Goal: Task Accomplishment & Management: Manage account settings

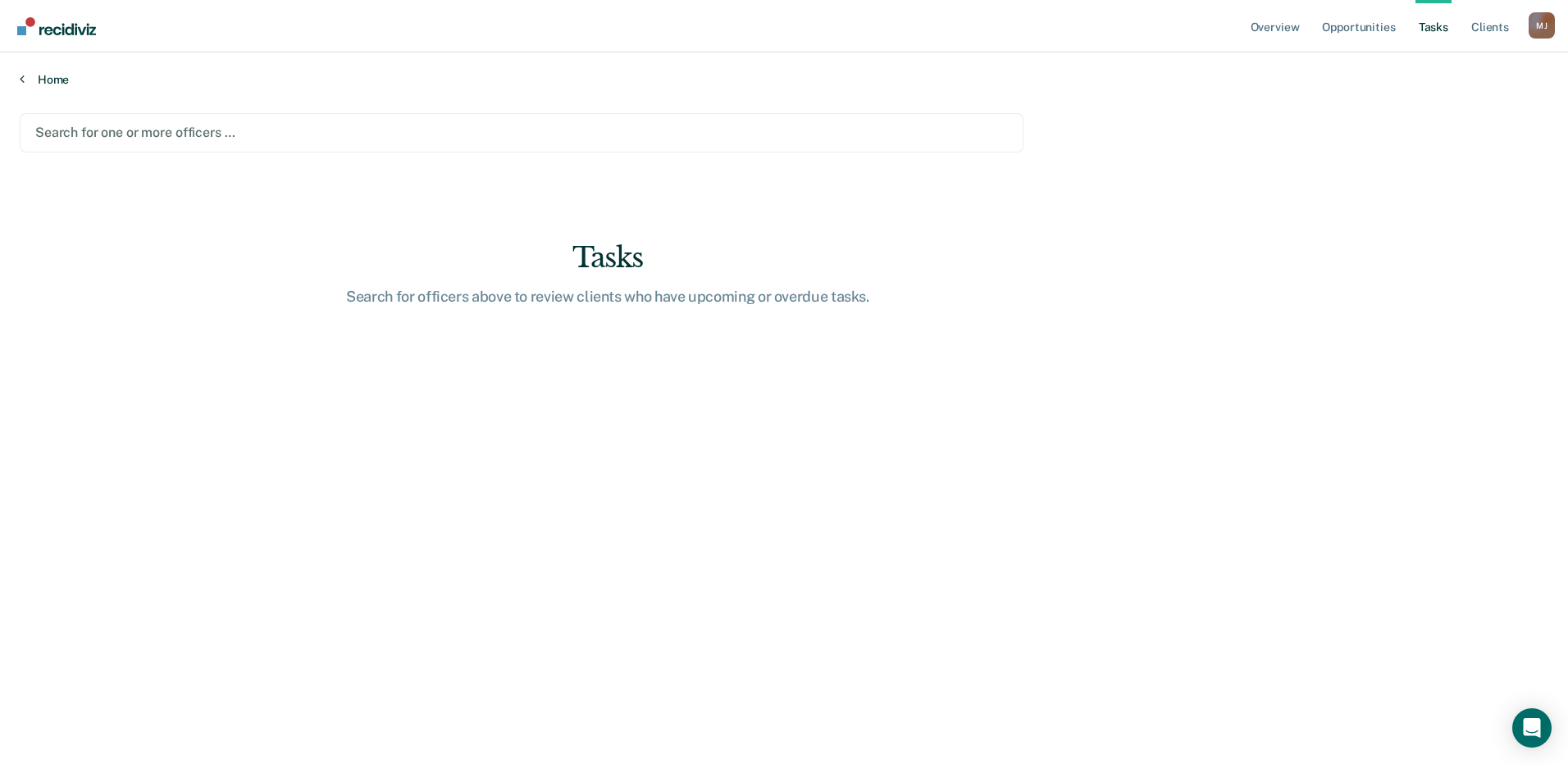
click at [56, 85] on link "Home" at bounding box center [784, 79] width 1529 height 15
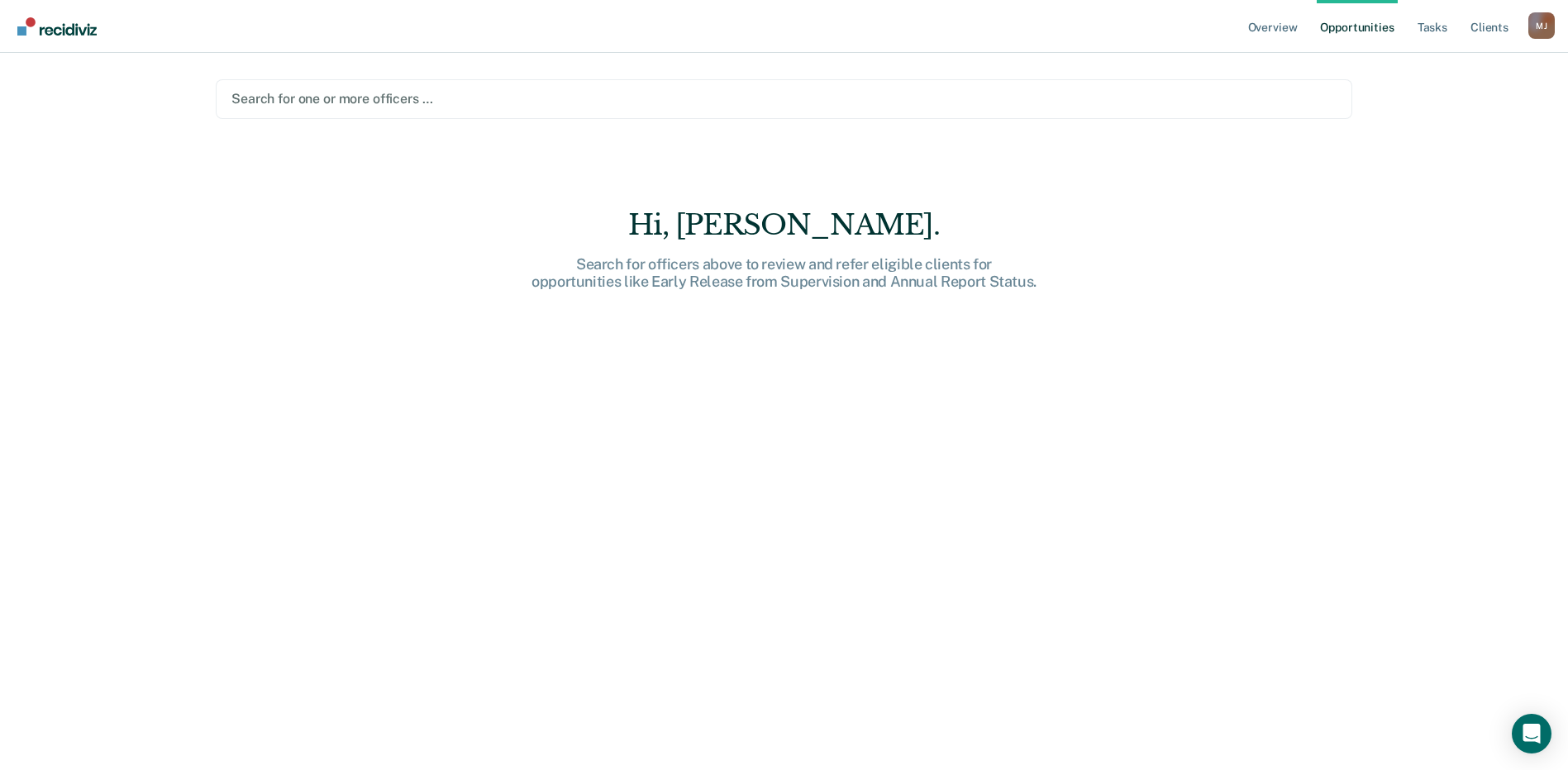
click at [427, 97] on div at bounding box center [784, 99] width 1105 height 19
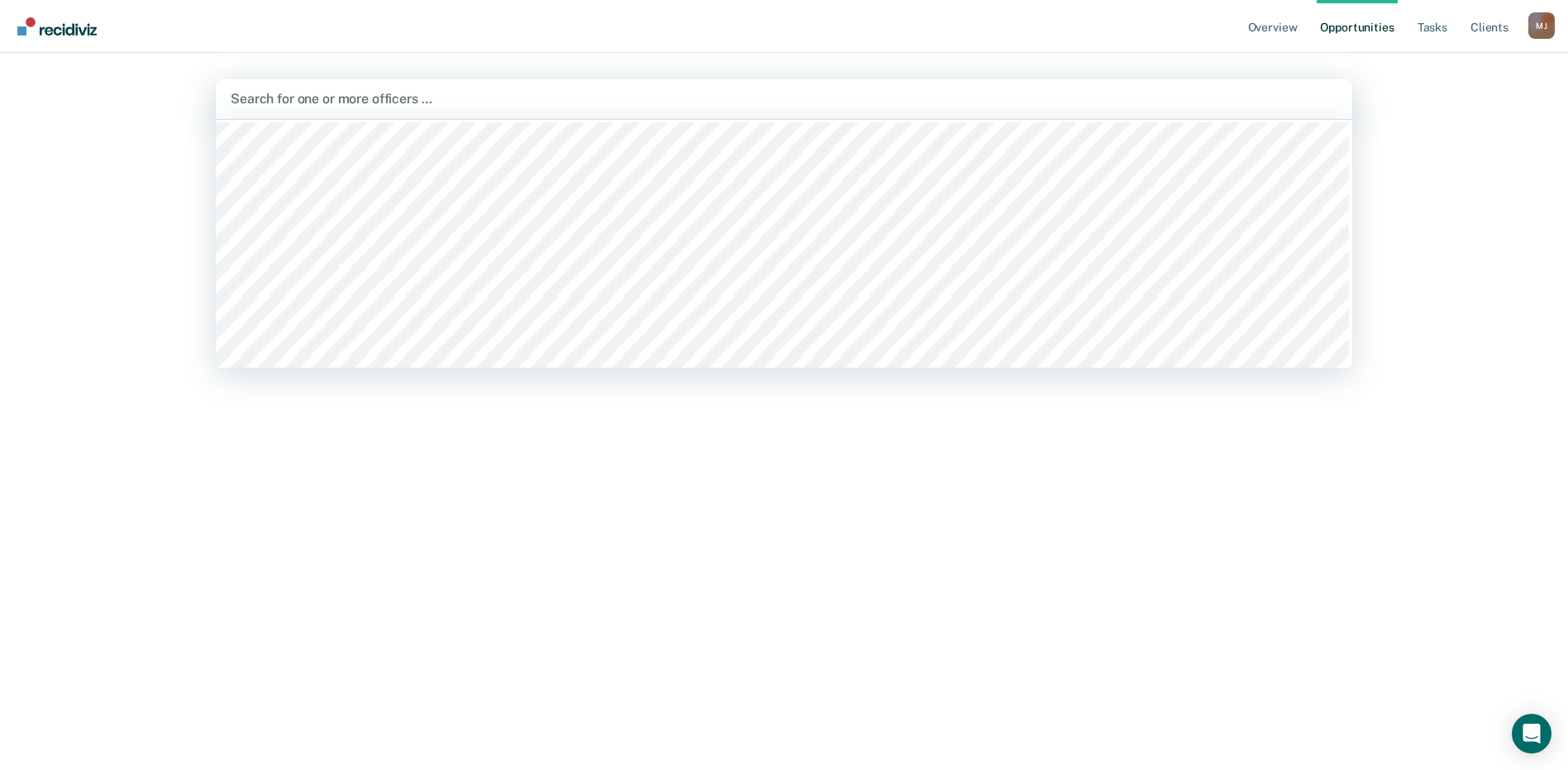
scroll to position [83, 0]
click at [409, 90] on div at bounding box center [784, 99] width 1107 height 19
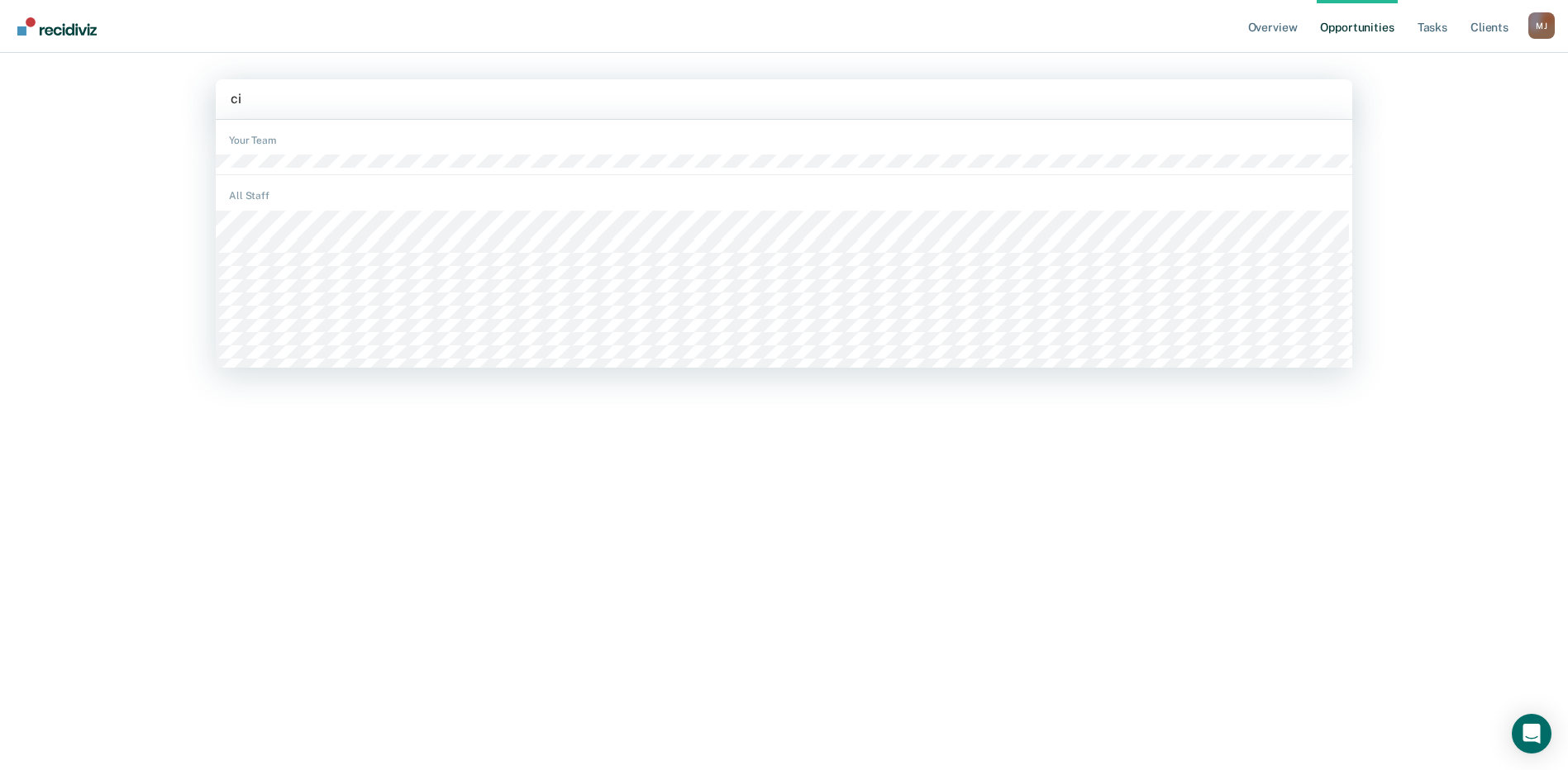
type input "cin"
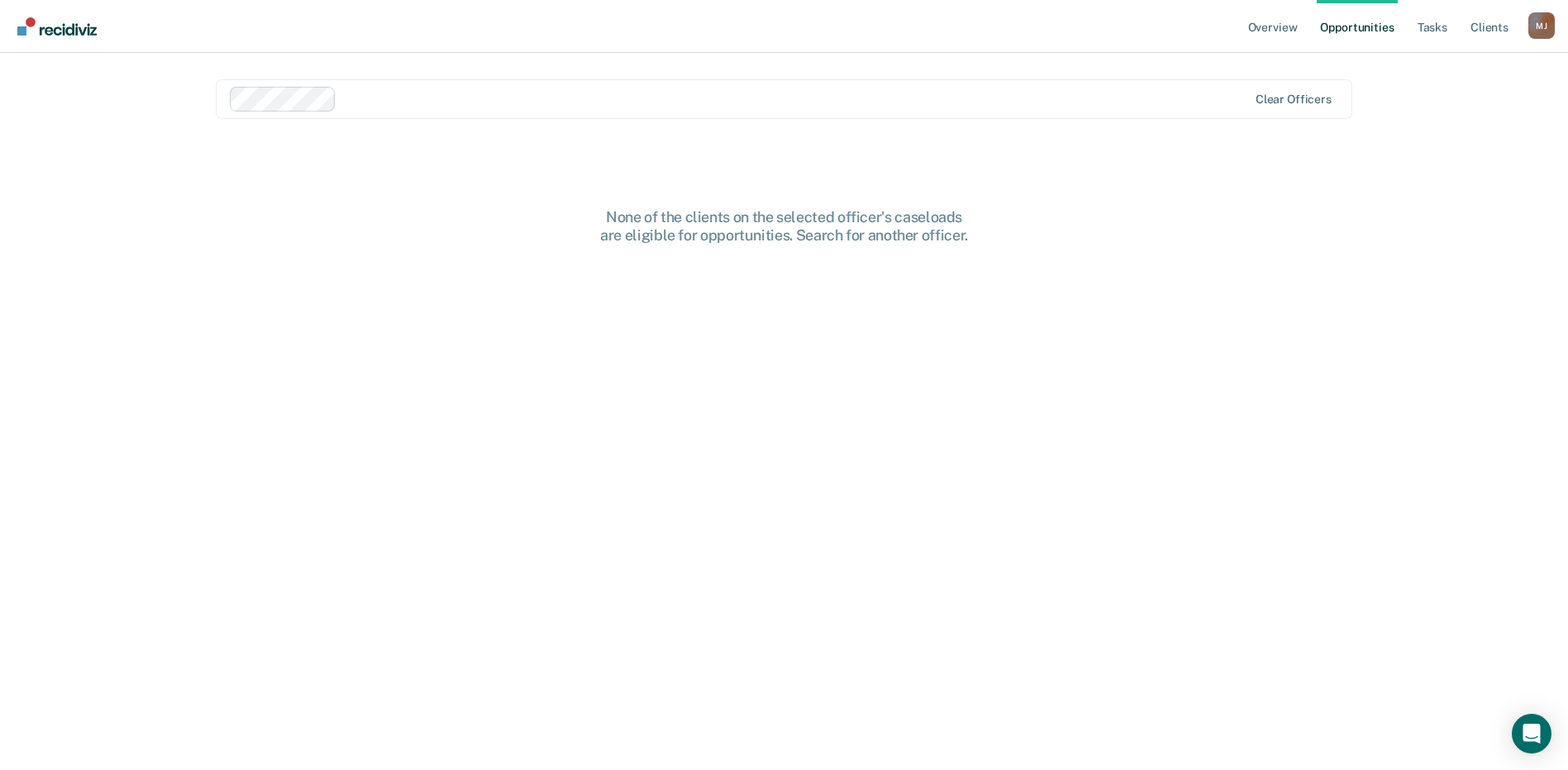
click at [398, 109] on div at bounding box center [739, 99] width 1019 height 25
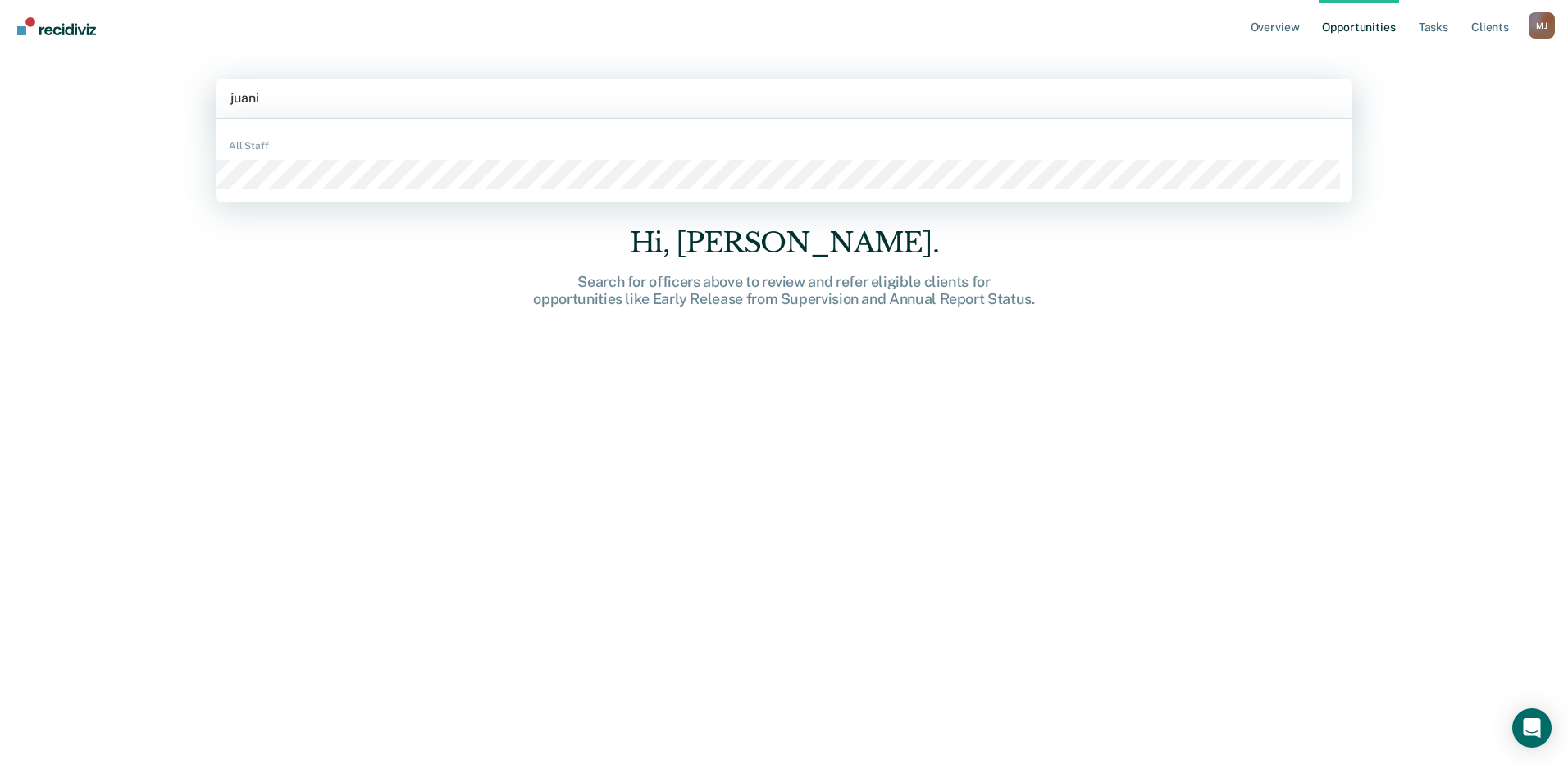
type input "juanit"
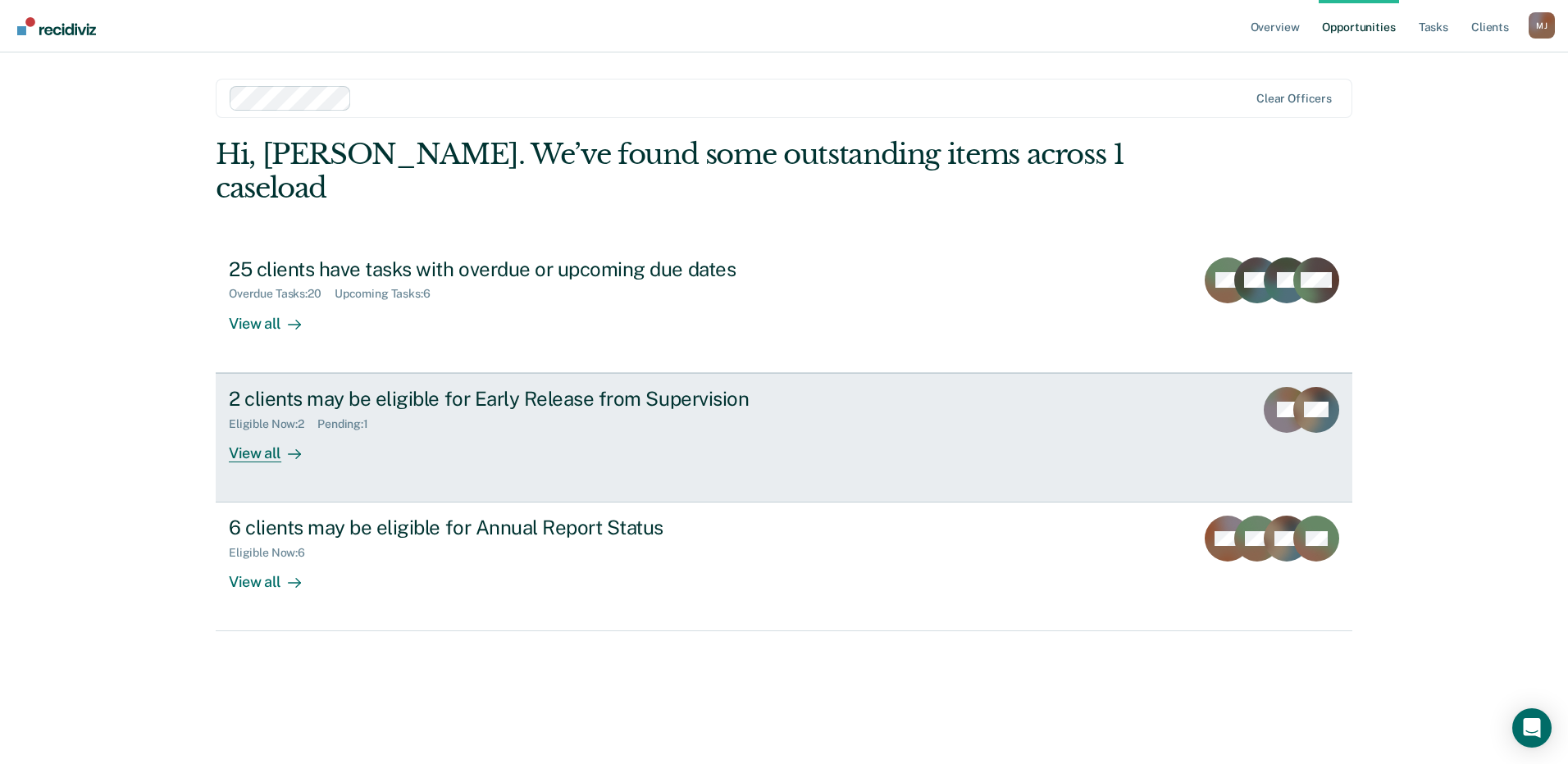
click at [255, 430] on div "View all" at bounding box center [275, 446] width 92 height 32
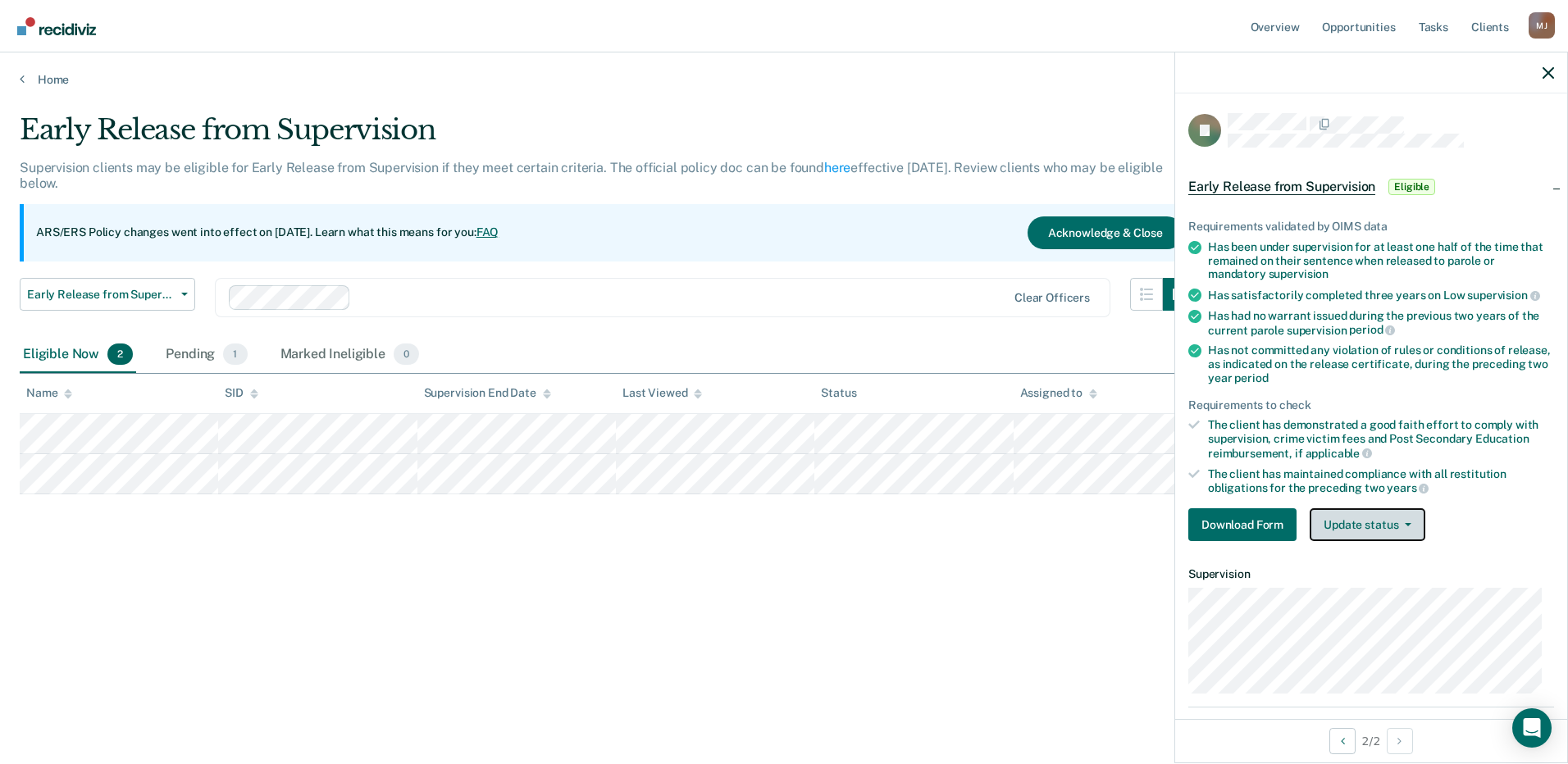
click at [1354, 533] on button "Update status" at bounding box center [1368, 524] width 116 height 33
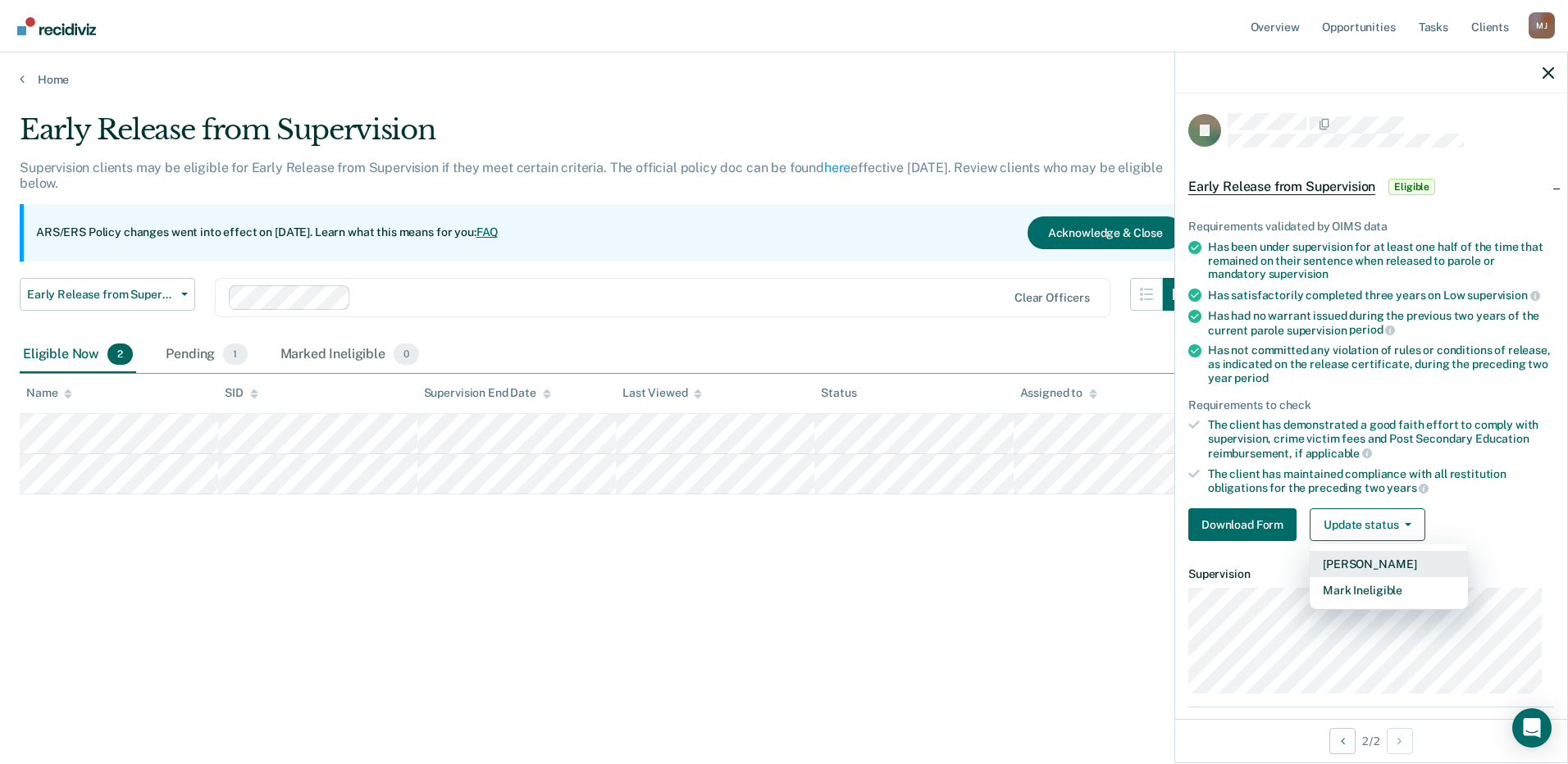
click at [1361, 564] on button "[PERSON_NAME]" at bounding box center [1388, 564] width 158 height 26
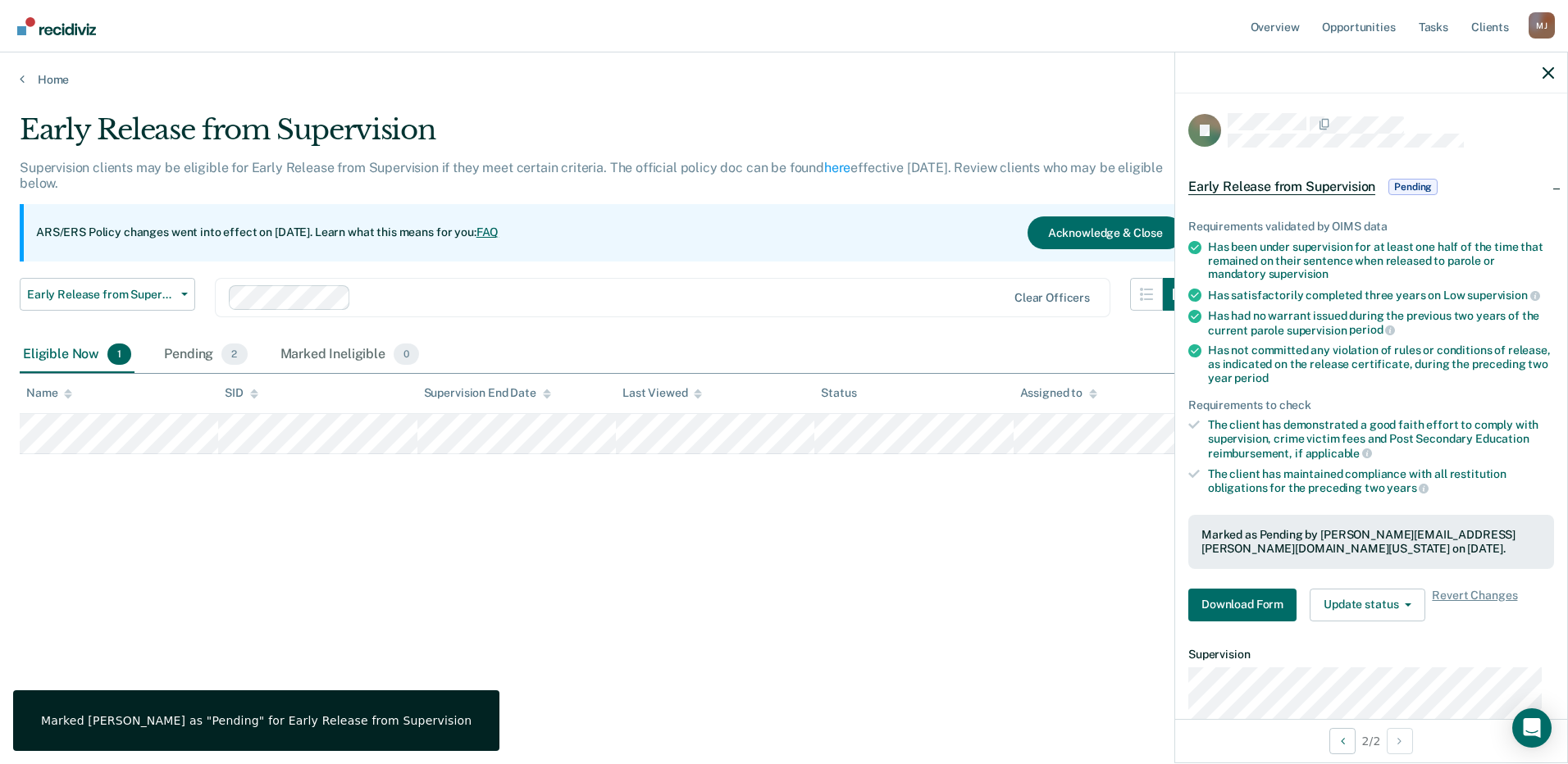
click at [1028, 579] on div "Early Release from Supervision Supervision clients may be eligible for Early Re…" at bounding box center [784, 377] width 1529 height 527
click at [1556, 71] on div at bounding box center [1371, 73] width 392 height 41
click at [1242, 598] on button "Download Form" at bounding box center [1242, 604] width 109 height 33
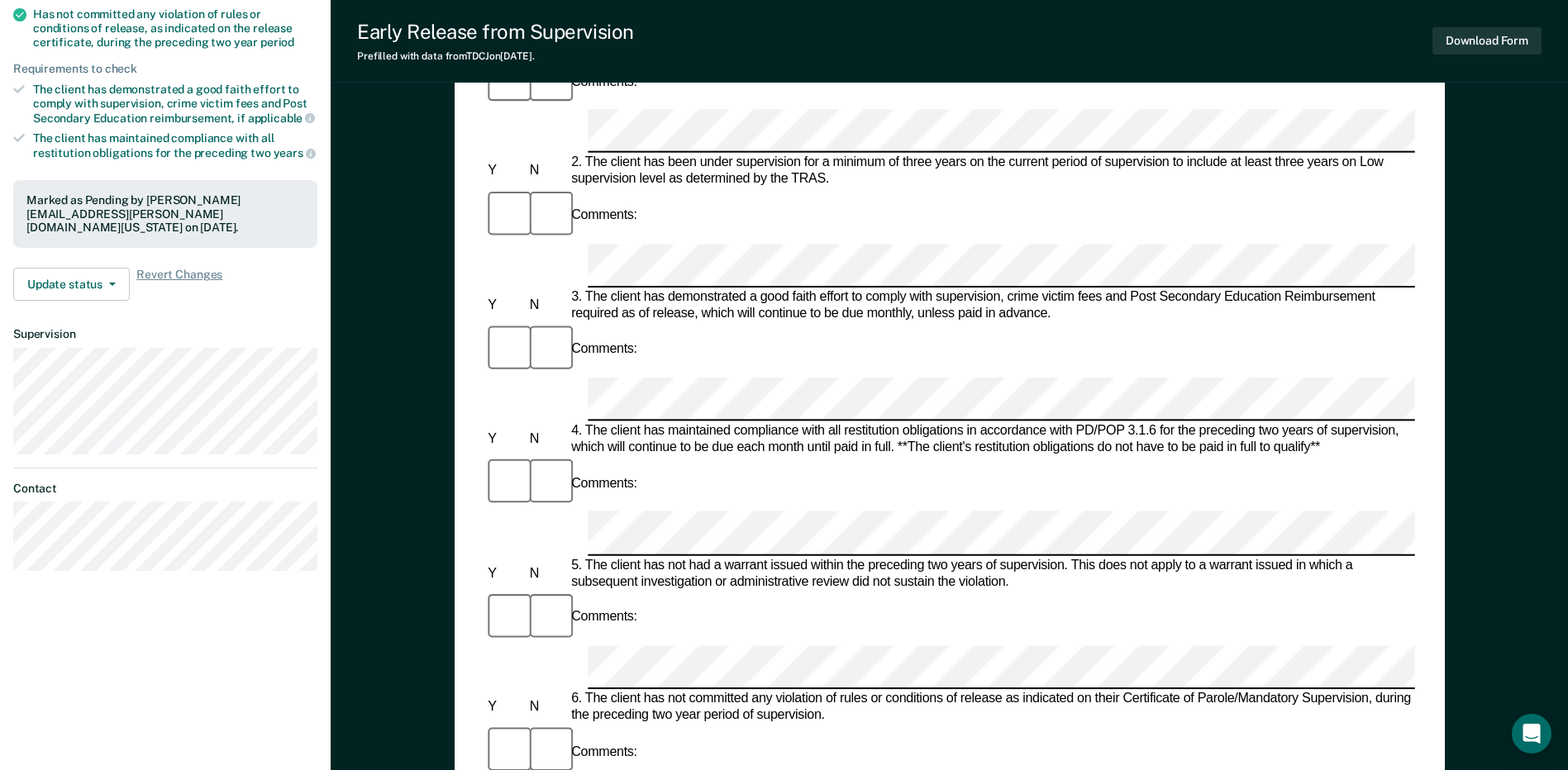
scroll to position [248, 0]
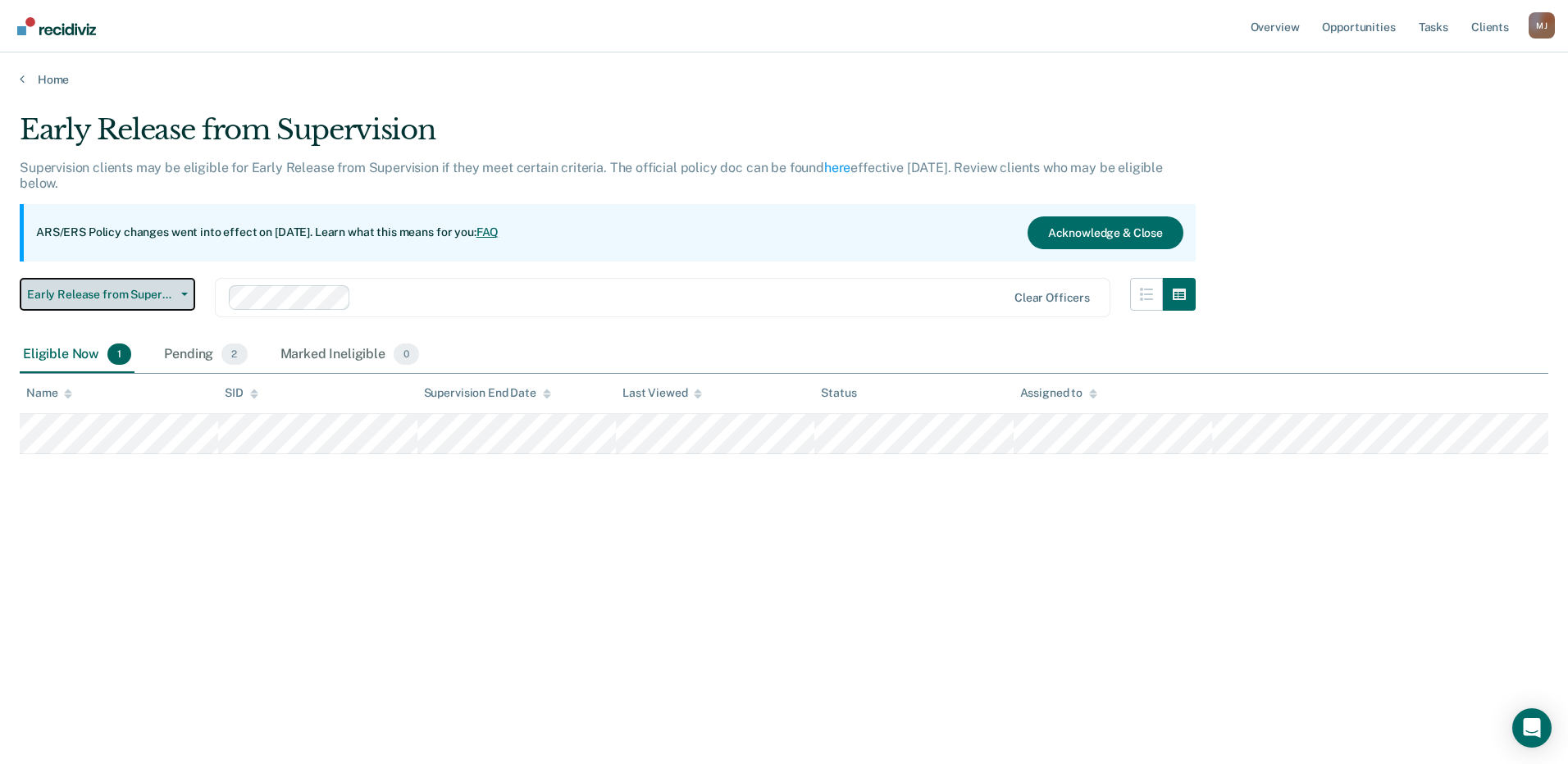
click at [125, 290] on span "Early Release from Supervision" at bounding box center [101, 295] width 148 height 14
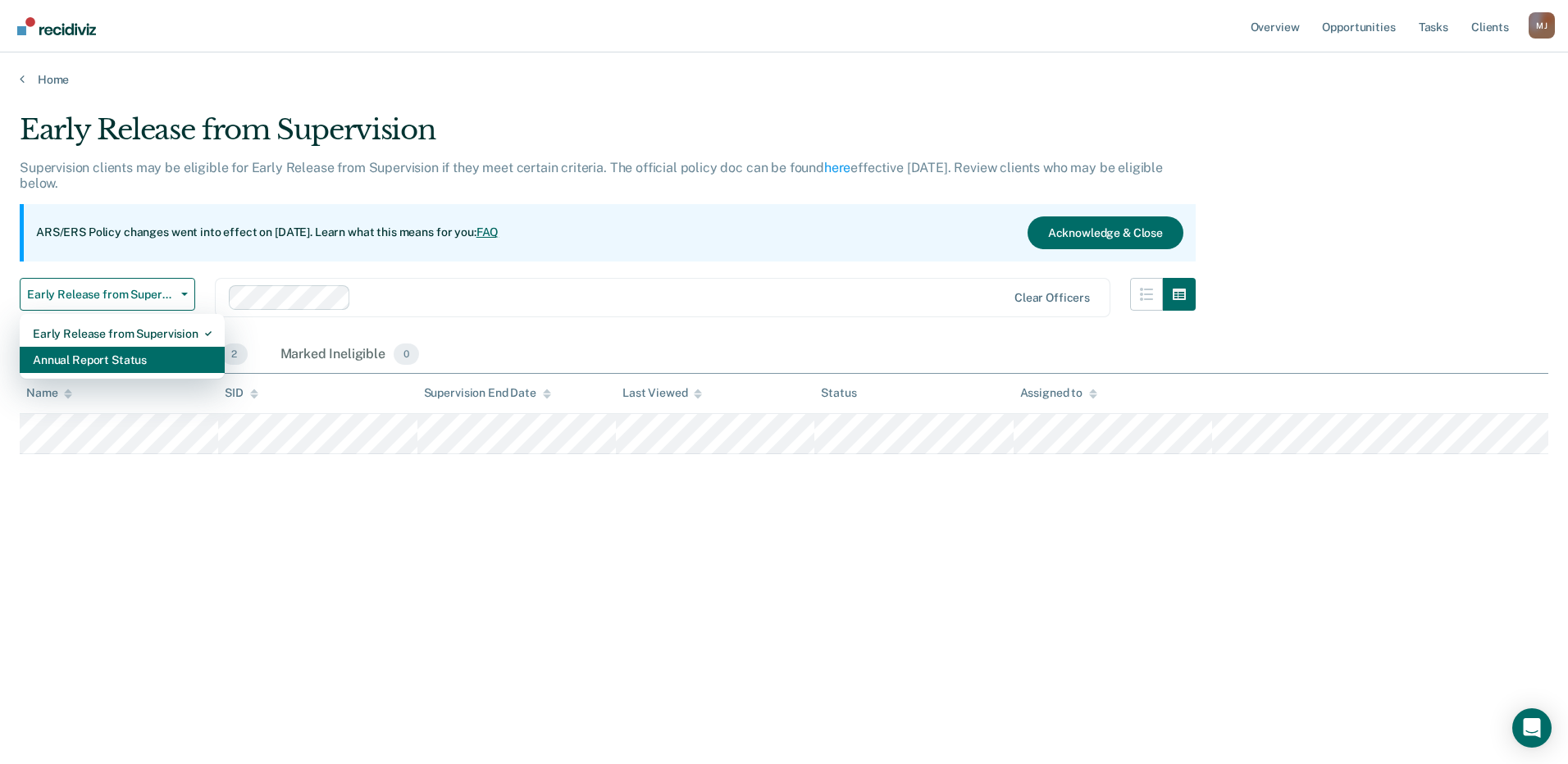
click at [130, 361] on div "Annual Report Status" at bounding box center [122, 360] width 179 height 26
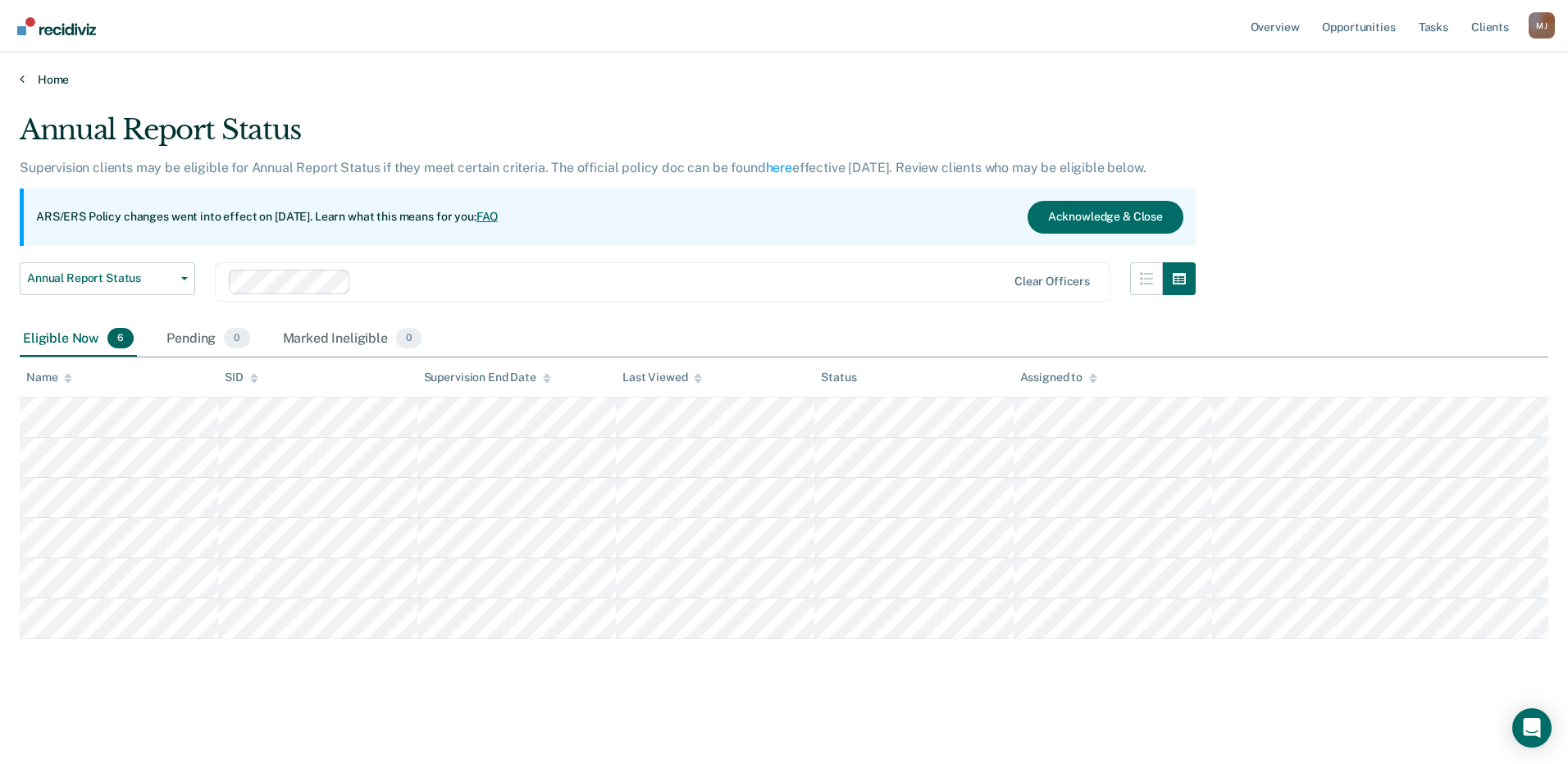
click at [46, 84] on link "Home" at bounding box center [784, 79] width 1529 height 15
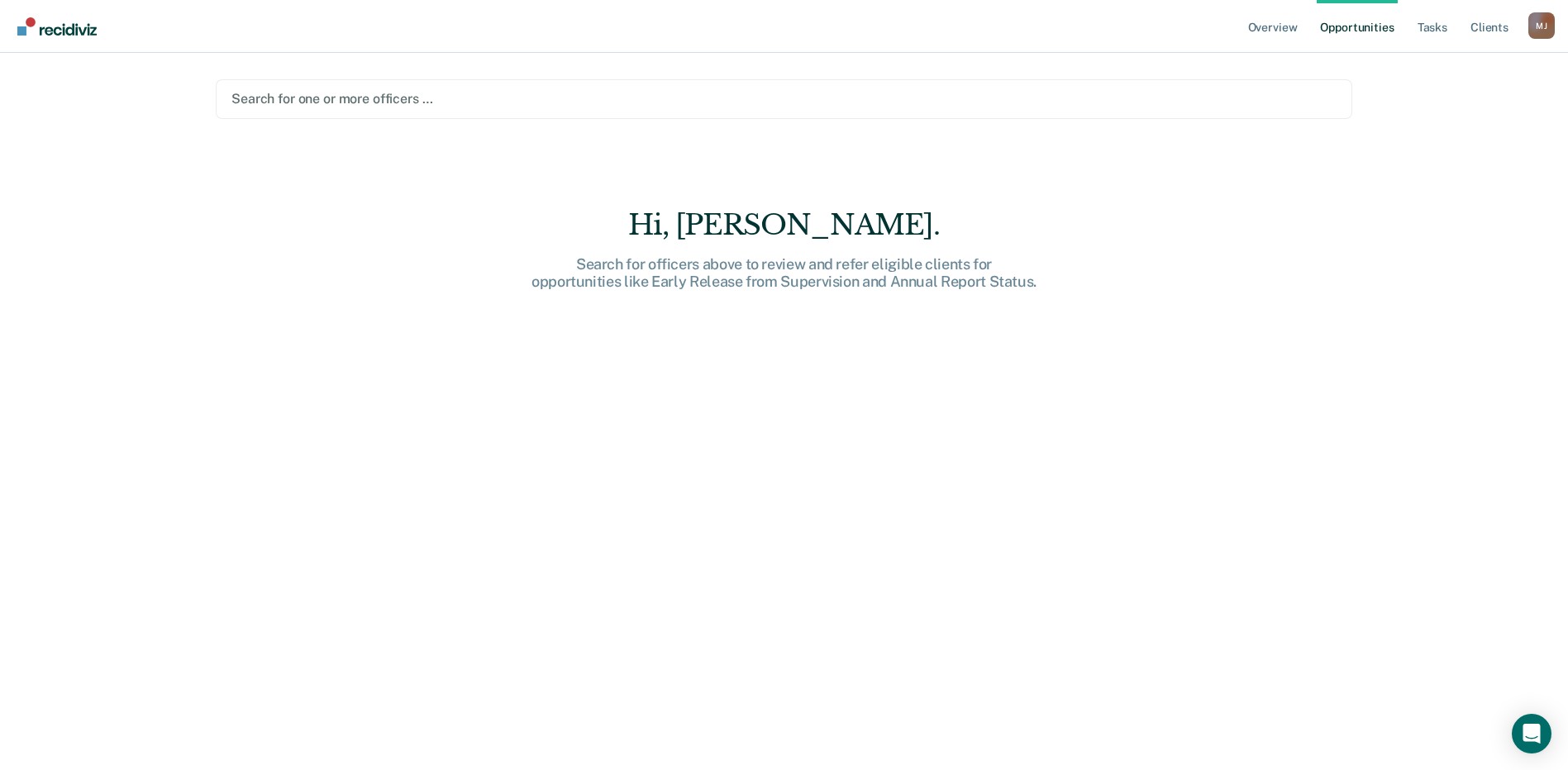
drag, startPoint x: 366, startPoint y: 109, endPoint x: 338, endPoint y: 95, distance: 31.3
click at [338, 96] on div at bounding box center [784, 99] width 1105 height 19
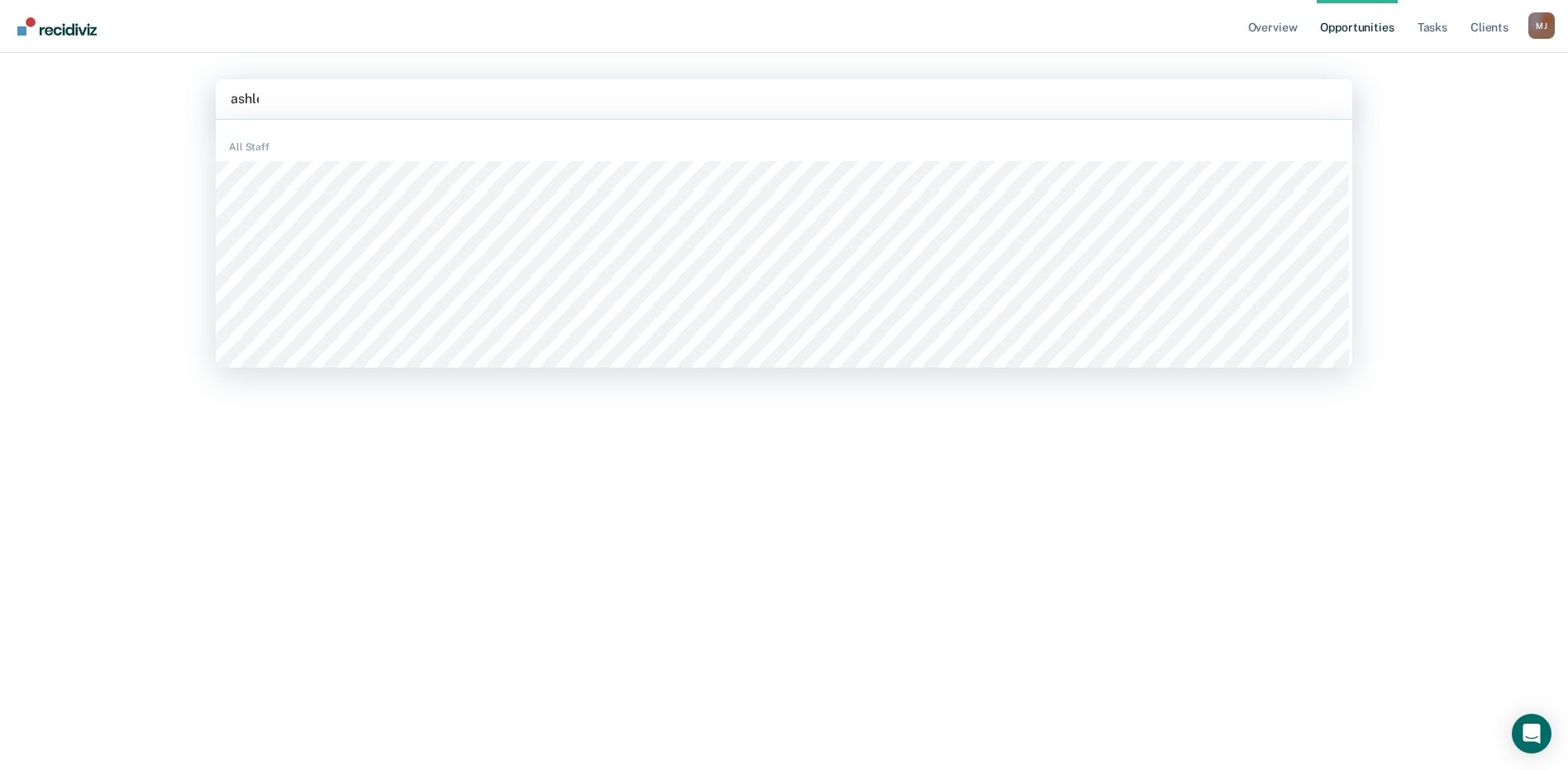
type input "[PERSON_NAME]"
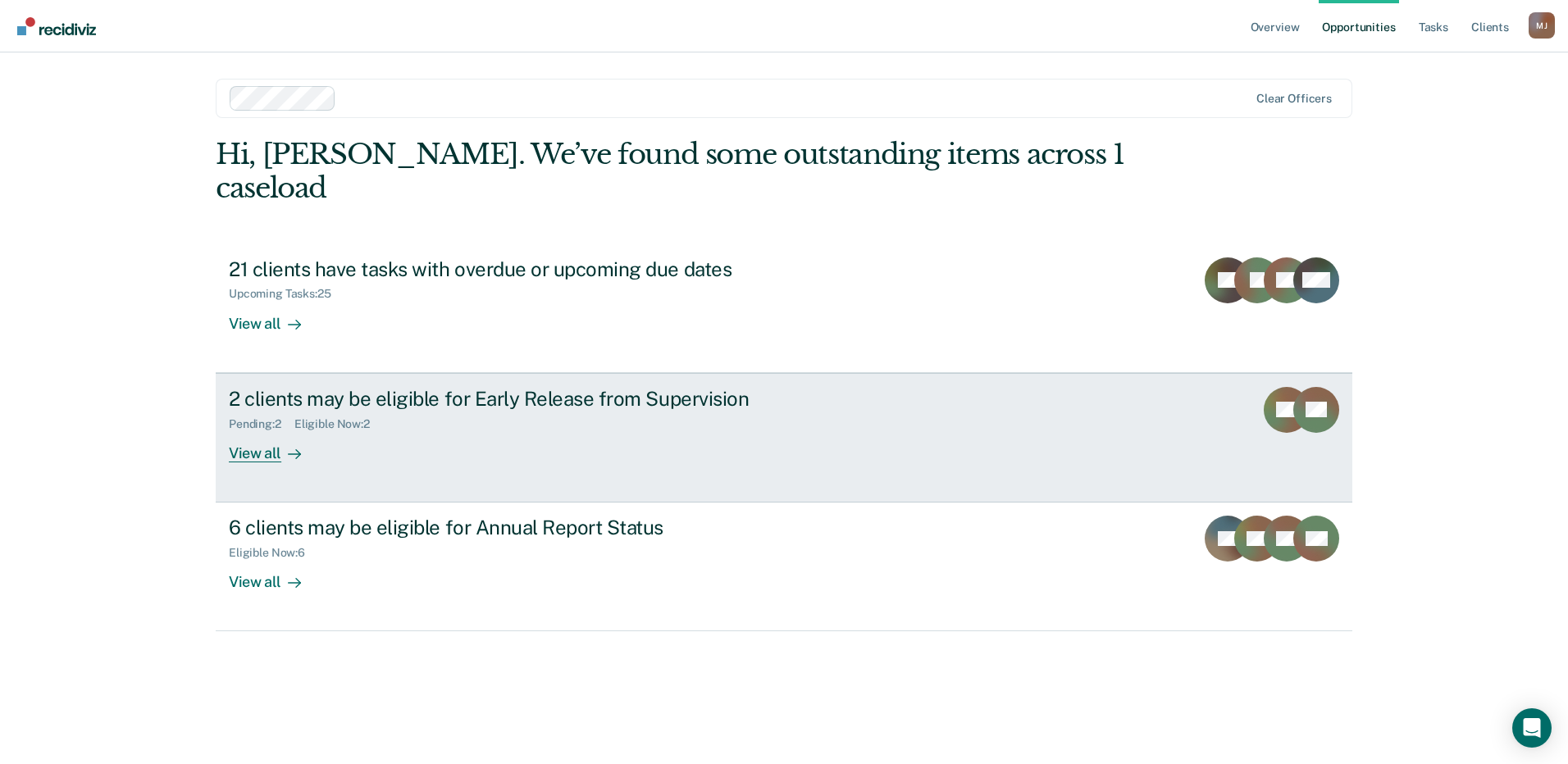
click at [596, 387] on div "2 clients may be eligible for Early Release from Supervision" at bounding box center [516, 398] width 575 height 23
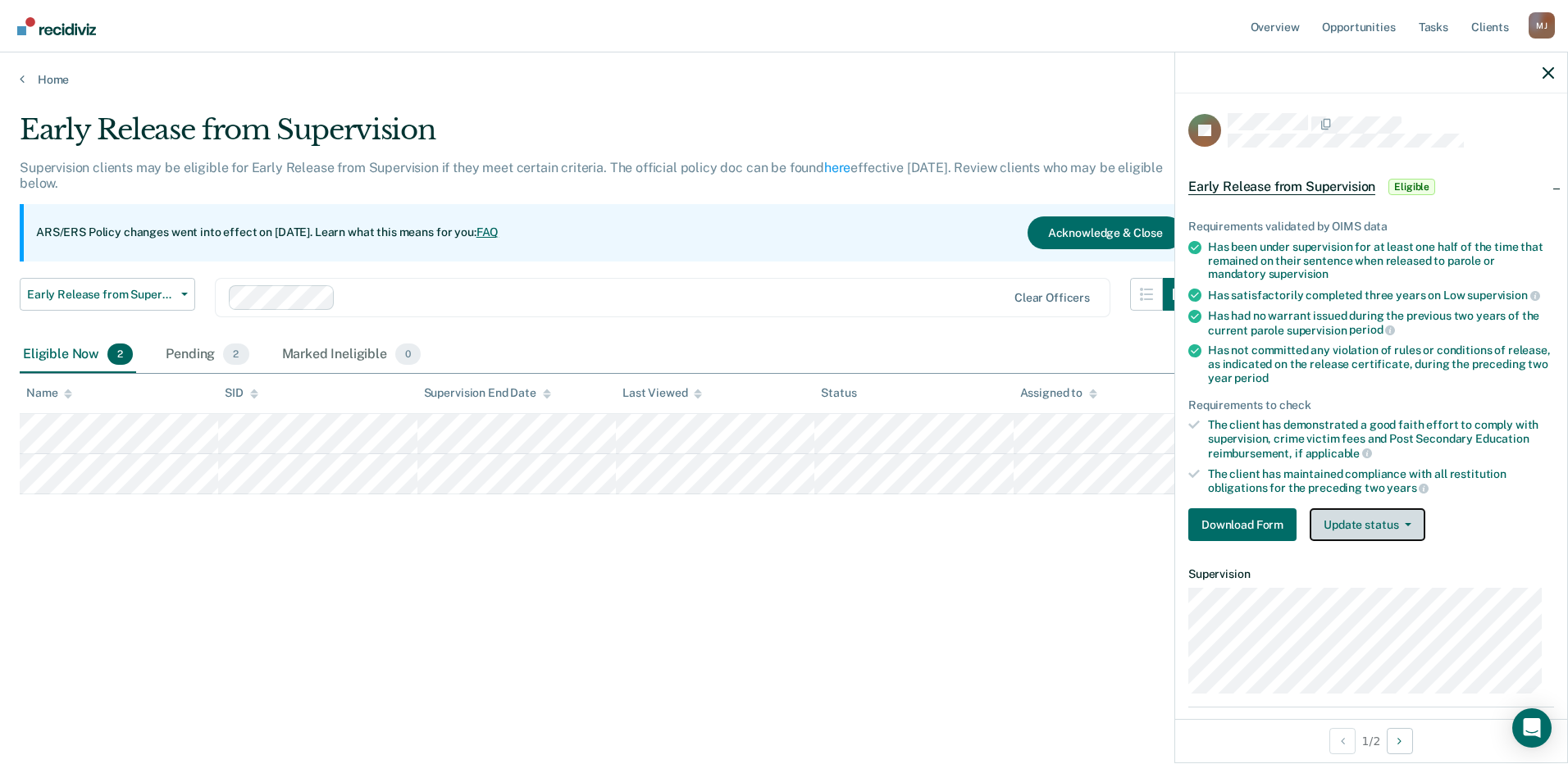
click at [1333, 522] on button "Update status" at bounding box center [1368, 524] width 116 height 33
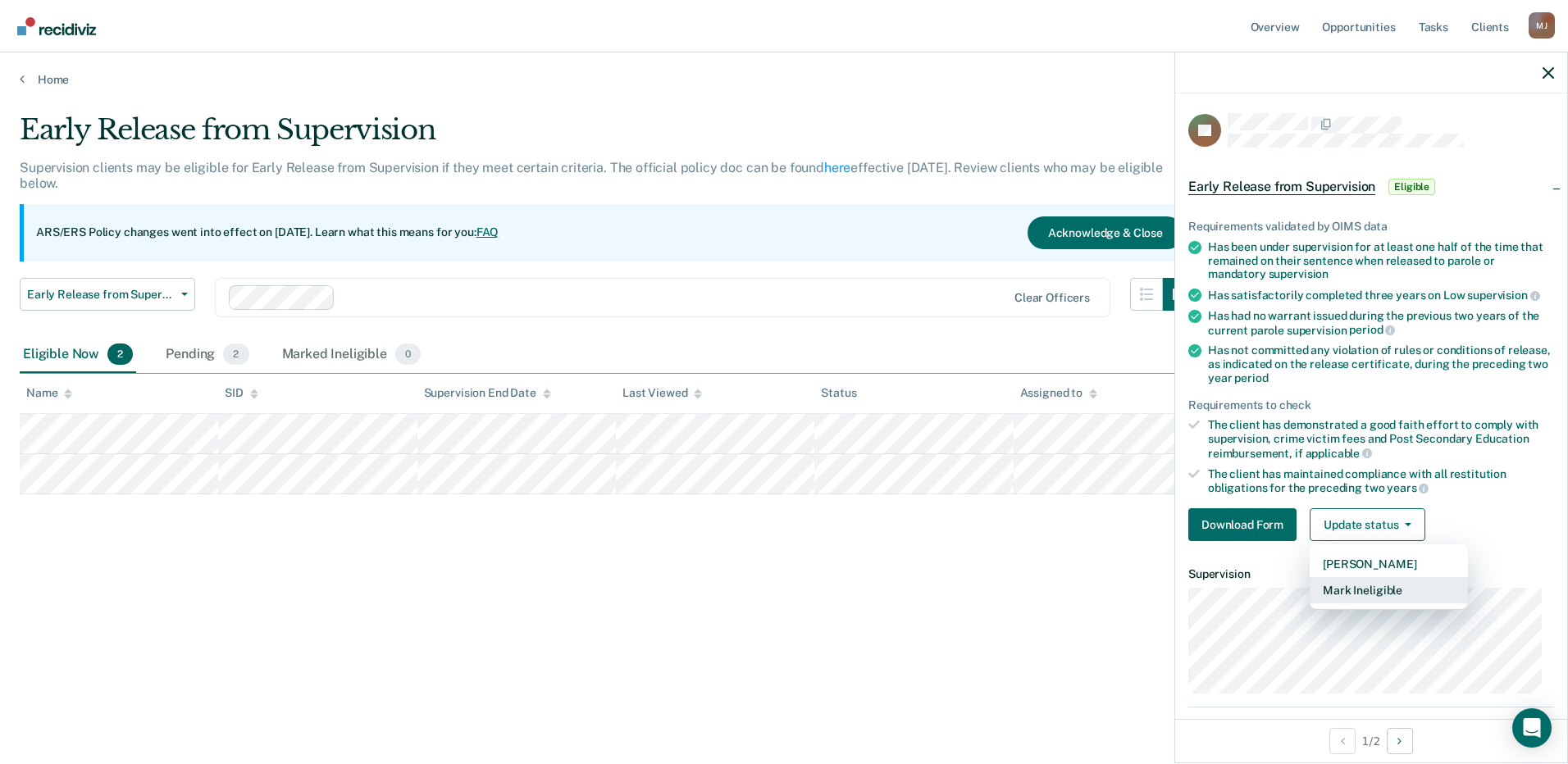
click at [1357, 590] on button "Mark Ineligible" at bounding box center [1388, 590] width 158 height 26
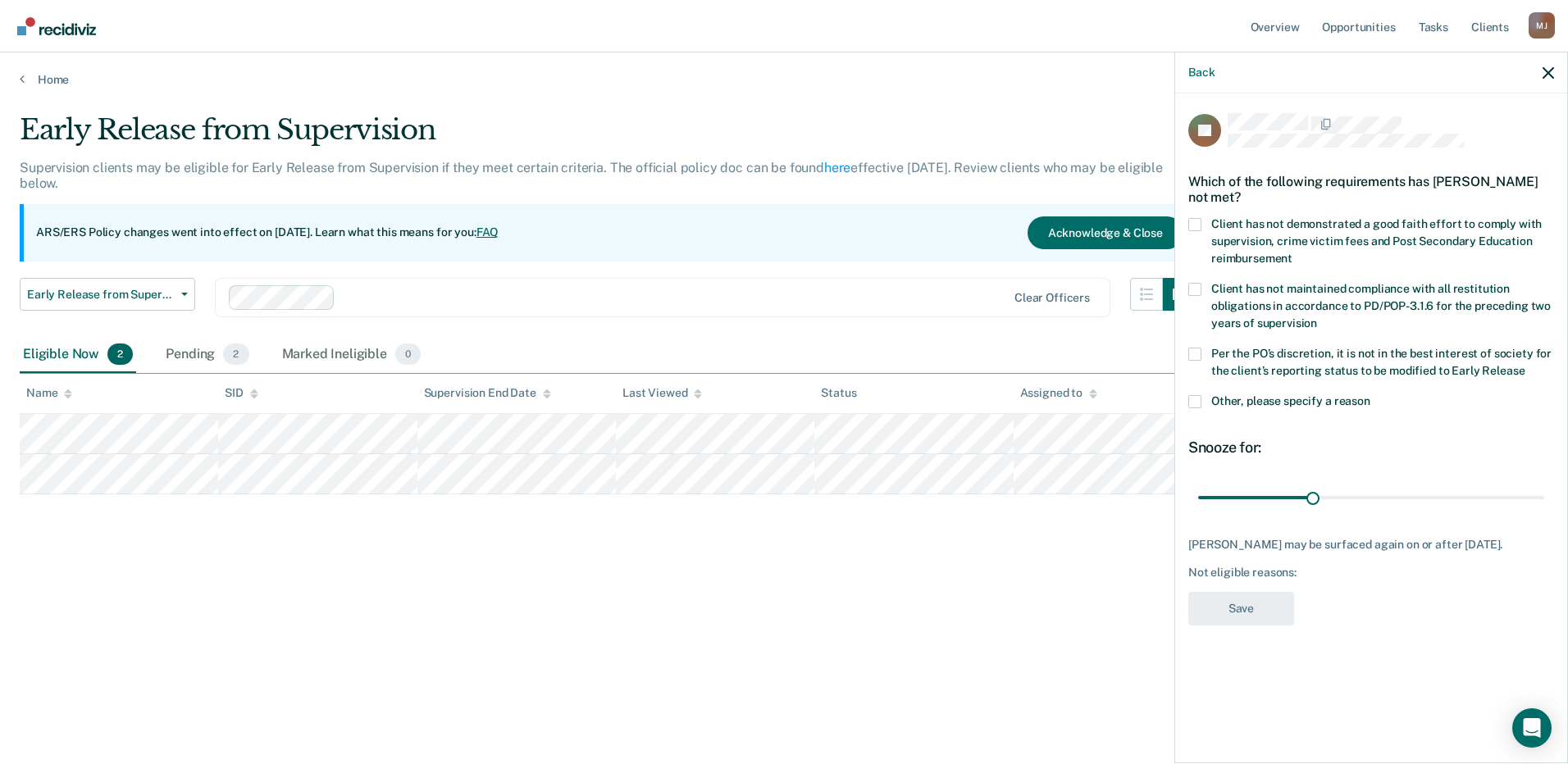
click at [1198, 404] on span at bounding box center [1195, 401] width 13 height 13
click at [1371, 395] on input "Other, please specify a reason" at bounding box center [1371, 395] width 0 height 0
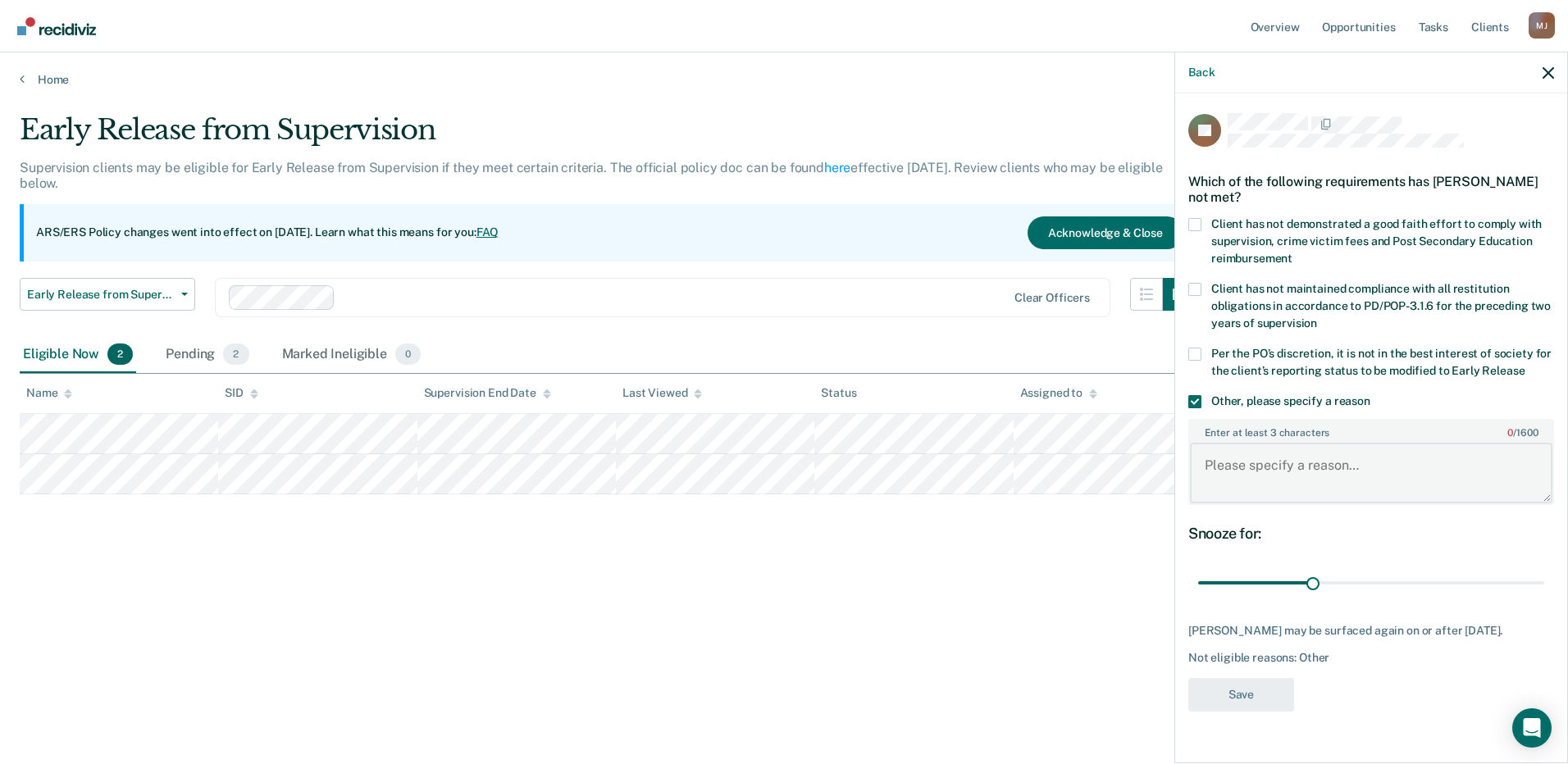
click at [1245, 449] on textarea "Enter at least 3 characters 0 / 1600" at bounding box center [1371, 472] width 362 height 61
type textarea "Client is a SO and it is not"
click at [1200, 396] on span at bounding box center [1195, 401] width 13 height 13
click at [1371, 395] on input "Other, please specify a reason" at bounding box center [1371, 395] width 0 height 0
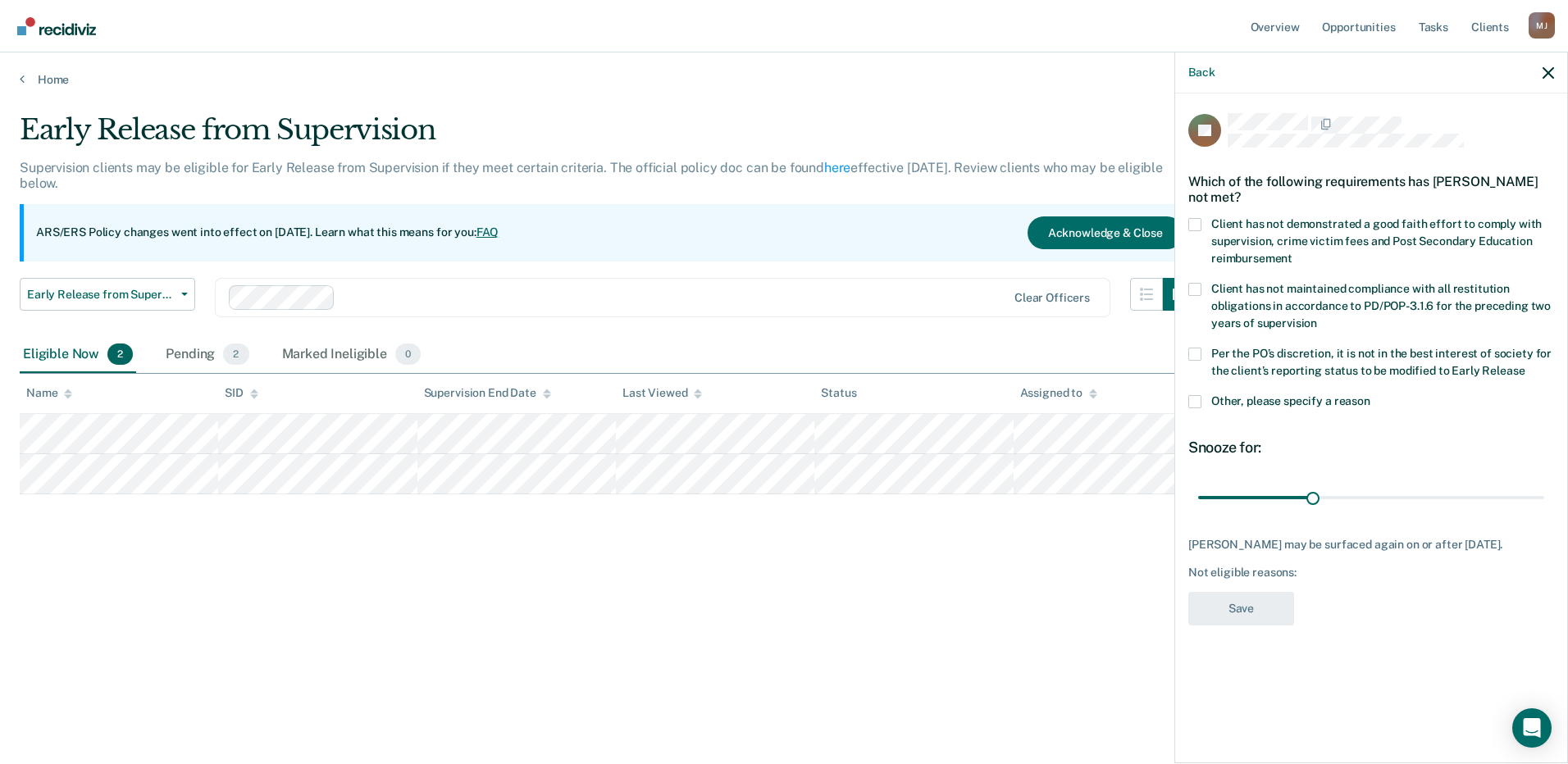
click at [1194, 371] on label "Per the PO’s discretion, it is not in the best interest of society for the clie…" at bounding box center [1371, 365] width 366 height 35
click at [1524, 365] on input "Per the PO’s discretion, it is not in the best interest of society for the clie…" at bounding box center [1524, 365] width 0 height 0
click at [1271, 607] on button "Save" at bounding box center [1241, 609] width 106 height 34
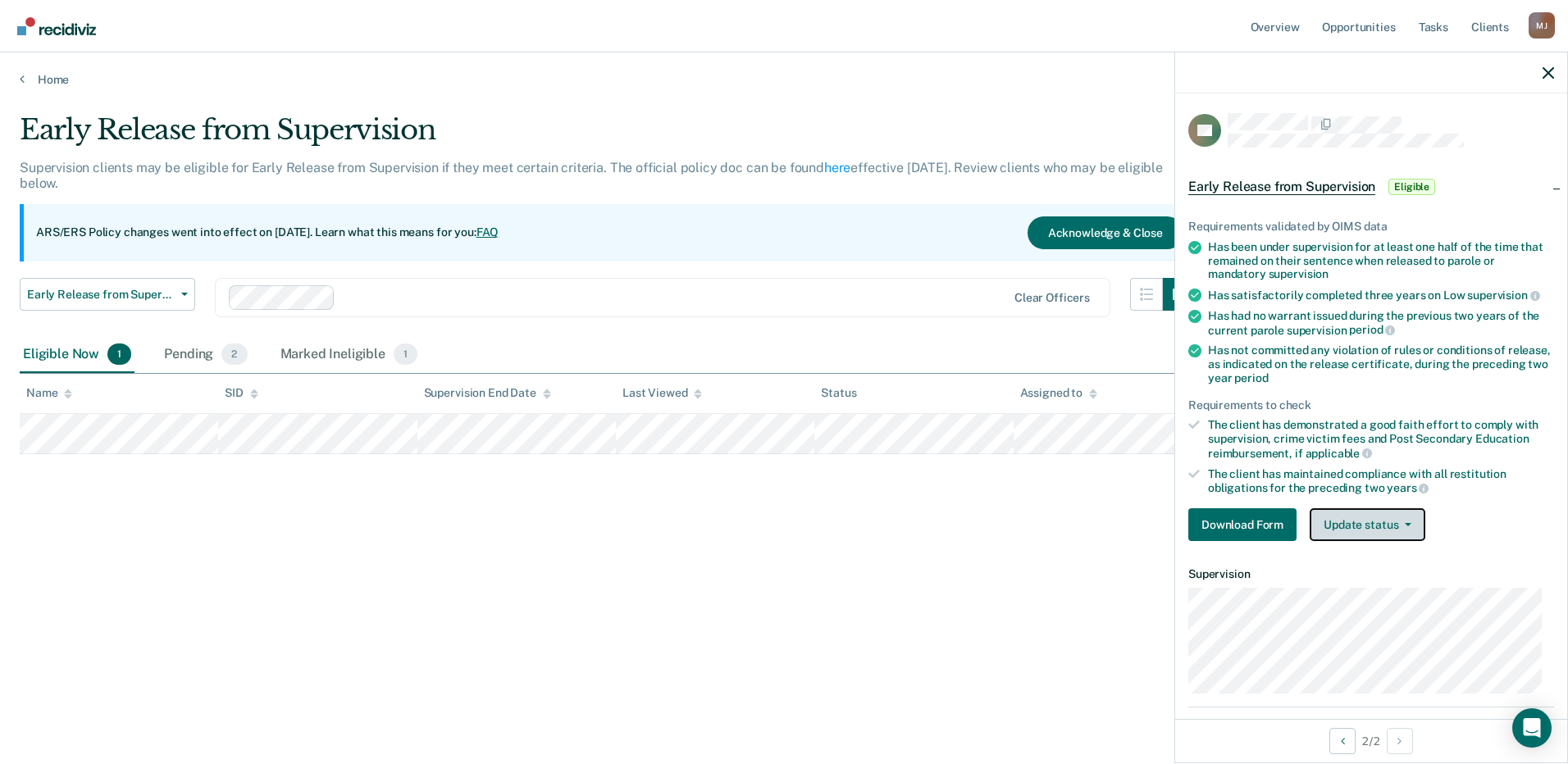
click at [1401, 526] on button "Update status" at bounding box center [1368, 524] width 116 height 33
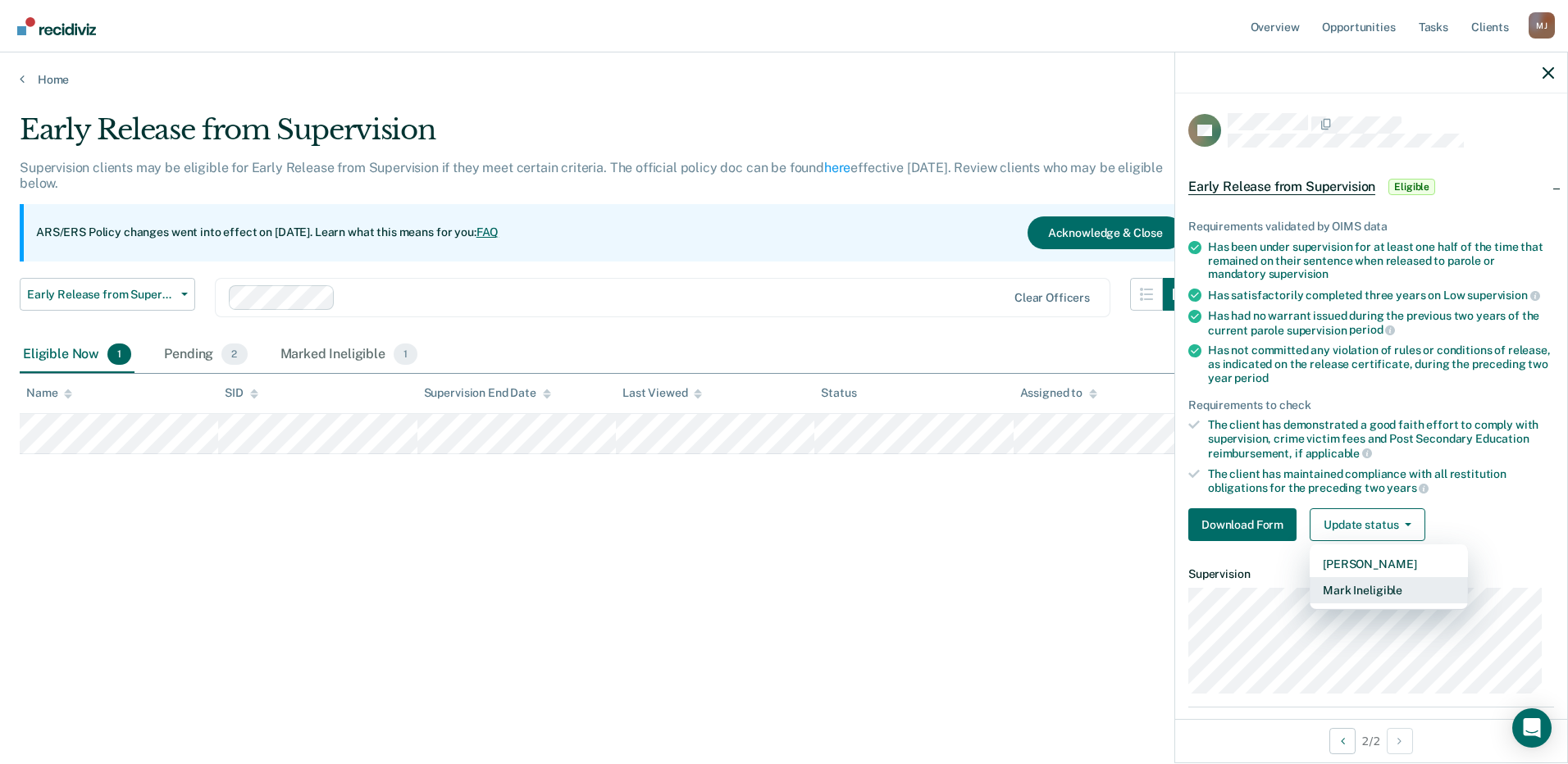
click at [1389, 587] on button "Mark Ineligible" at bounding box center [1388, 590] width 158 height 26
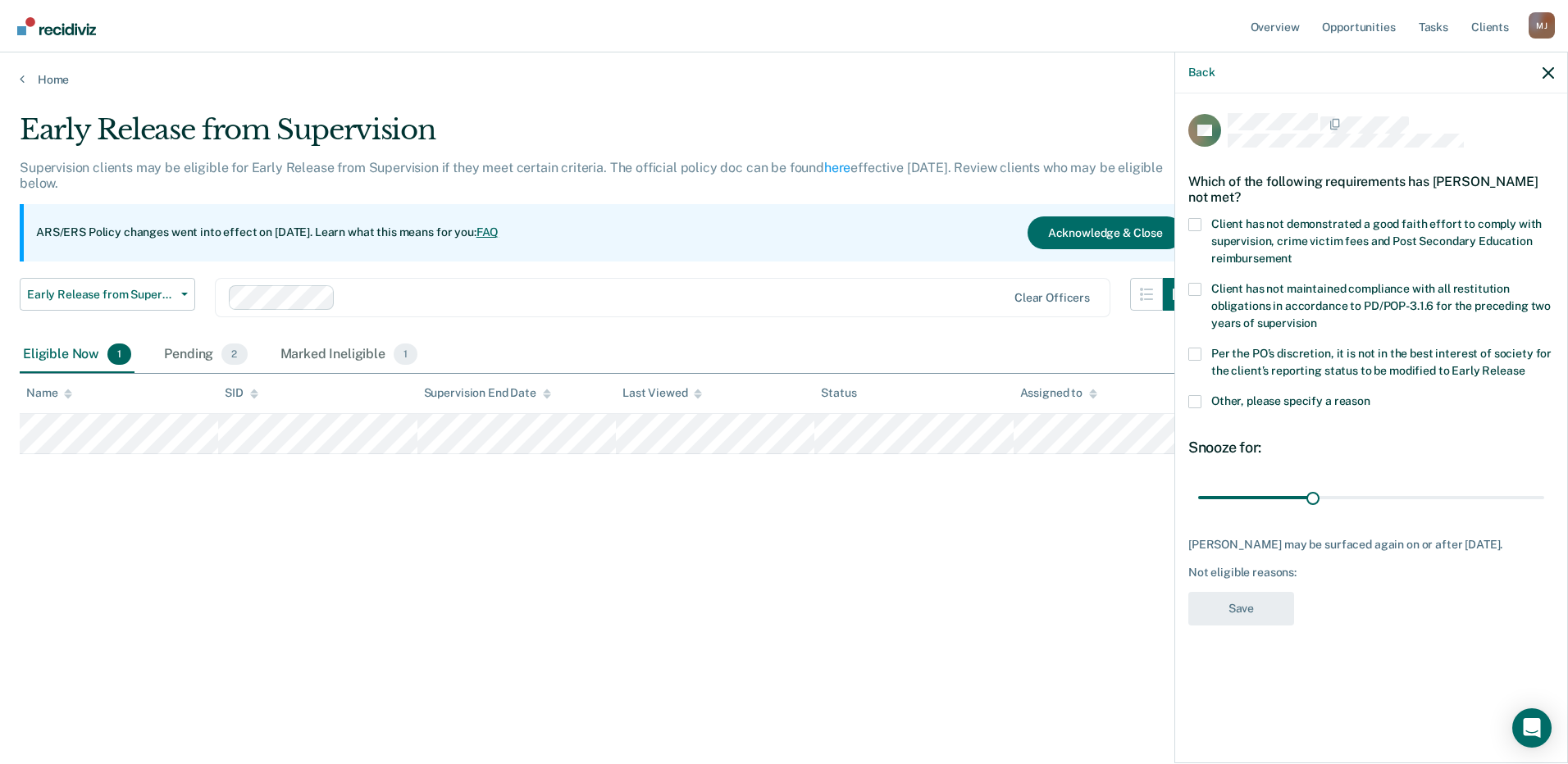
click at [1198, 352] on span at bounding box center [1195, 354] width 13 height 13
click at [1524, 365] on input "Per the PO’s discretion, it is not in the best interest of society for the clie…" at bounding box center [1524, 365] width 0 height 0
click at [1266, 608] on button "Save" at bounding box center [1241, 609] width 106 height 34
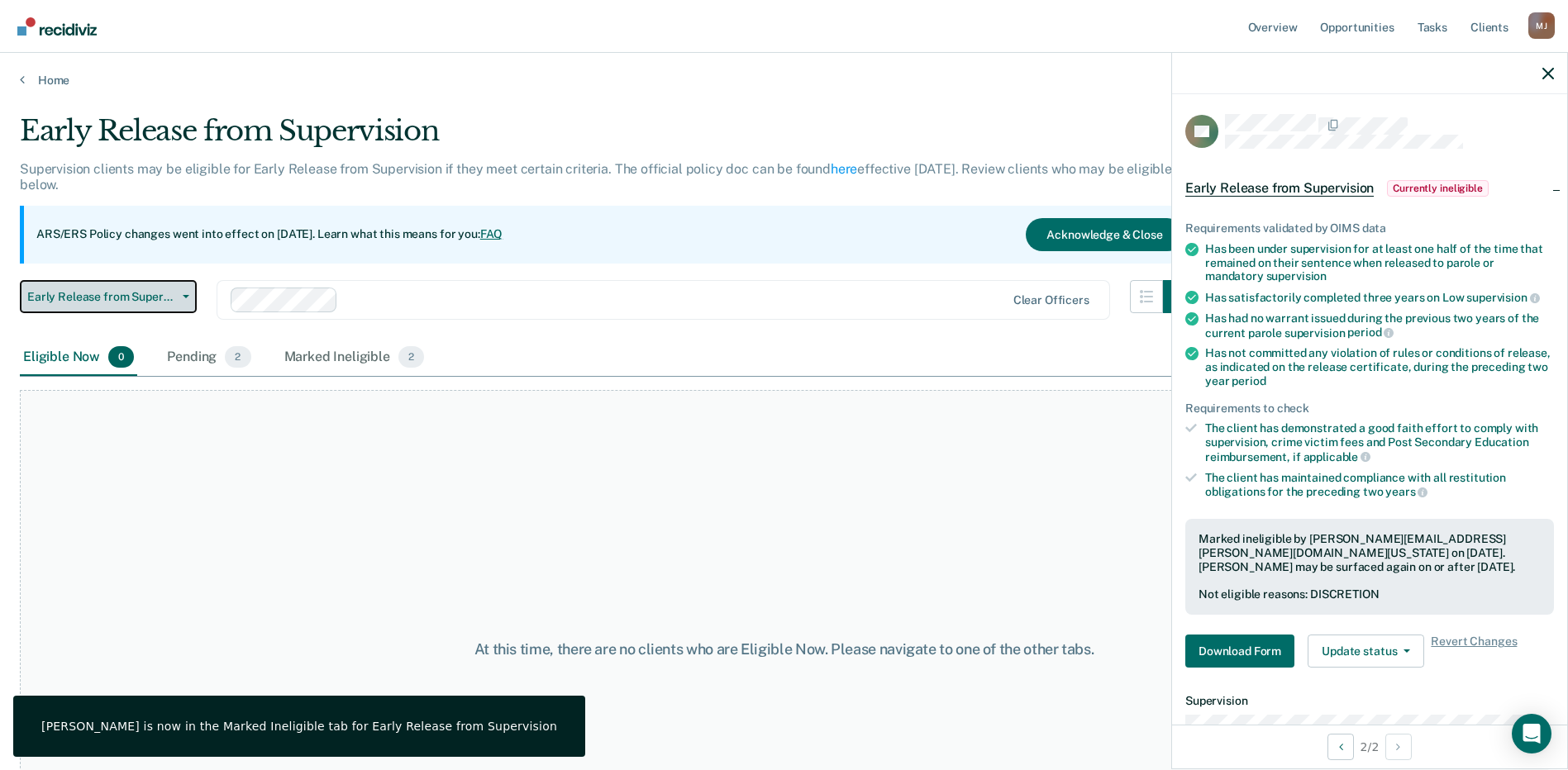
click at [124, 295] on span "Early Release from Supervision" at bounding box center [102, 297] width 149 height 14
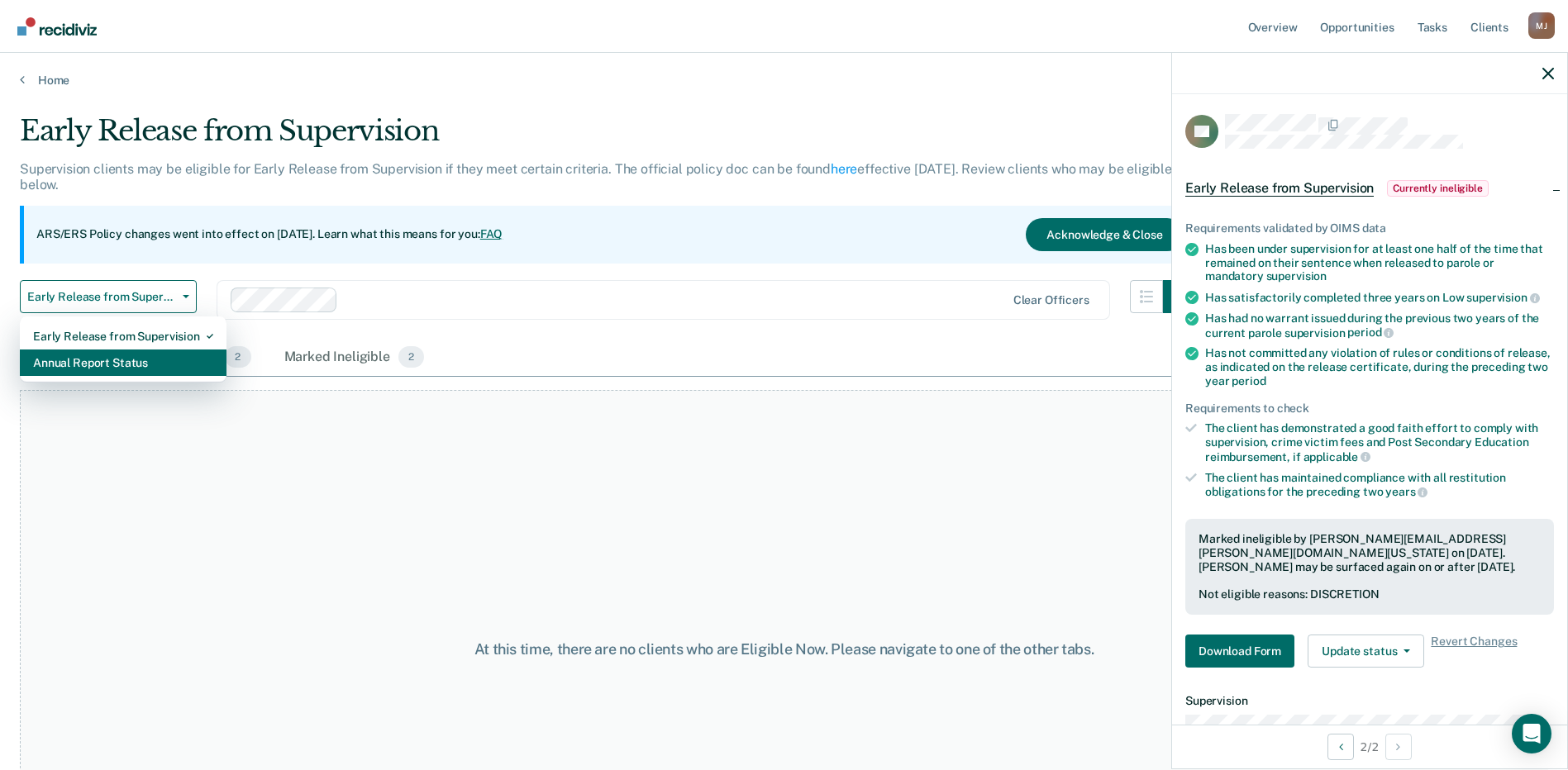
click at [128, 356] on div "Annual Report Status" at bounding box center [123, 363] width 180 height 26
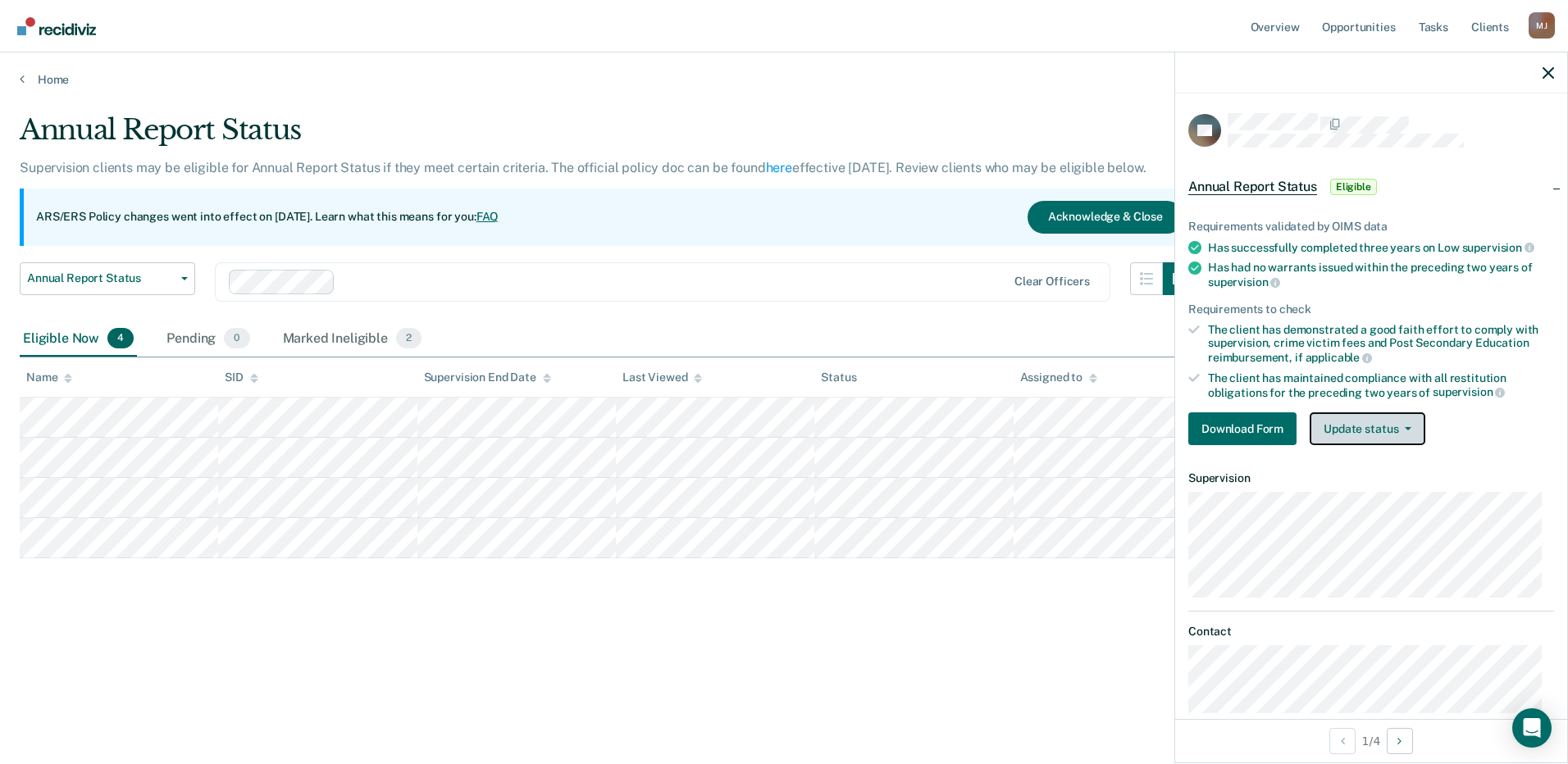
click at [1385, 431] on button "Update status" at bounding box center [1368, 428] width 116 height 33
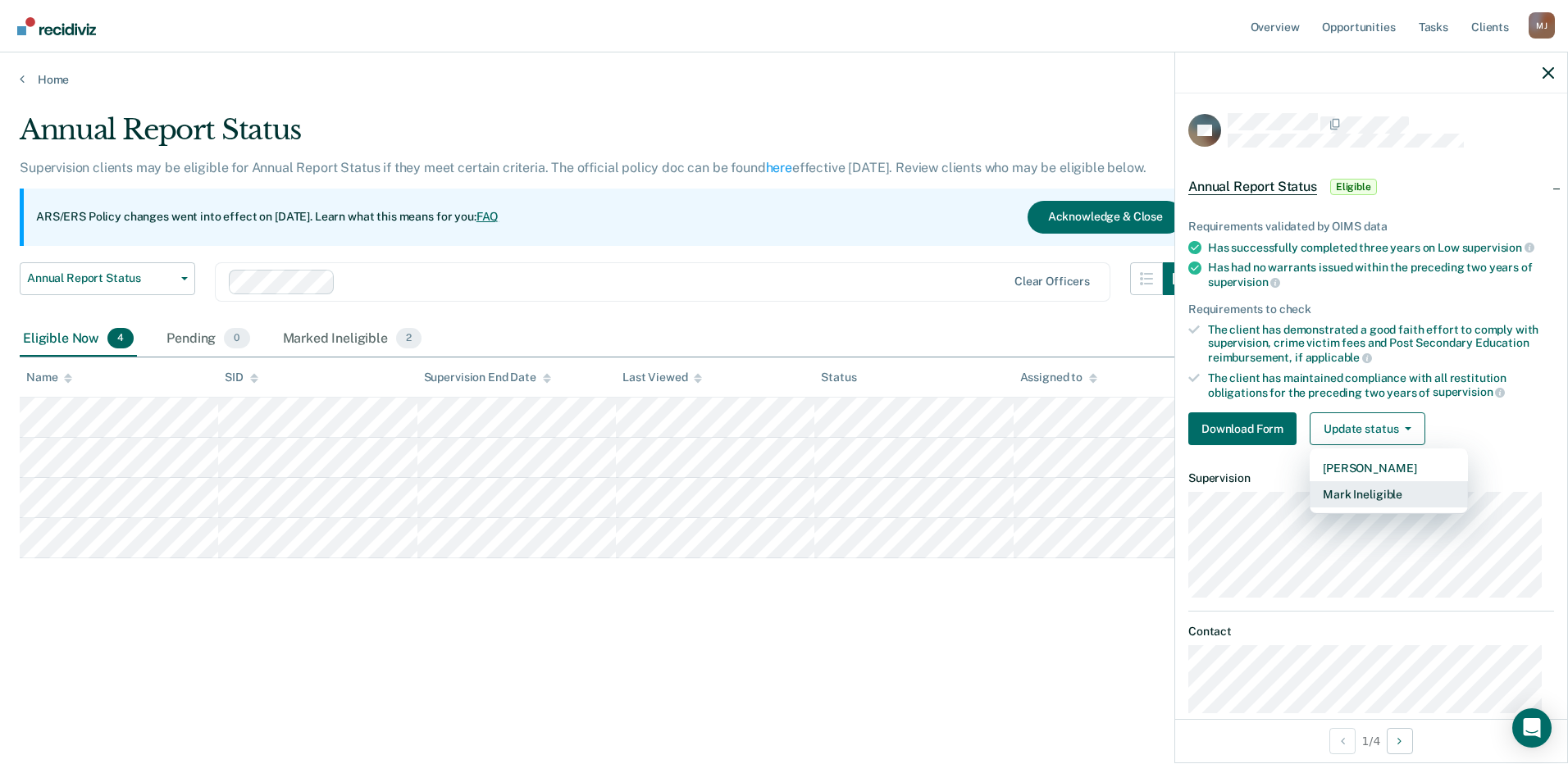
click at [1379, 490] on button "Mark Ineligible" at bounding box center [1388, 495] width 158 height 26
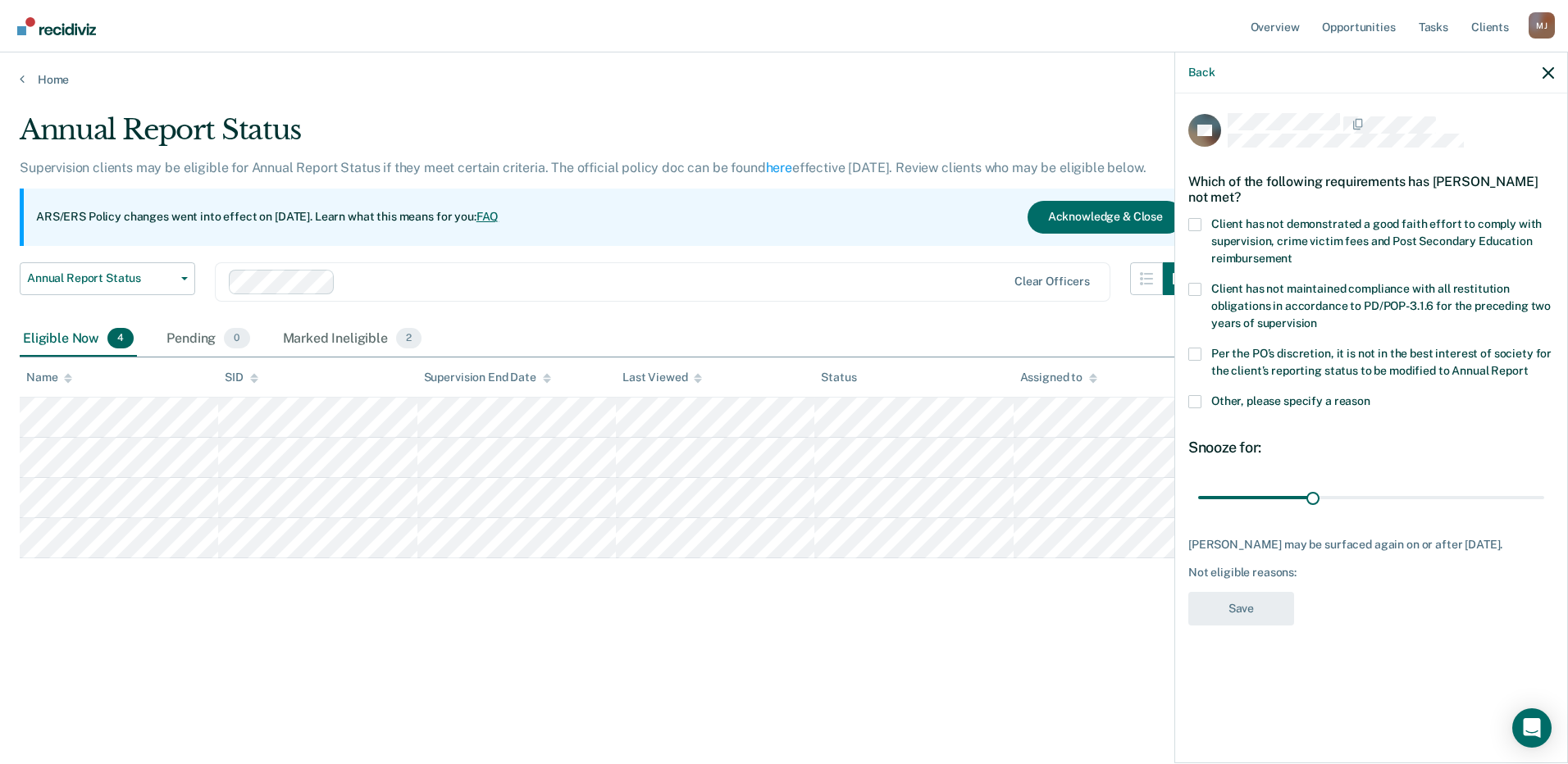
click at [1201, 353] on label "Per the PO’s discretion, it is not in the best interest of society for the clie…" at bounding box center [1371, 365] width 366 height 35
click at [1528, 365] on input "Per the PO’s discretion, it is not in the best interest of society for the clie…" at bounding box center [1528, 365] width 0 height 0
click at [1246, 604] on button "Save" at bounding box center [1241, 609] width 106 height 34
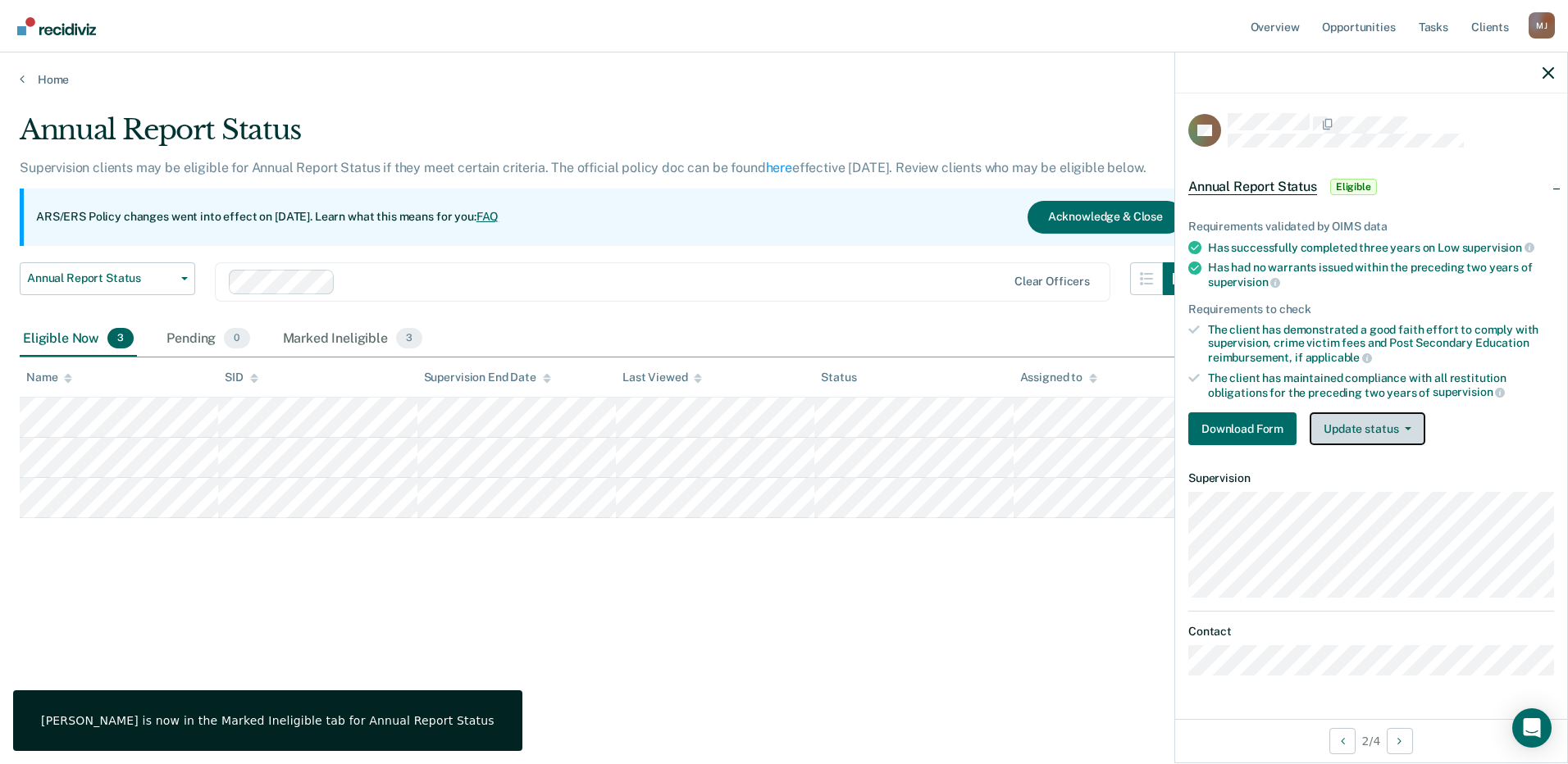
click at [1372, 426] on button "Update status" at bounding box center [1368, 428] width 116 height 33
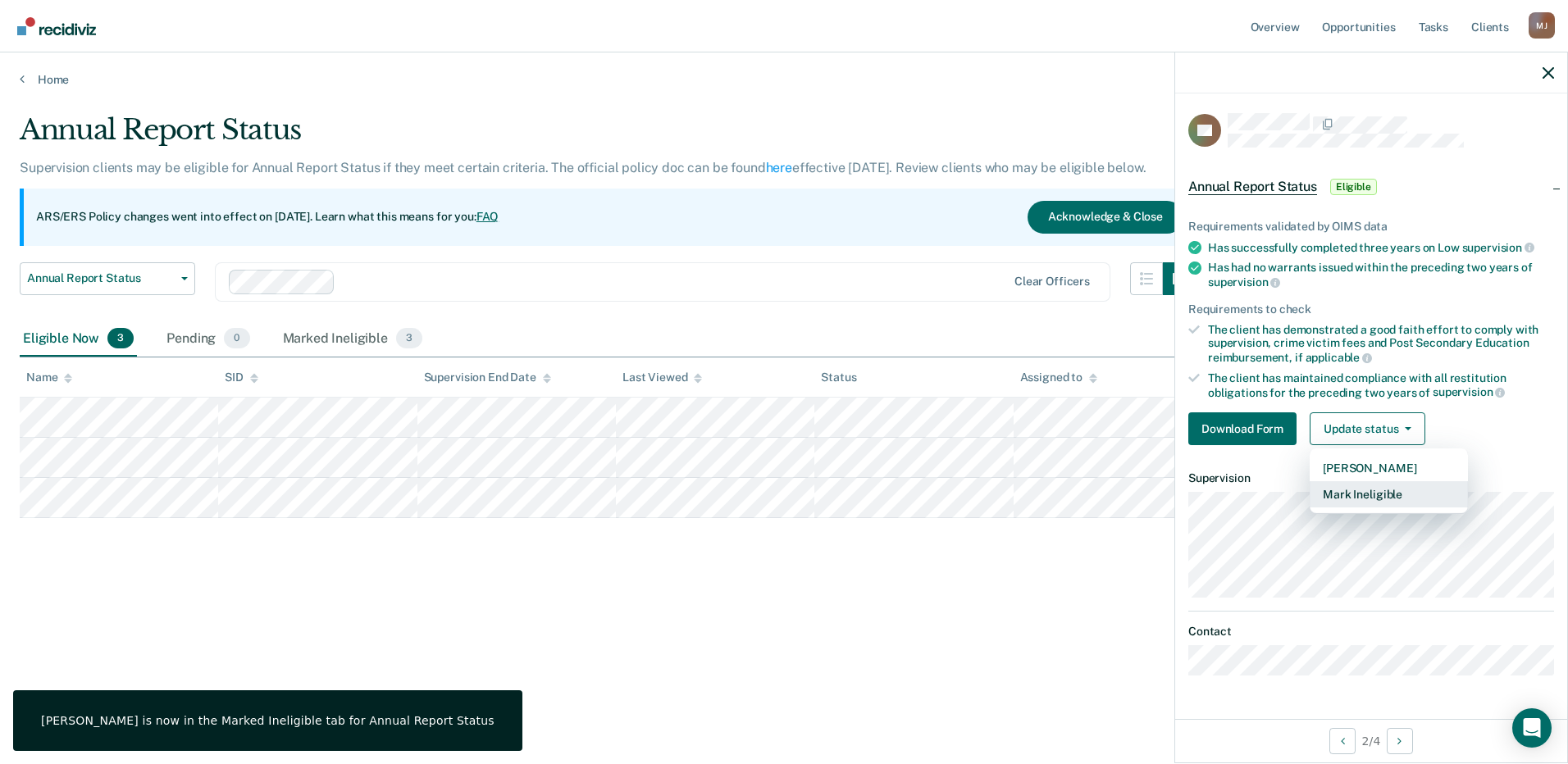
click at [1374, 490] on button "Mark Ineligible" at bounding box center [1388, 495] width 158 height 26
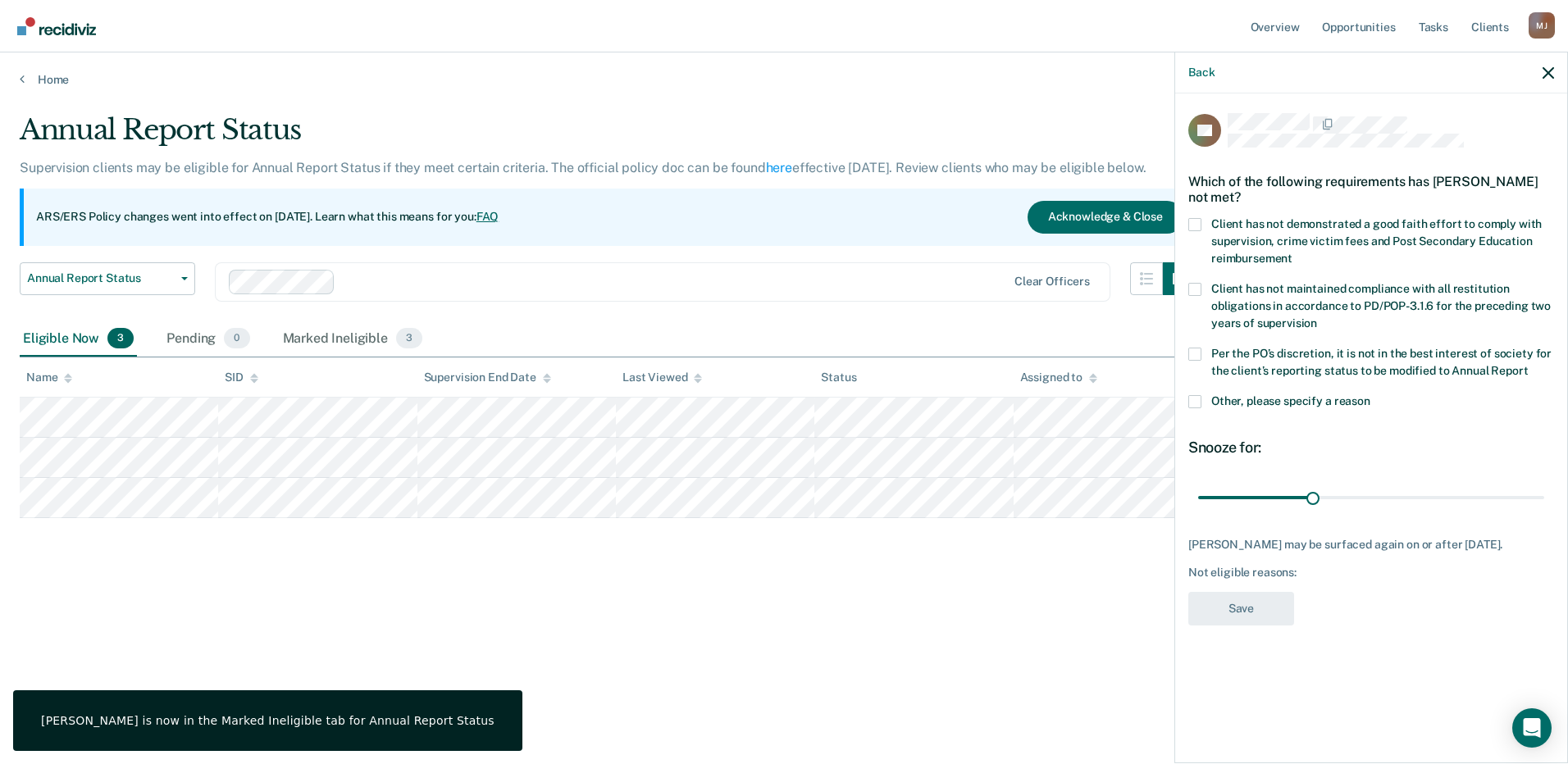
click at [1198, 353] on span at bounding box center [1195, 354] width 13 height 13
click at [1528, 365] on input "Per the PO’s discretion, it is not in the best interest of society for the clie…" at bounding box center [1528, 365] width 0 height 0
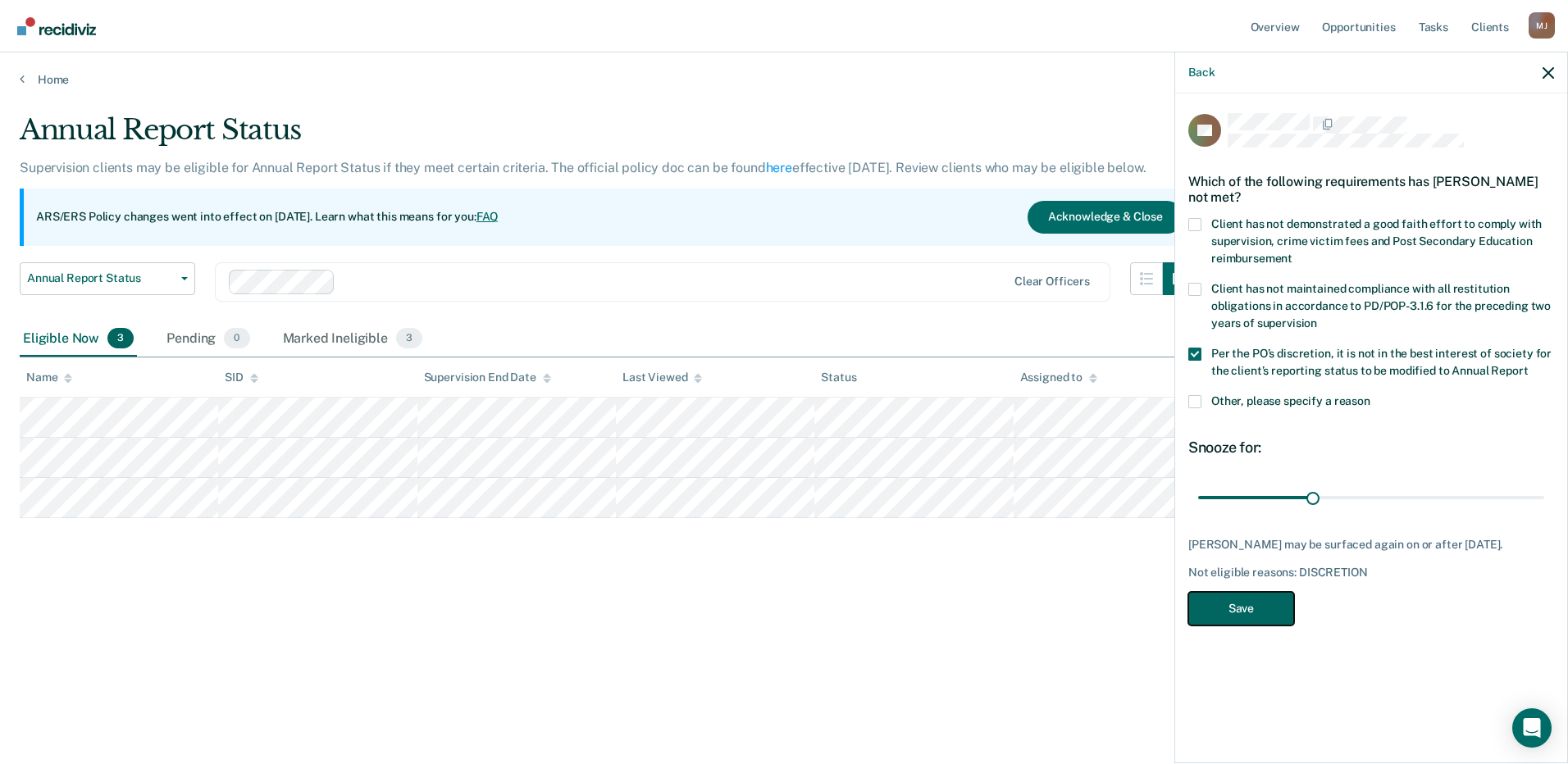
click at [1259, 607] on button "Save" at bounding box center [1241, 609] width 106 height 34
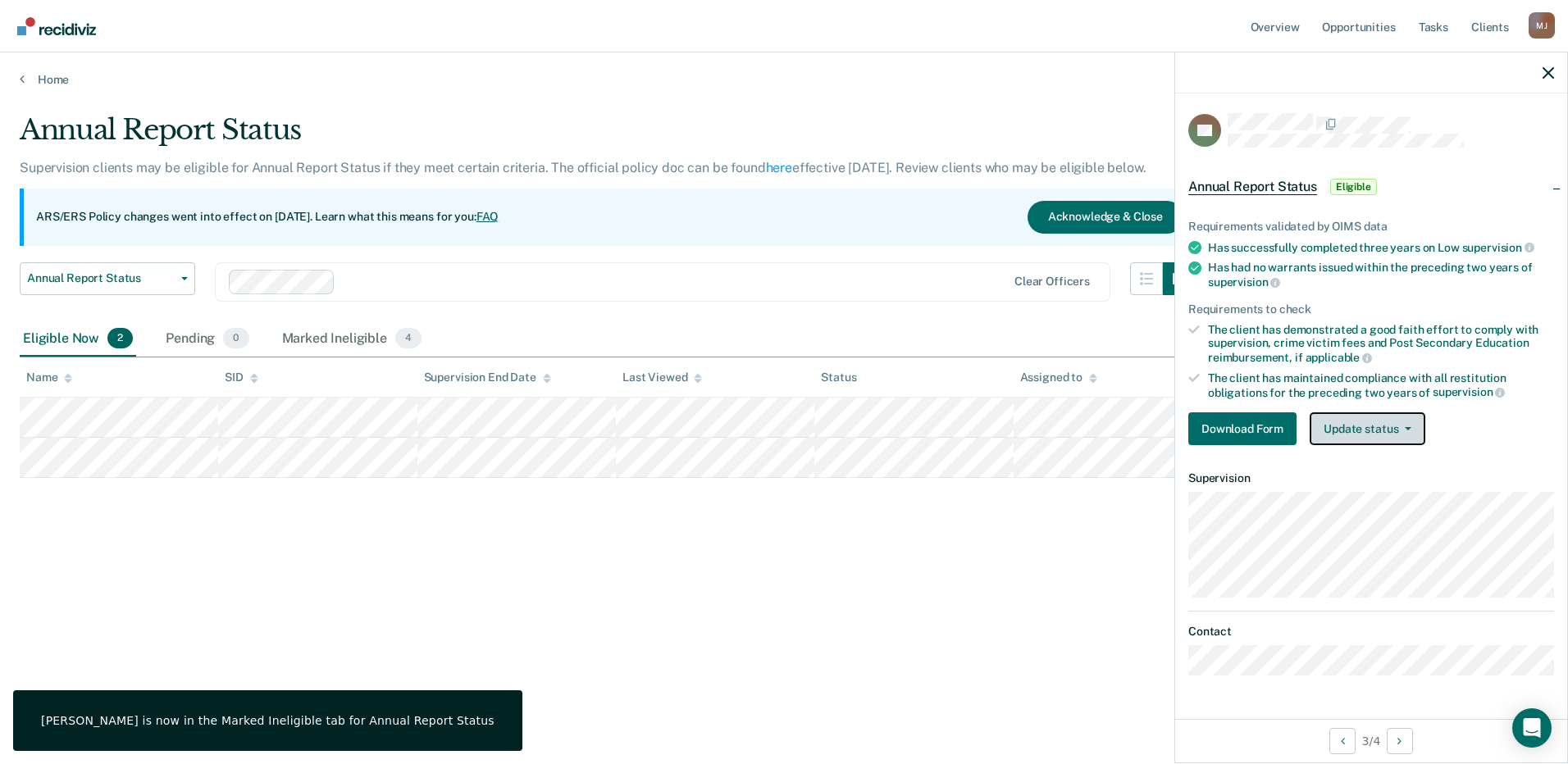
click at [1359, 432] on button "Update status" at bounding box center [1368, 428] width 116 height 33
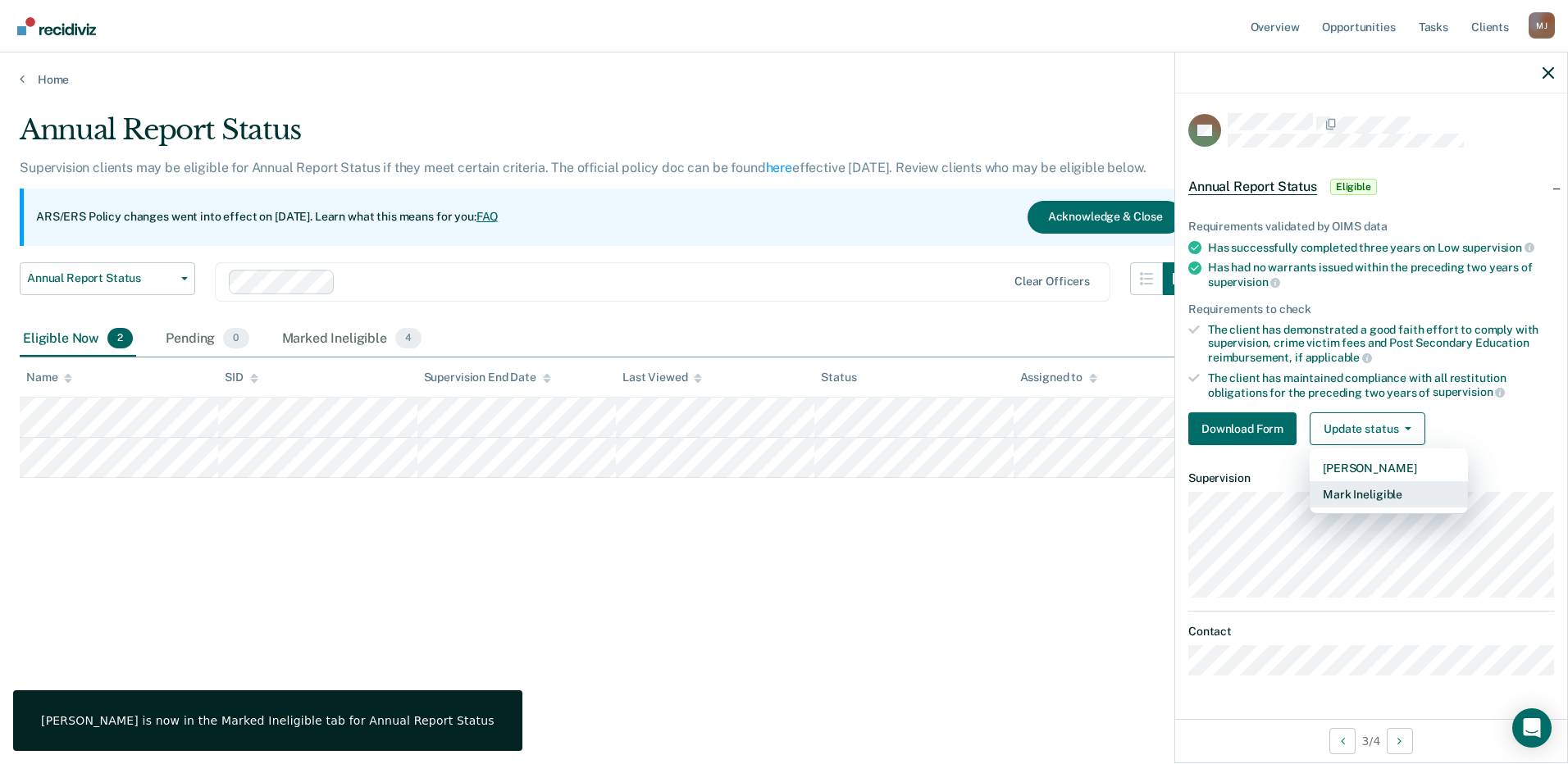
click at [1363, 493] on button "Mark Ineligible" at bounding box center [1388, 495] width 158 height 26
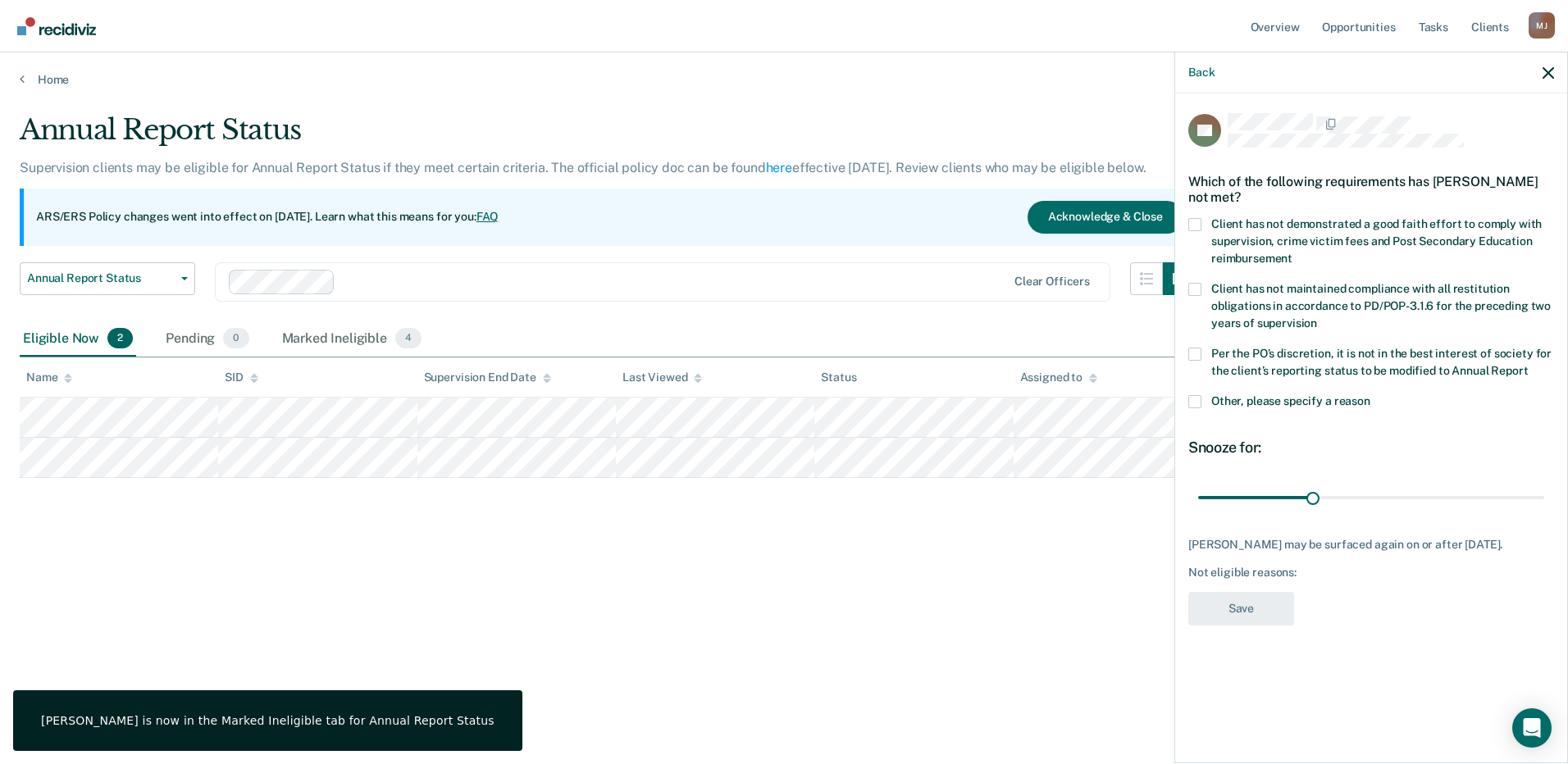
click at [1193, 358] on span at bounding box center [1195, 354] width 13 height 13
click at [1528, 365] on input "Per the PO’s discretion, it is not in the best interest of society for the clie…" at bounding box center [1528, 365] width 0 height 0
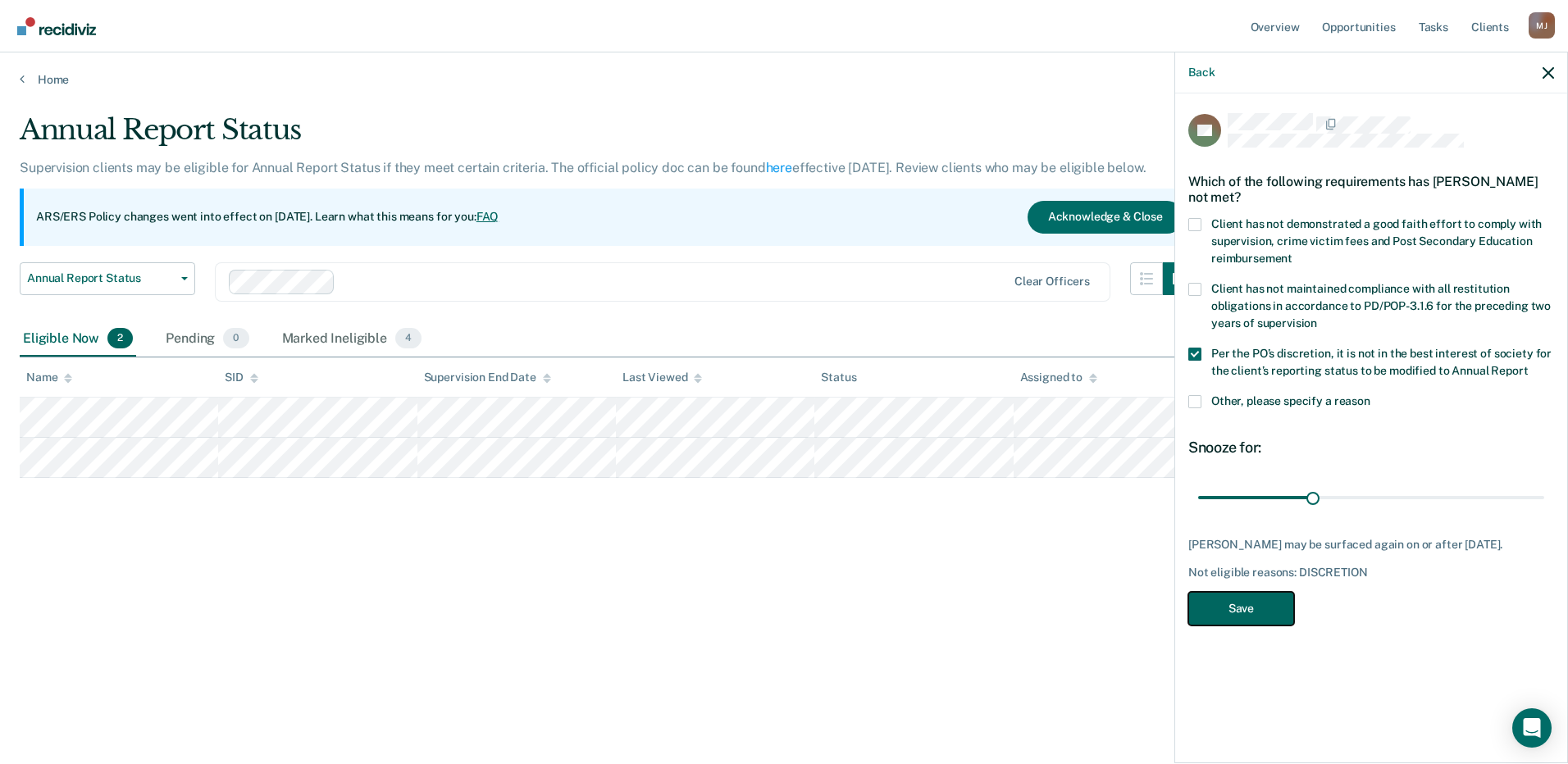
click at [1263, 606] on button "Save" at bounding box center [1241, 609] width 106 height 34
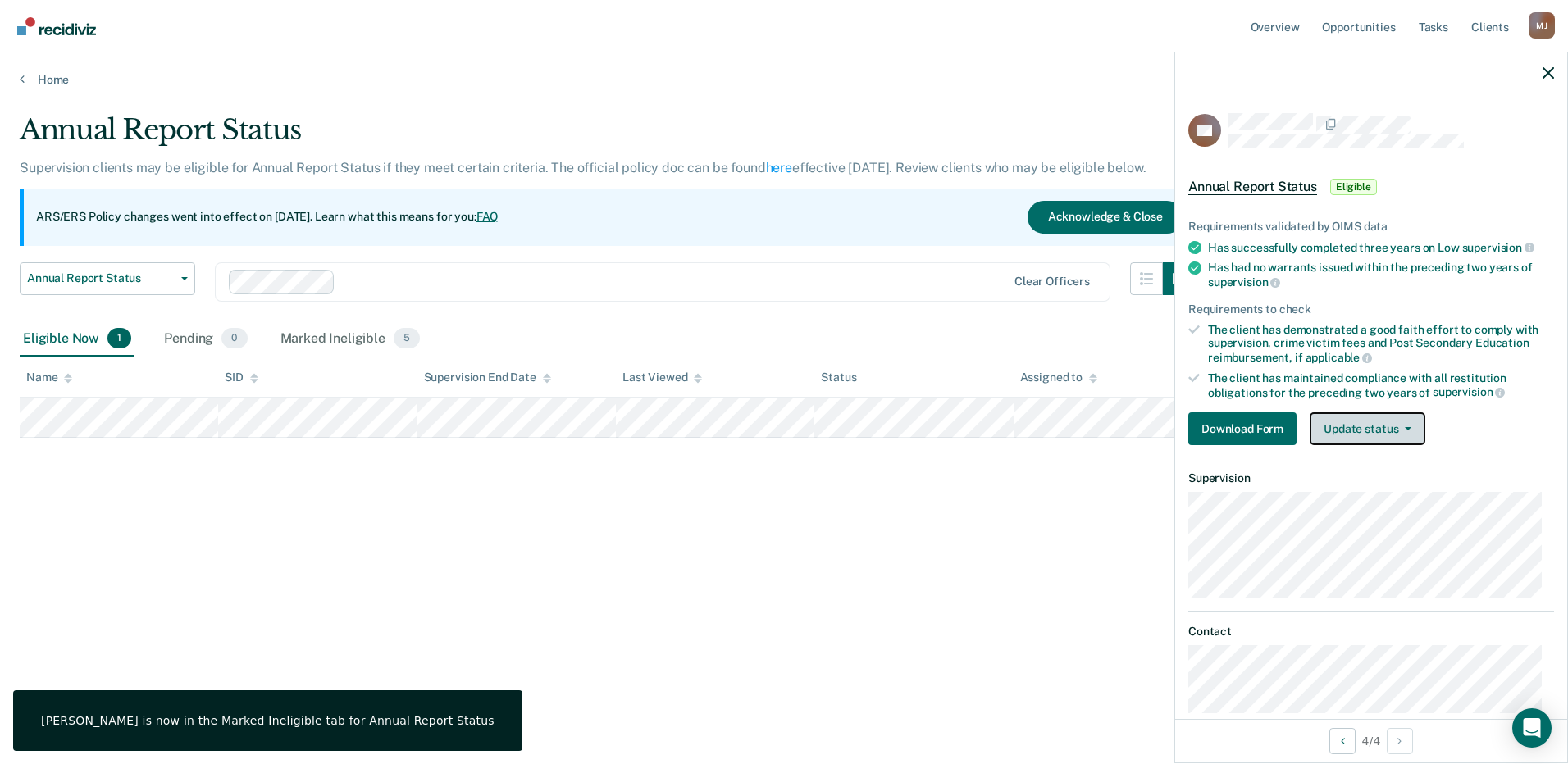
click at [1351, 423] on button "Update status" at bounding box center [1368, 428] width 116 height 33
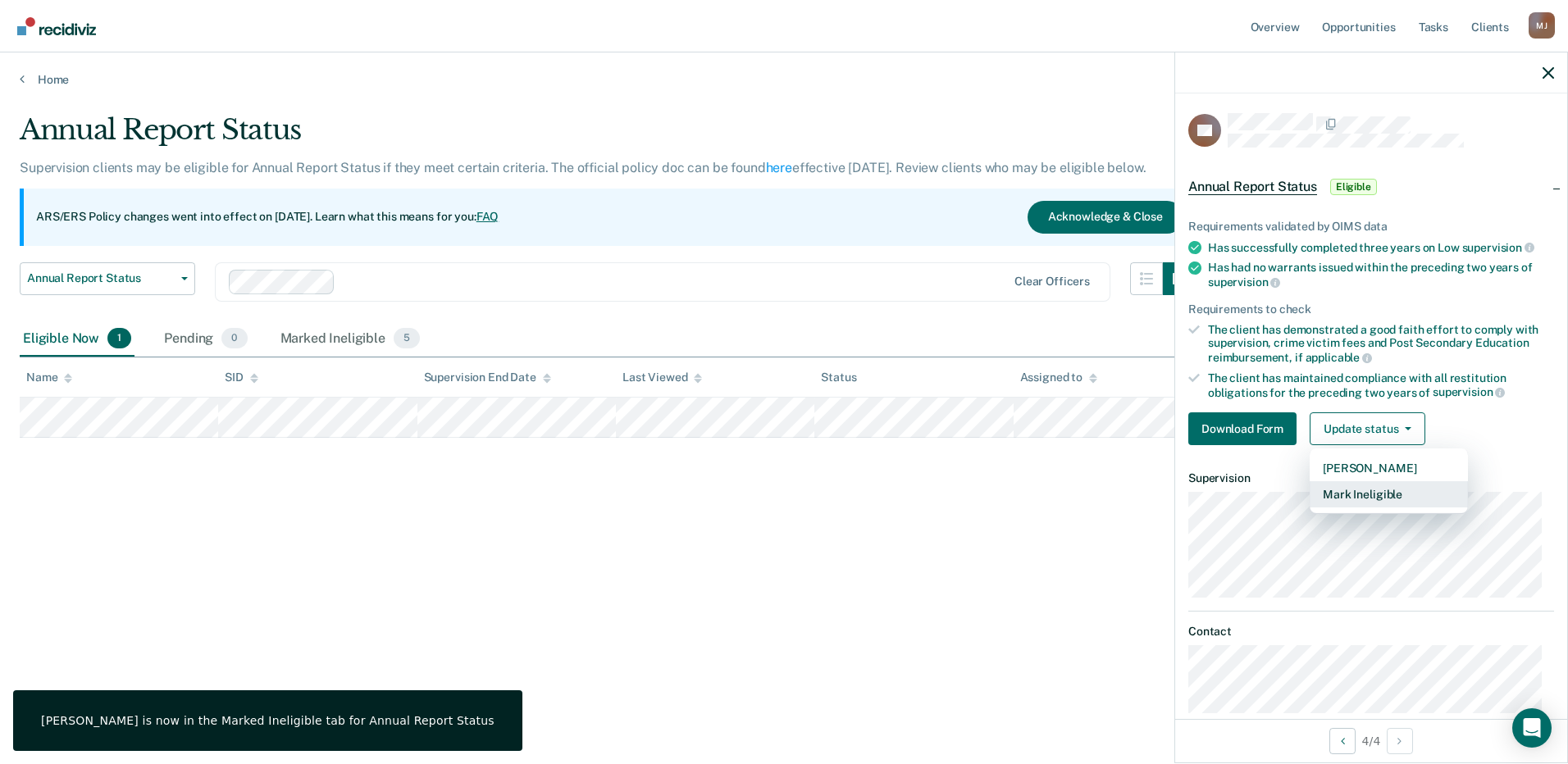
click at [1373, 494] on button "Mark Ineligible" at bounding box center [1388, 495] width 158 height 26
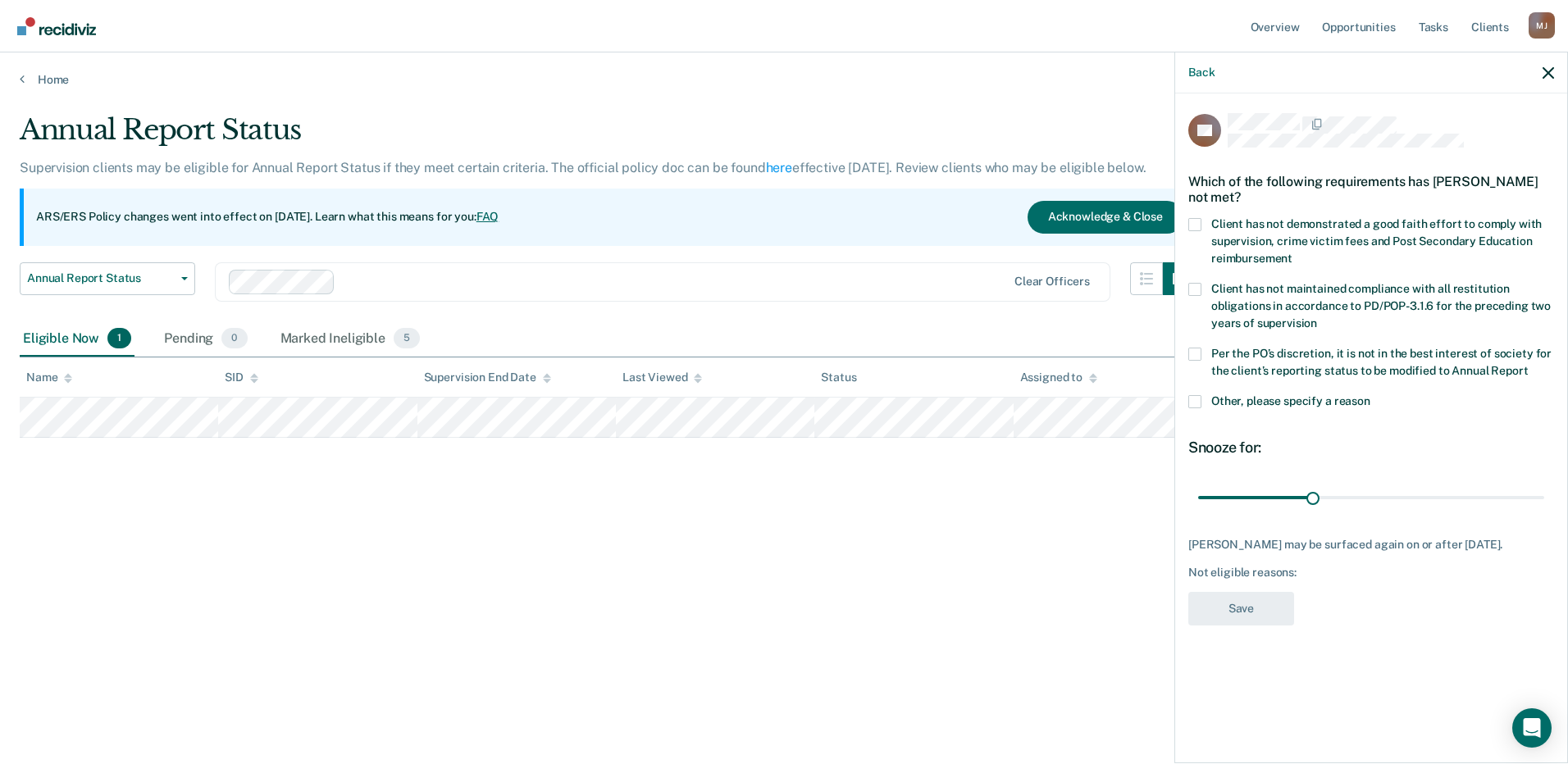
click at [1198, 354] on span at bounding box center [1195, 354] width 13 height 13
click at [1528, 365] on input "Per the PO’s discretion, it is not in the best interest of society for the clie…" at bounding box center [1528, 365] width 0 height 0
drag, startPoint x: 1232, startPoint y: 614, endPoint x: 1243, endPoint y: 616, distance: 11.2
click at [1232, 614] on button "Save" at bounding box center [1241, 609] width 106 height 34
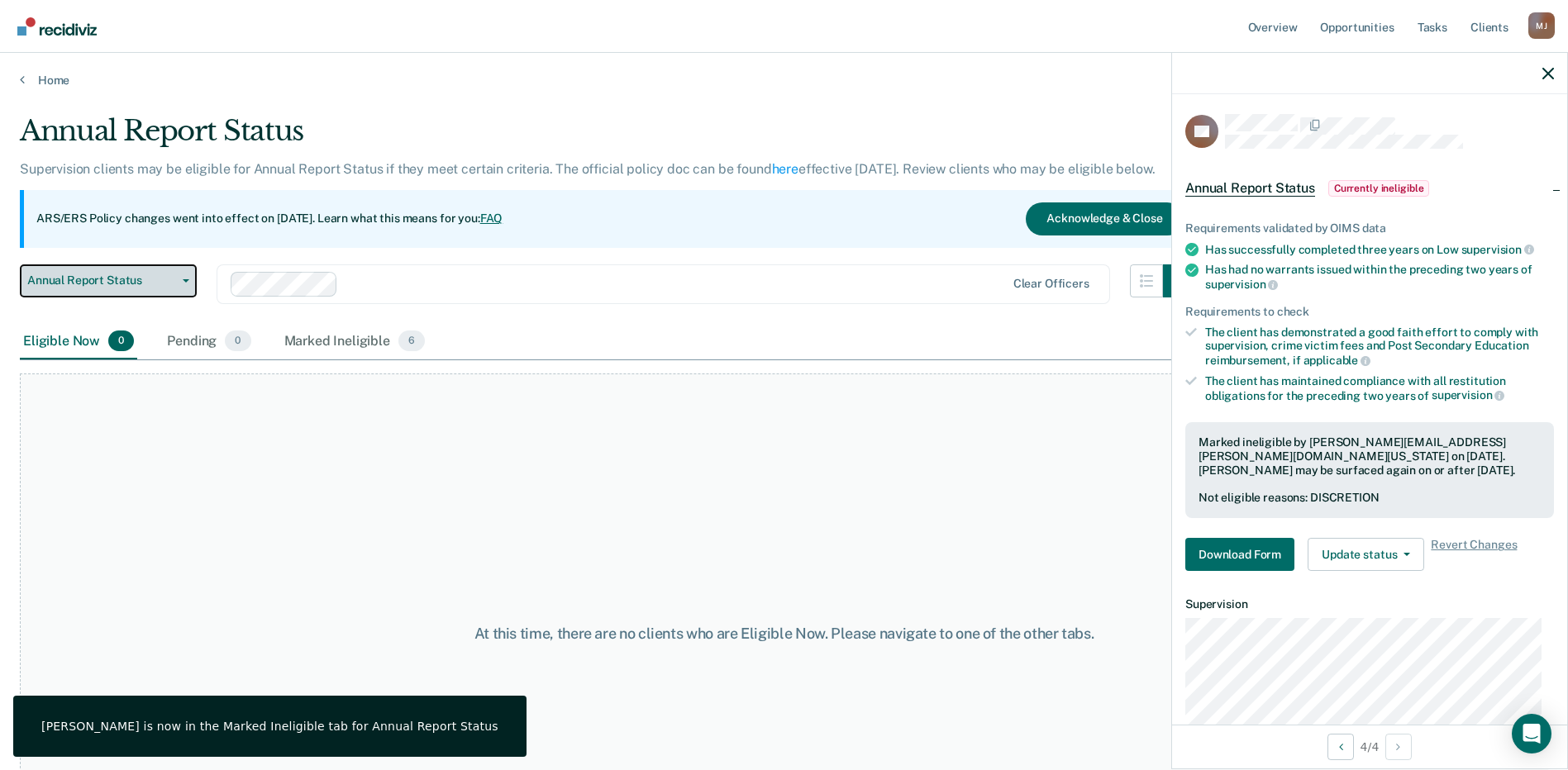
click at [175, 282] on span "Annual Report Status" at bounding box center [102, 280] width 149 height 14
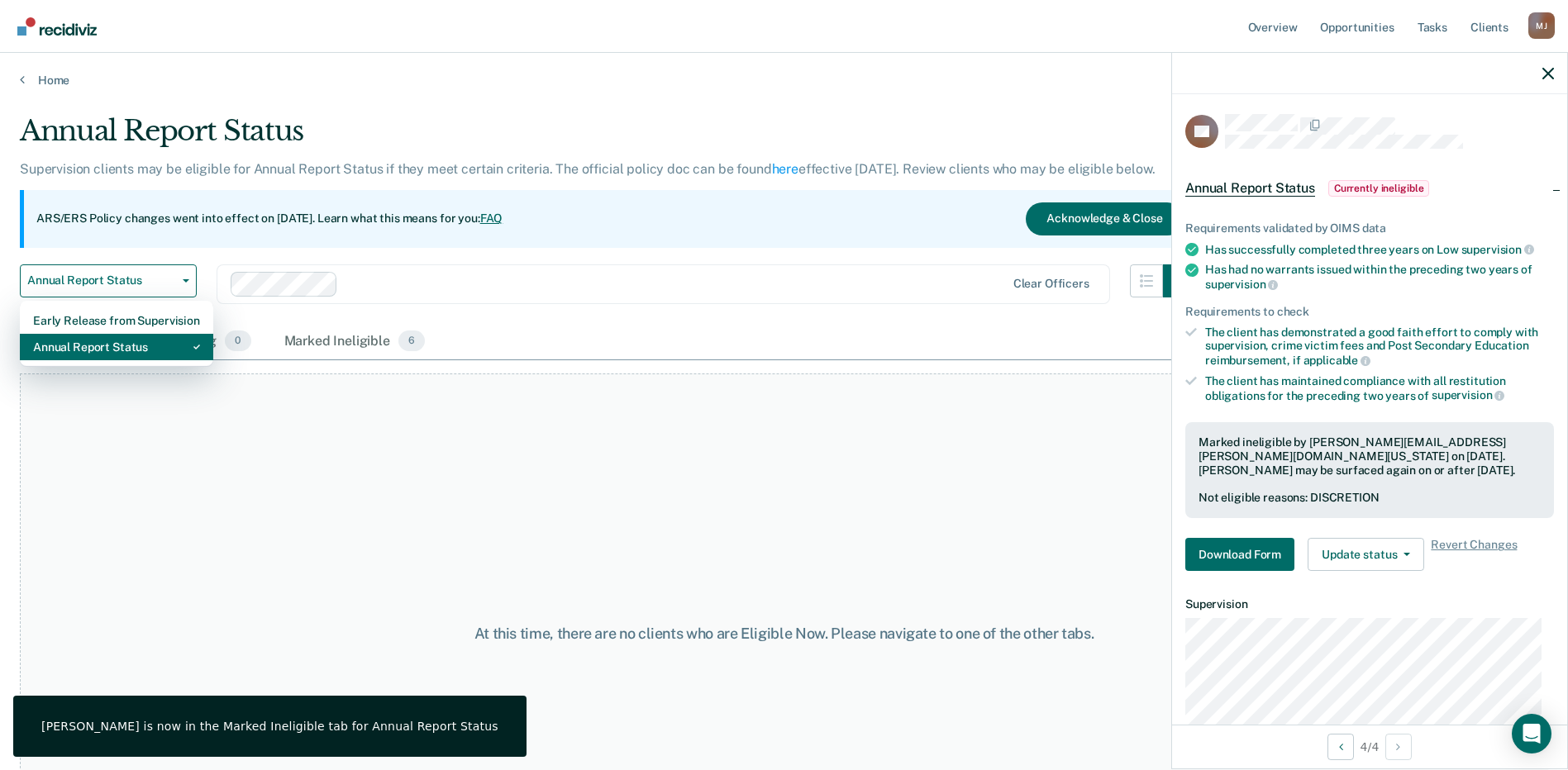
click at [132, 350] on div "Annual Report Status" at bounding box center [116, 347] width 167 height 26
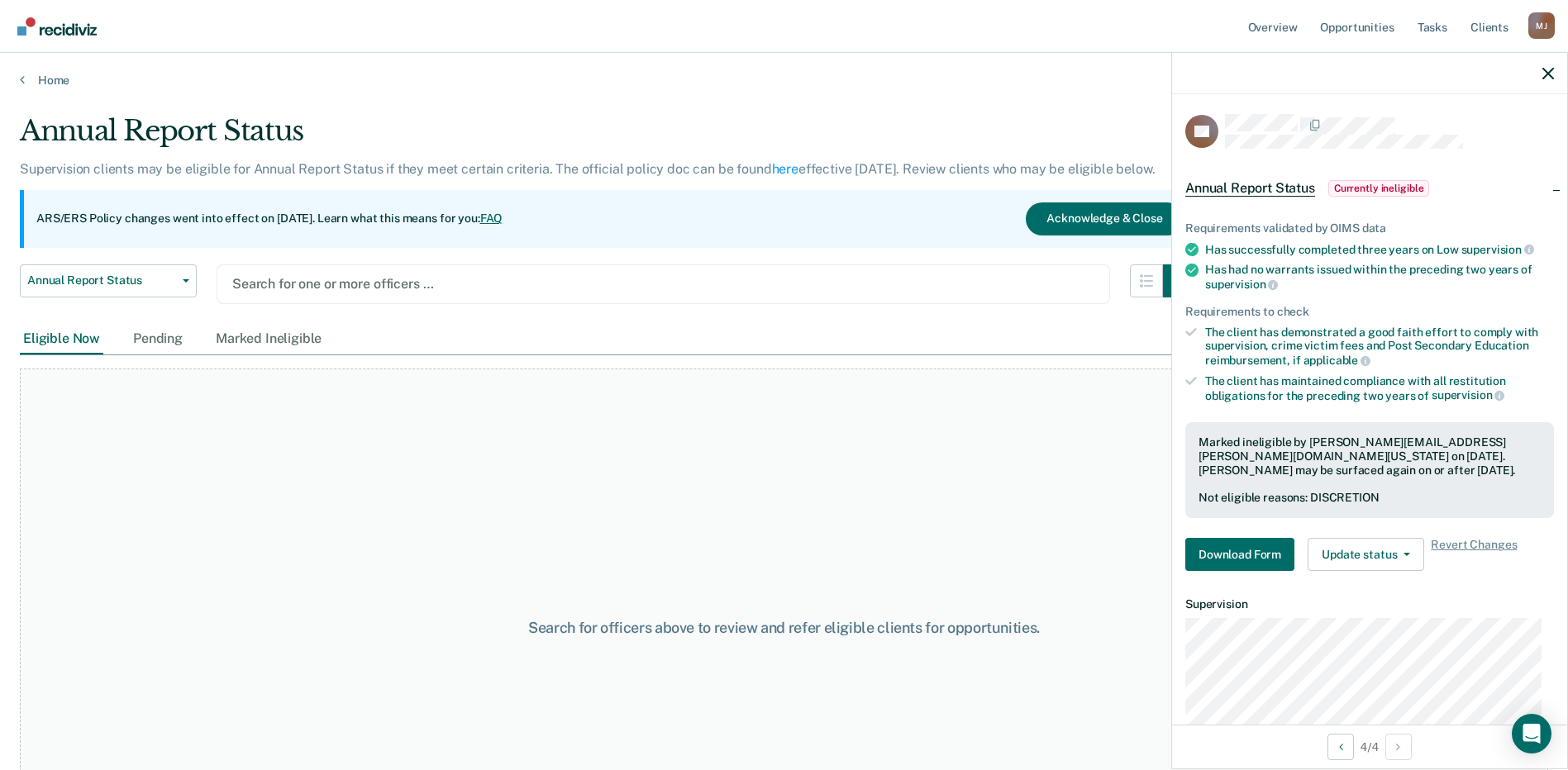
click at [345, 284] on div at bounding box center [663, 284] width 862 height 19
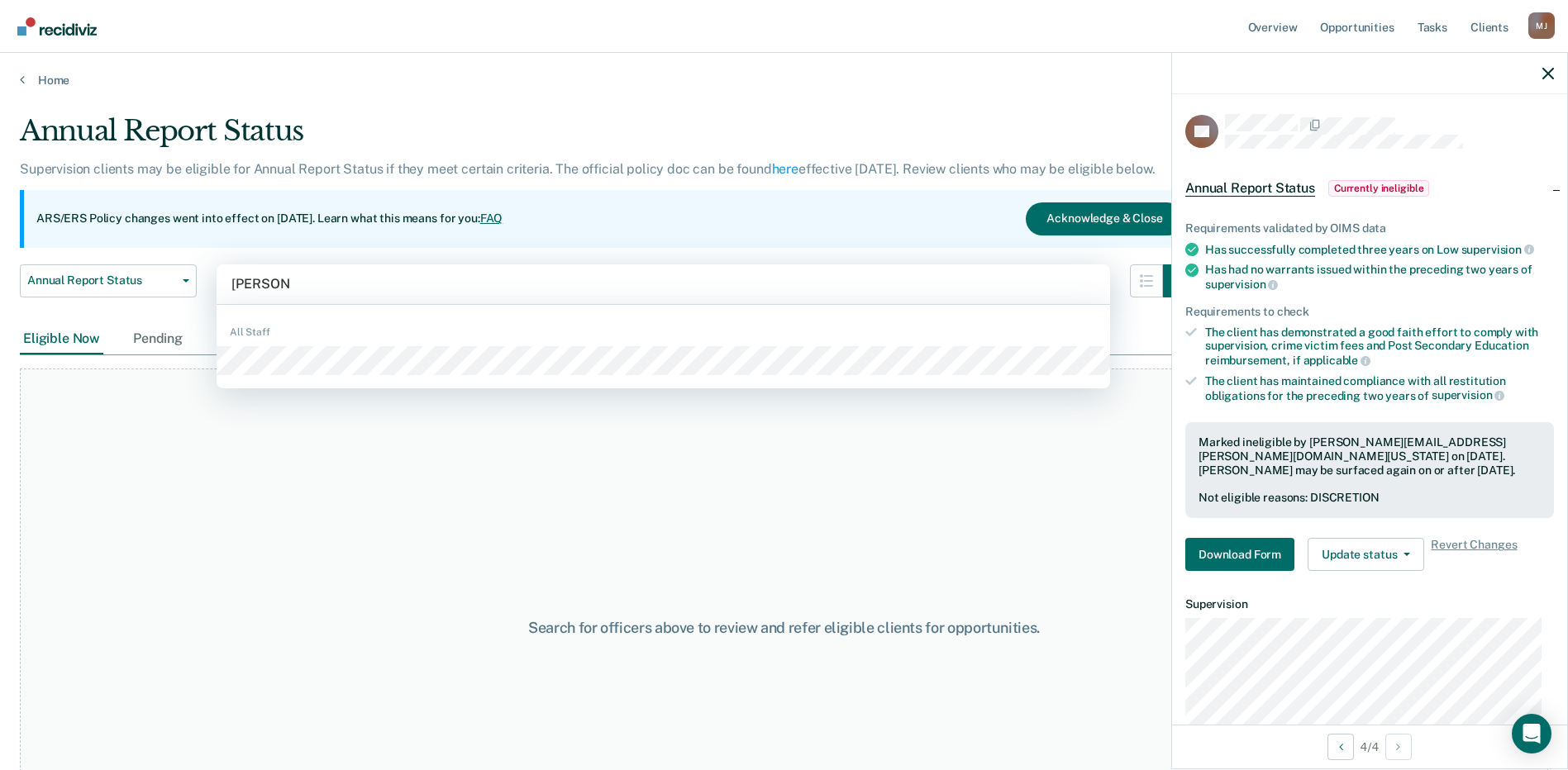
type input "[PERSON_NAME]"
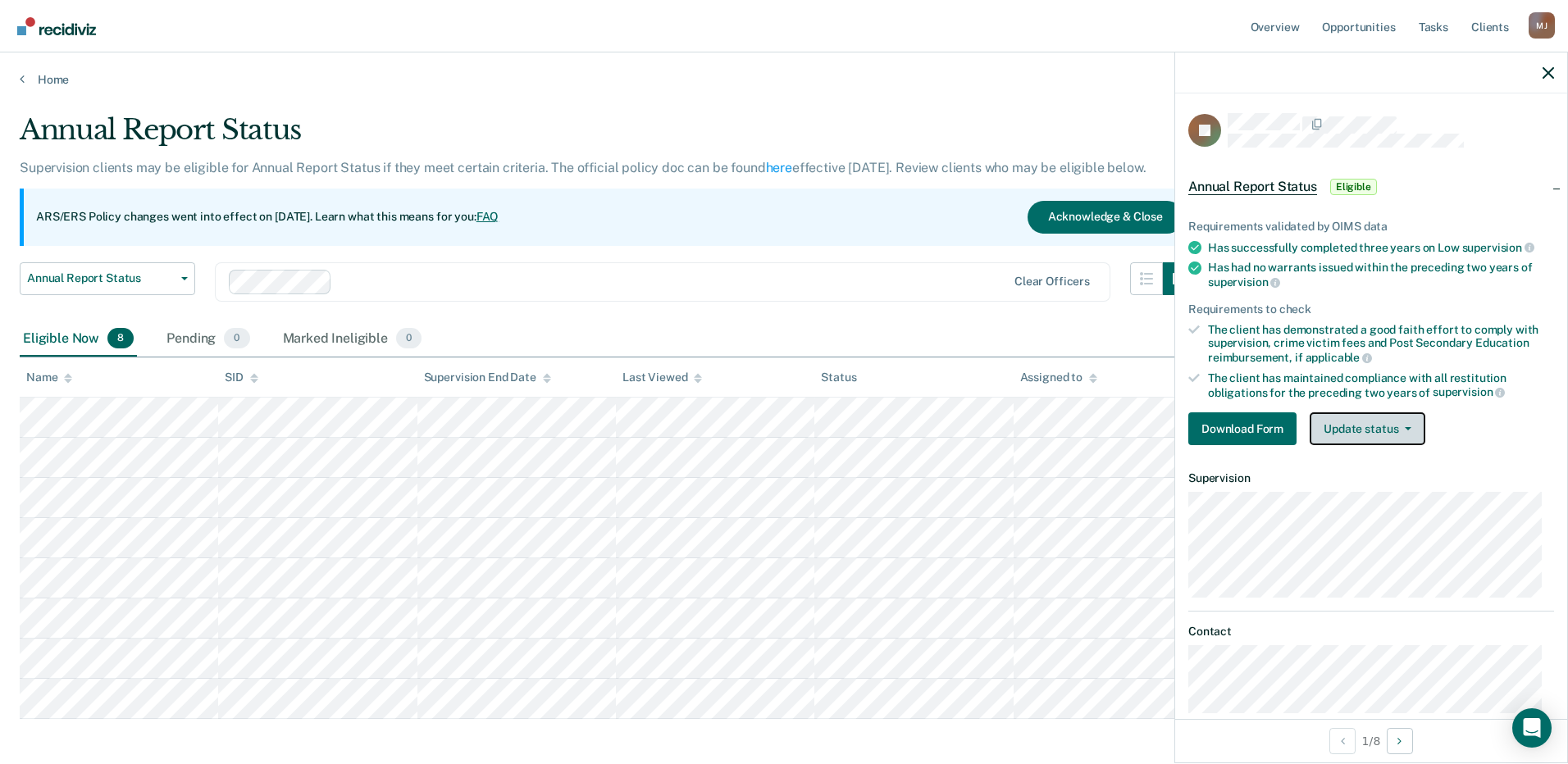
click at [1342, 421] on button "Update status" at bounding box center [1368, 428] width 116 height 33
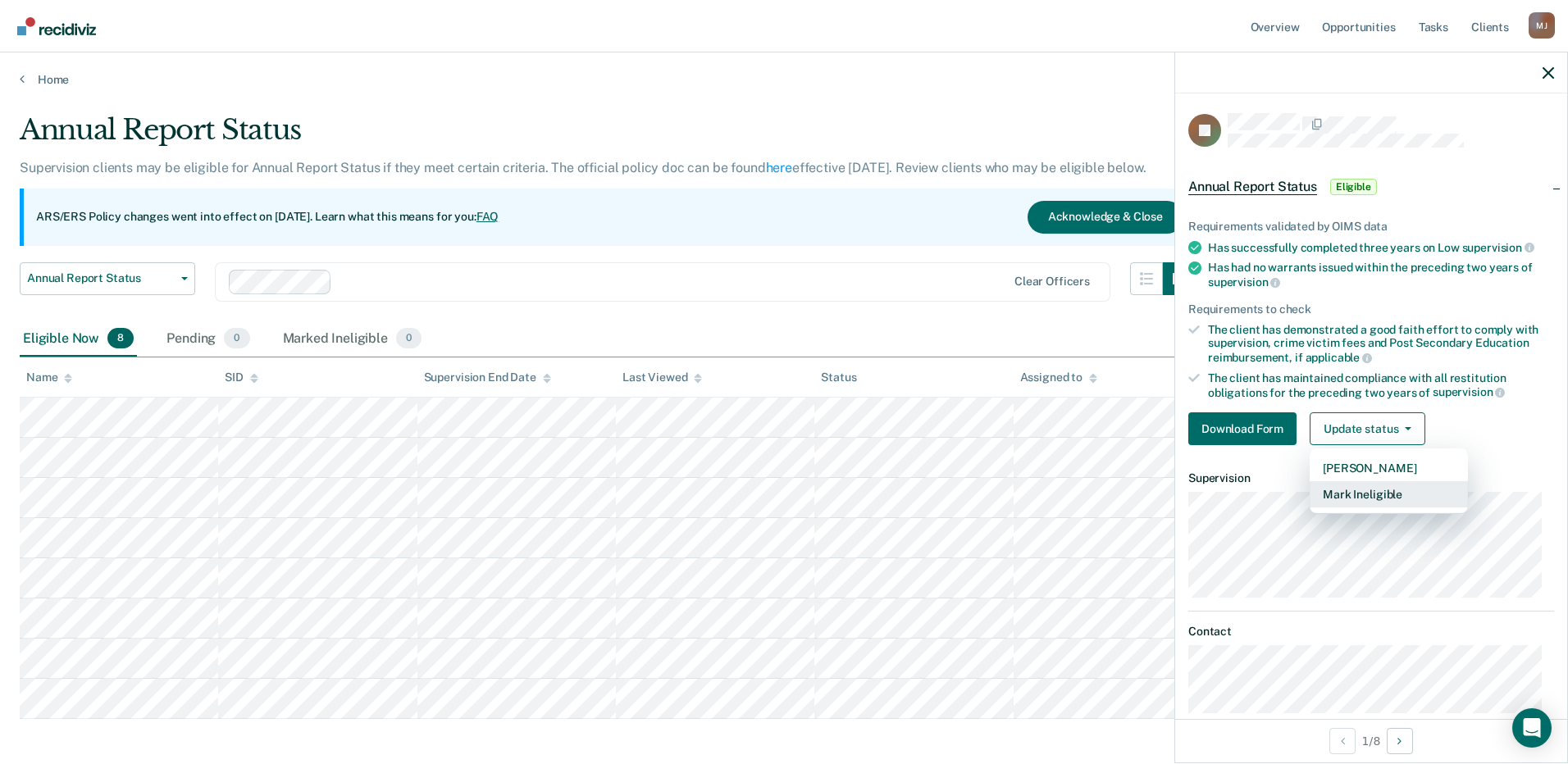
click at [1350, 497] on button "Mark Ineligible" at bounding box center [1388, 495] width 158 height 26
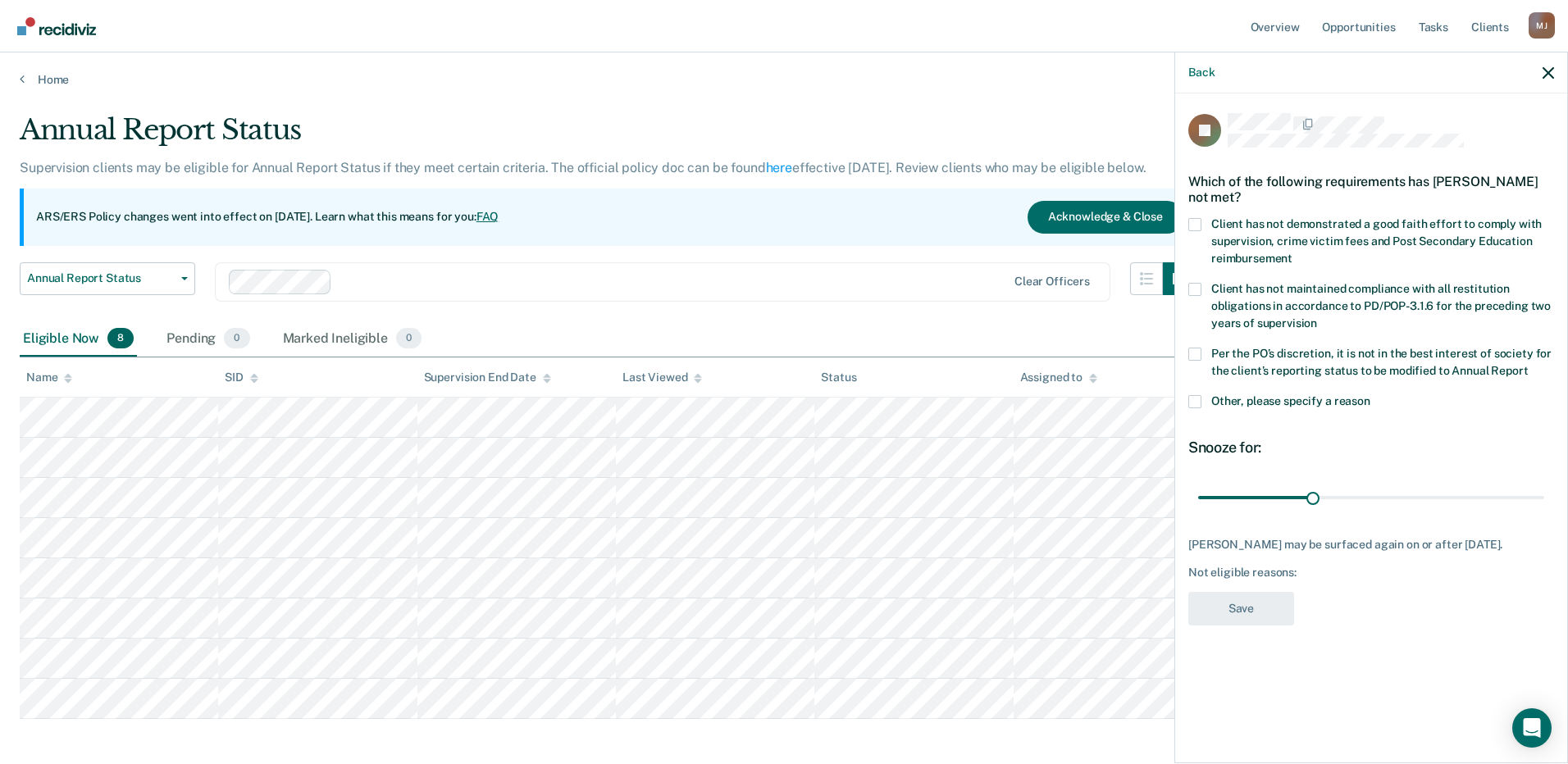
click at [1188, 348] on span at bounding box center [1195, 354] width 13 height 13
click at [1528, 365] on input "Per the PO’s discretion, it is not in the best interest of society for the clie…" at bounding box center [1528, 365] width 0 height 0
click at [1276, 592] on button "Save" at bounding box center [1241, 609] width 106 height 34
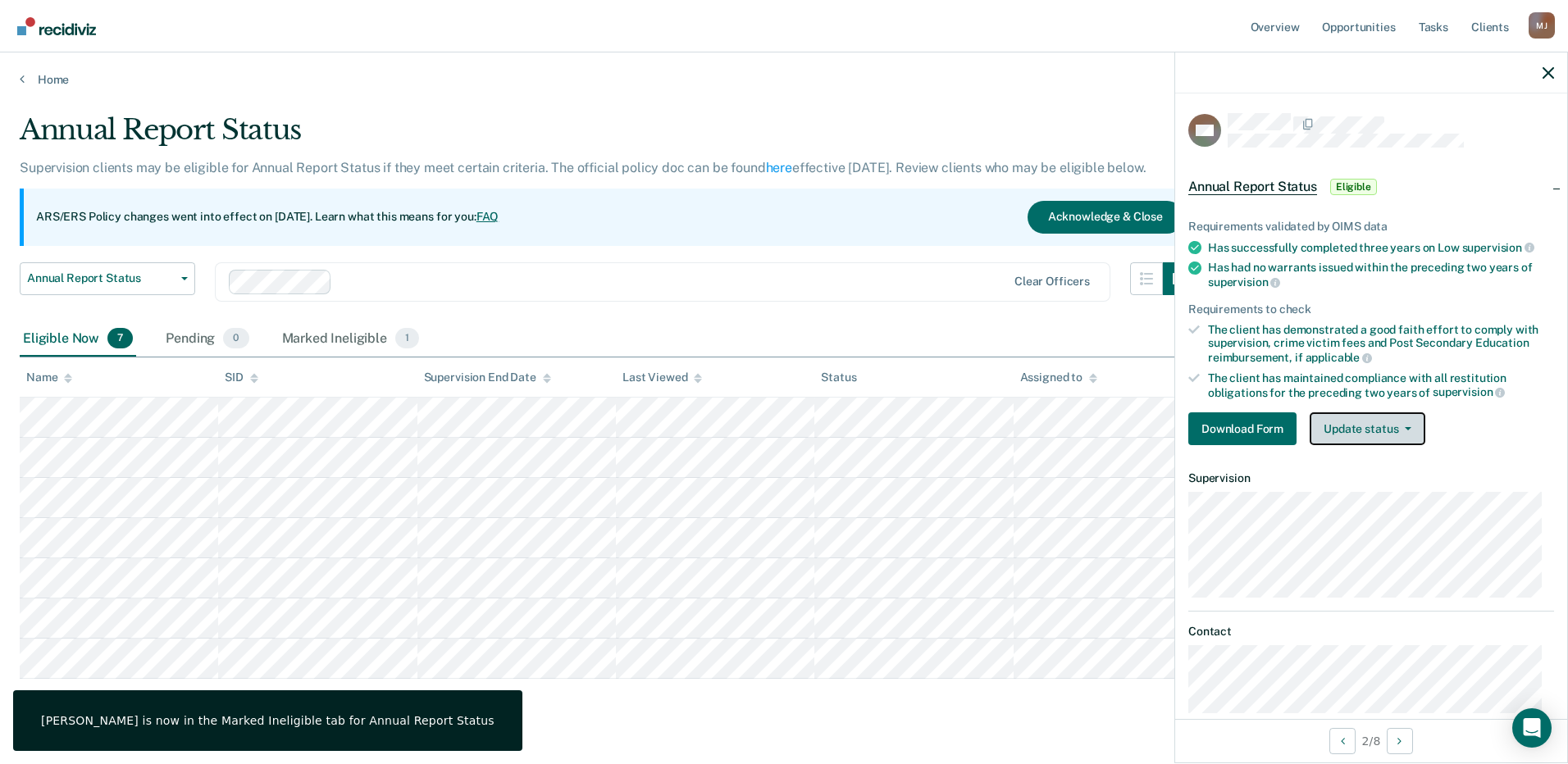
click at [1401, 428] on button "Update status" at bounding box center [1368, 428] width 116 height 33
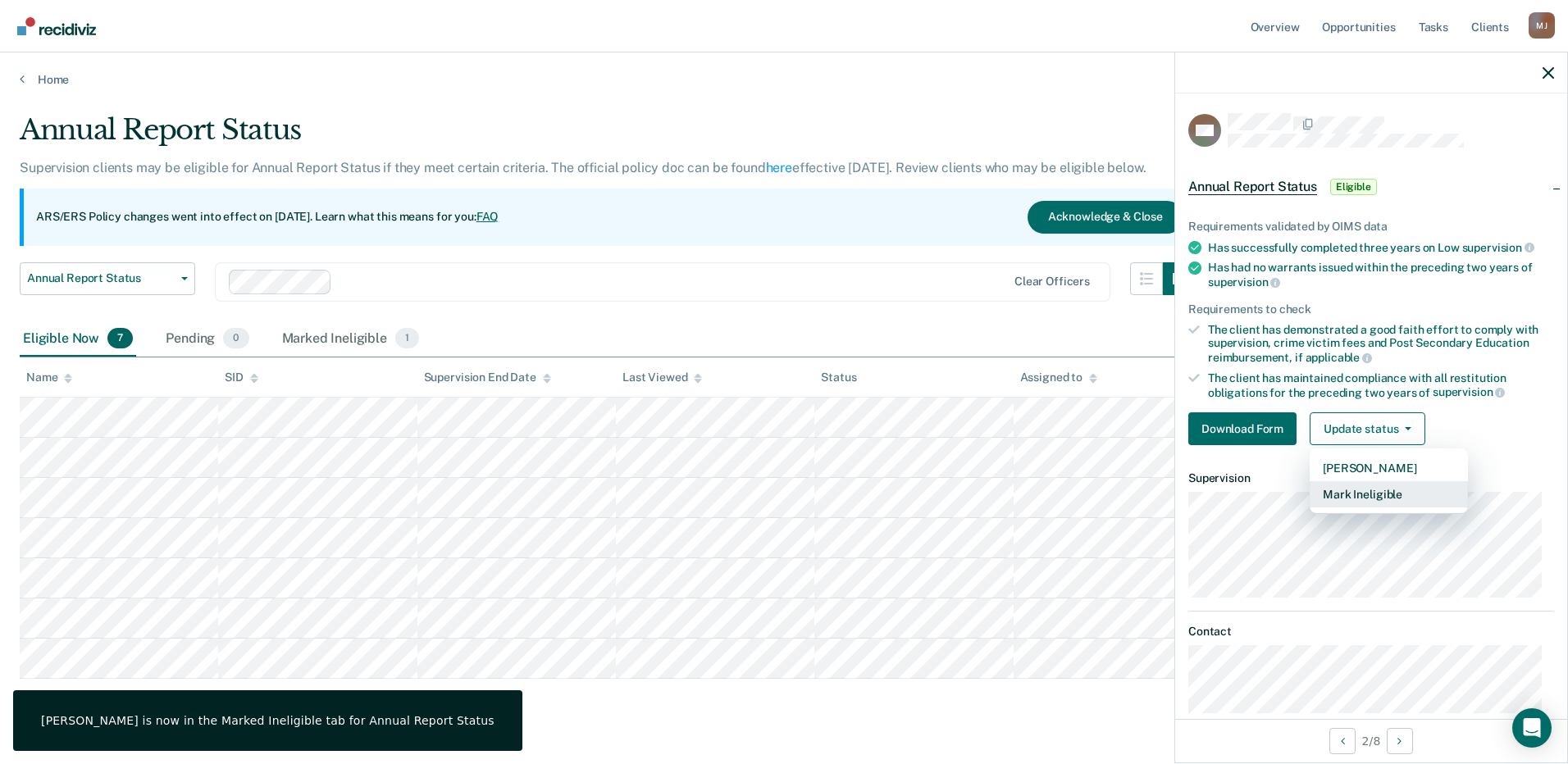
click at [1379, 497] on button "Mark Ineligible" at bounding box center [1388, 495] width 158 height 26
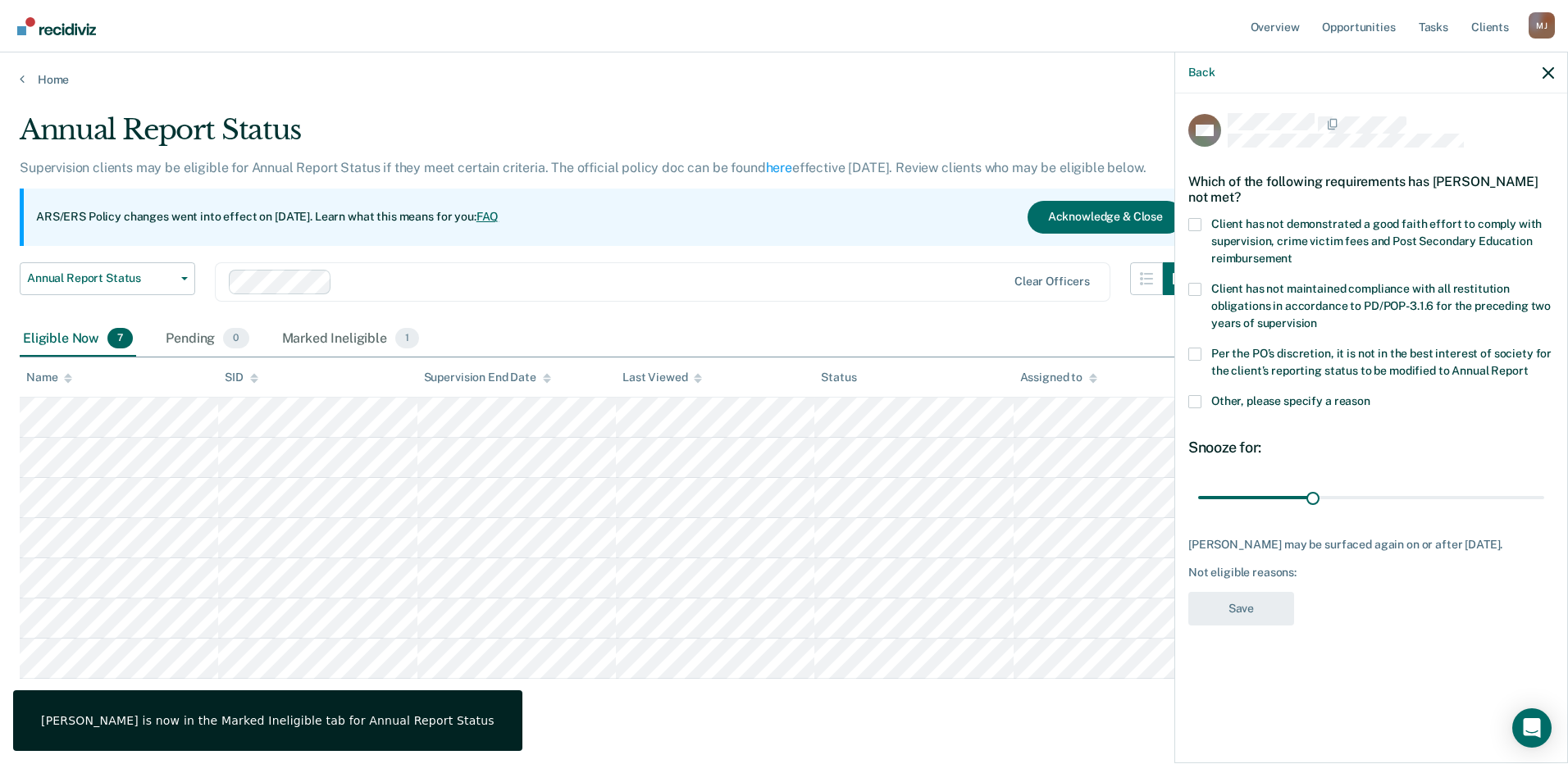
click at [1193, 356] on span at bounding box center [1195, 354] width 13 height 13
click at [1528, 365] on input "Per the PO’s discretion, it is not in the best interest of society for the clie…" at bounding box center [1528, 365] width 0 height 0
click at [1252, 610] on button "Save" at bounding box center [1241, 609] width 106 height 34
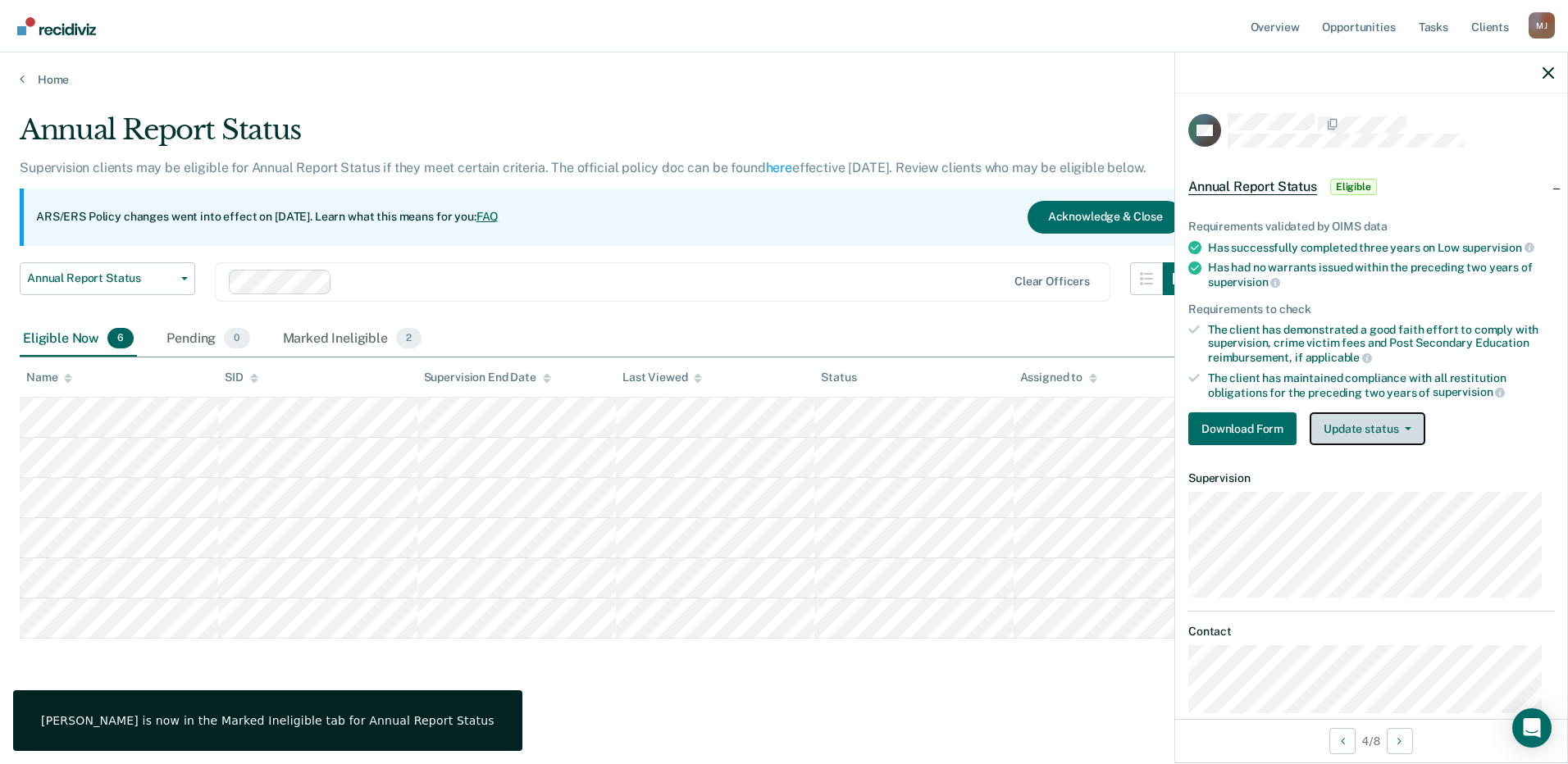
click at [1398, 427] on span "button" at bounding box center [1404, 429] width 13 height 4
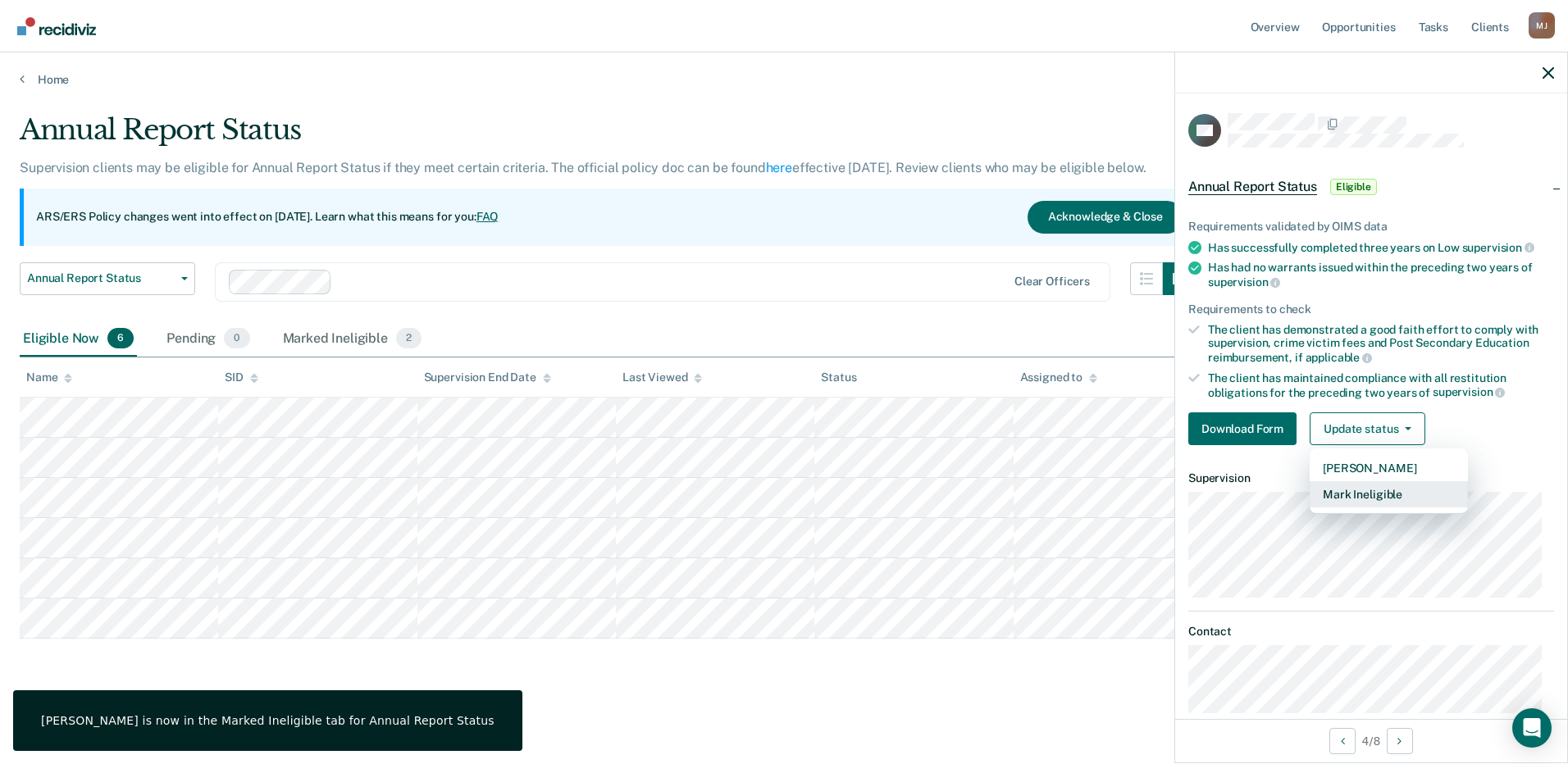
click at [1376, 489] on button "Mark Ineligible" at bounding box center [1388, 495] width 158 height 26
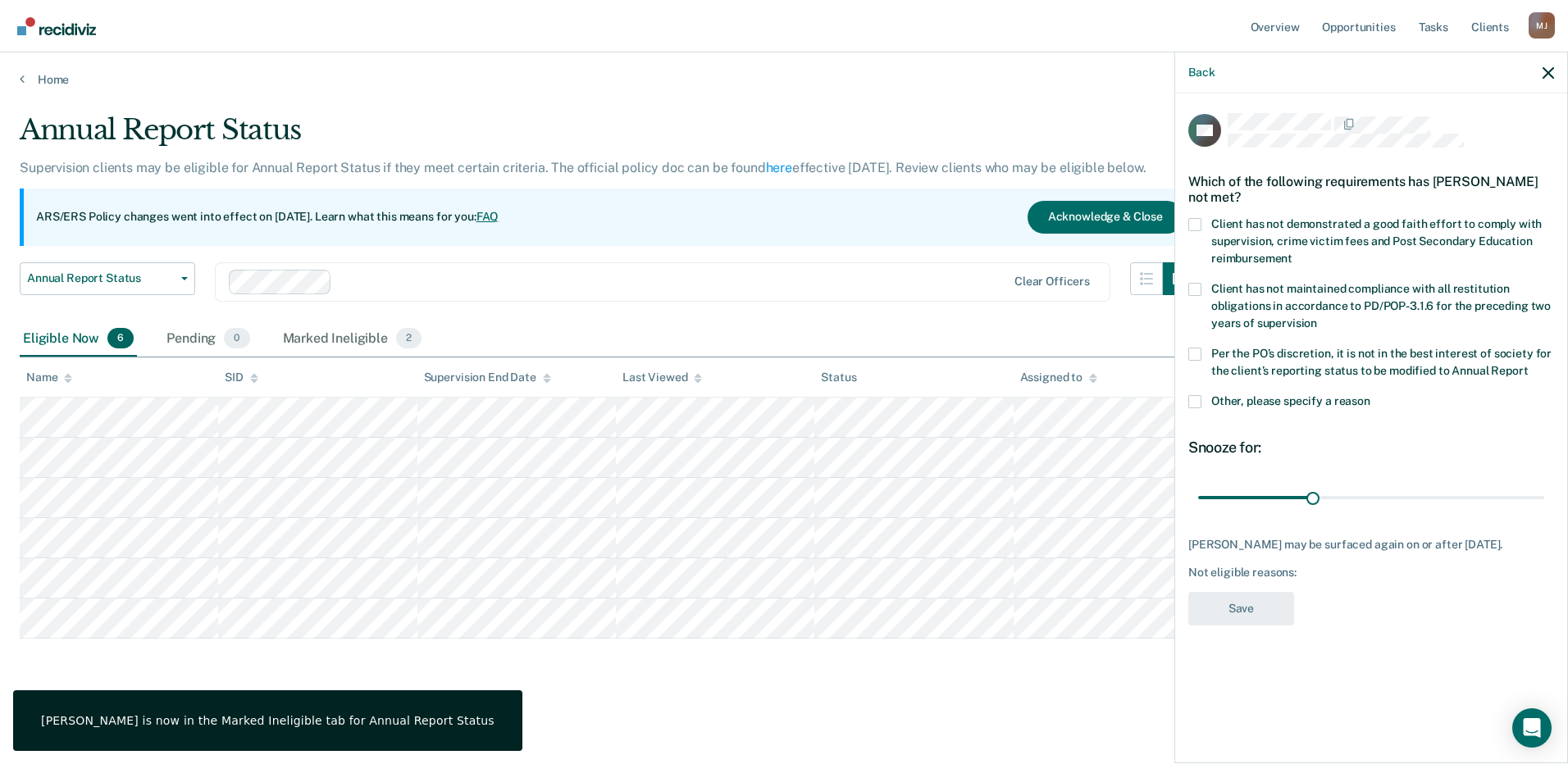
click at [1202, 348] on label "Per the PO’s discretion, it is not in the best interest of society for the clie…" at bounding box center [1371, 365] width 366 height 35
click at [1528, 365] on input "Per the PO’s discretion, it is not in the best interest of society for the clie…" at bounding box center [1528, 365] width 0 height 0
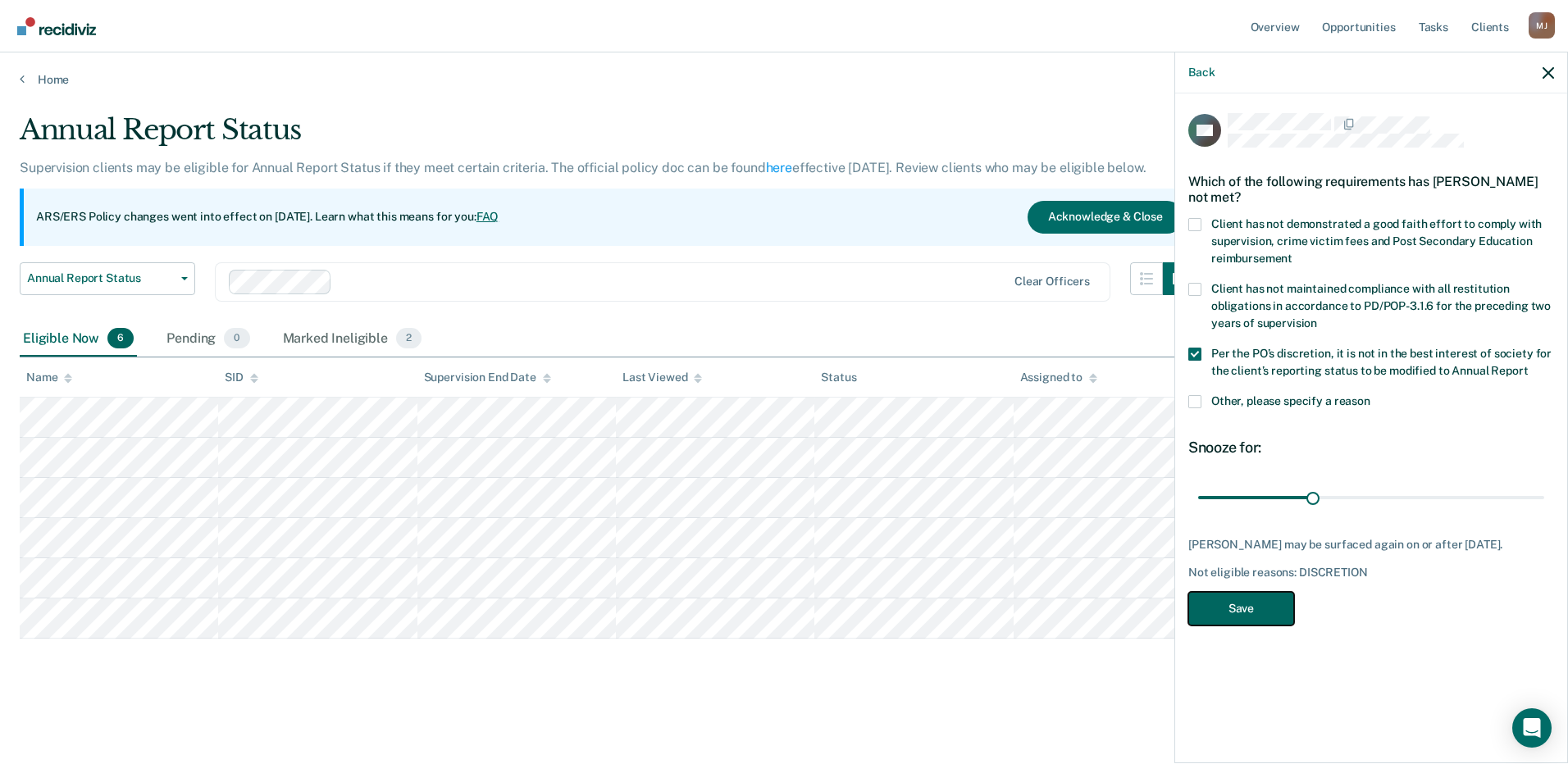
click at [1255, 604] on button "Save" at bounding box center [1241, 609] width 106 height 34
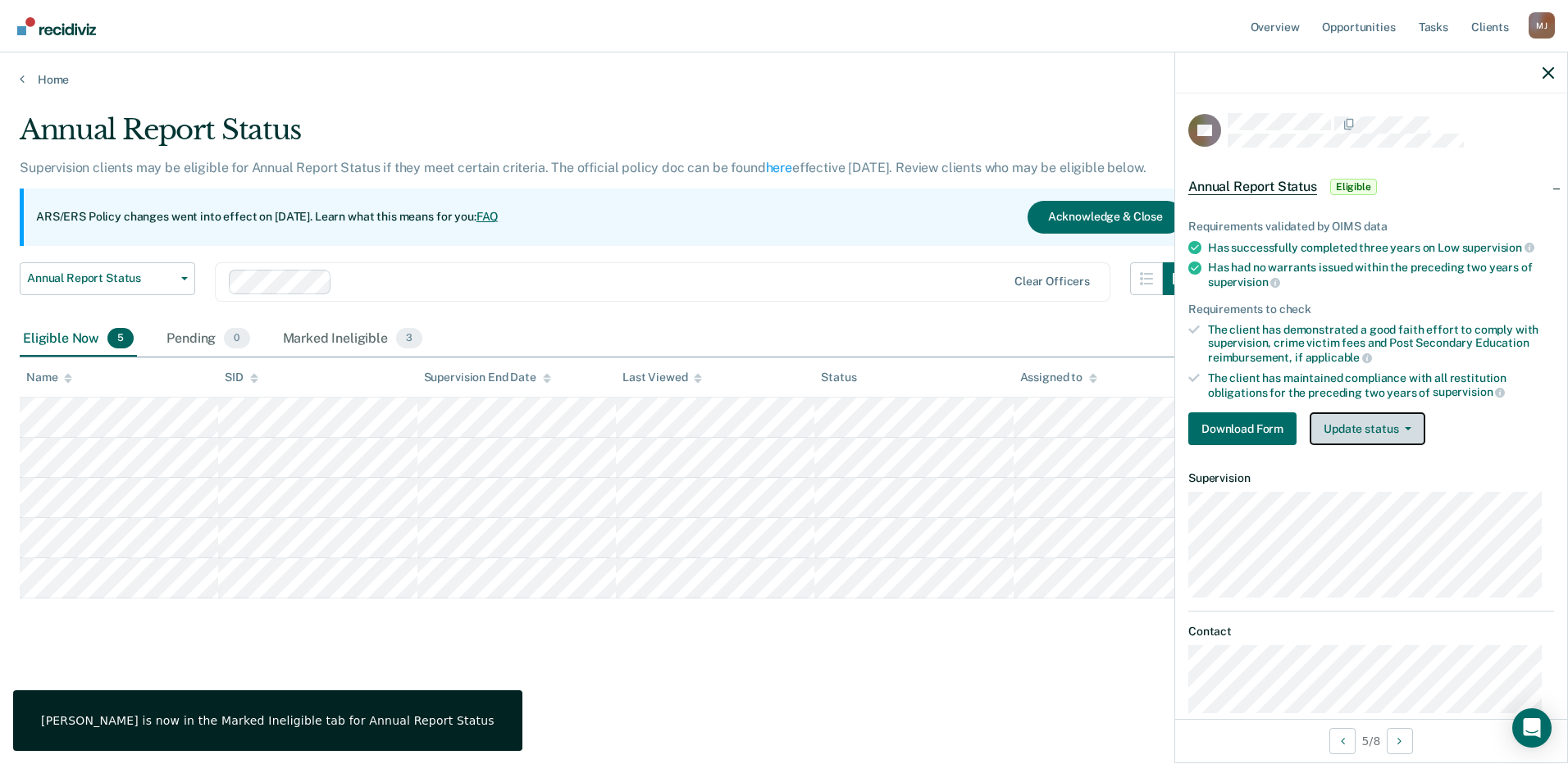
click at [1385, 422] on button "Update status" at bounding box center [1368, 428] width 116 height 33
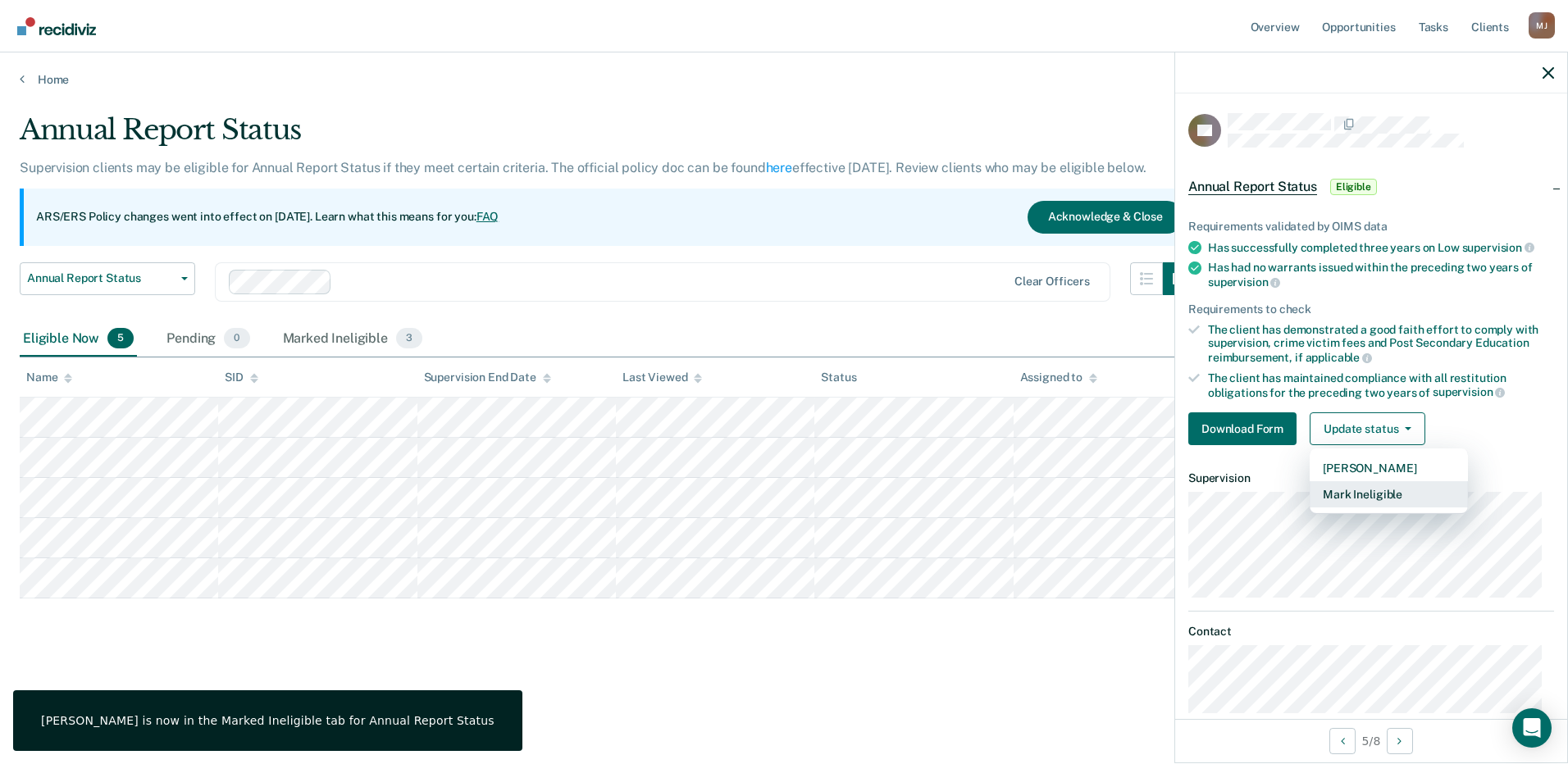
click at [1375, 495] on button "Mark Ineligible" at bounding box center [1388, 495] width 158 height 26
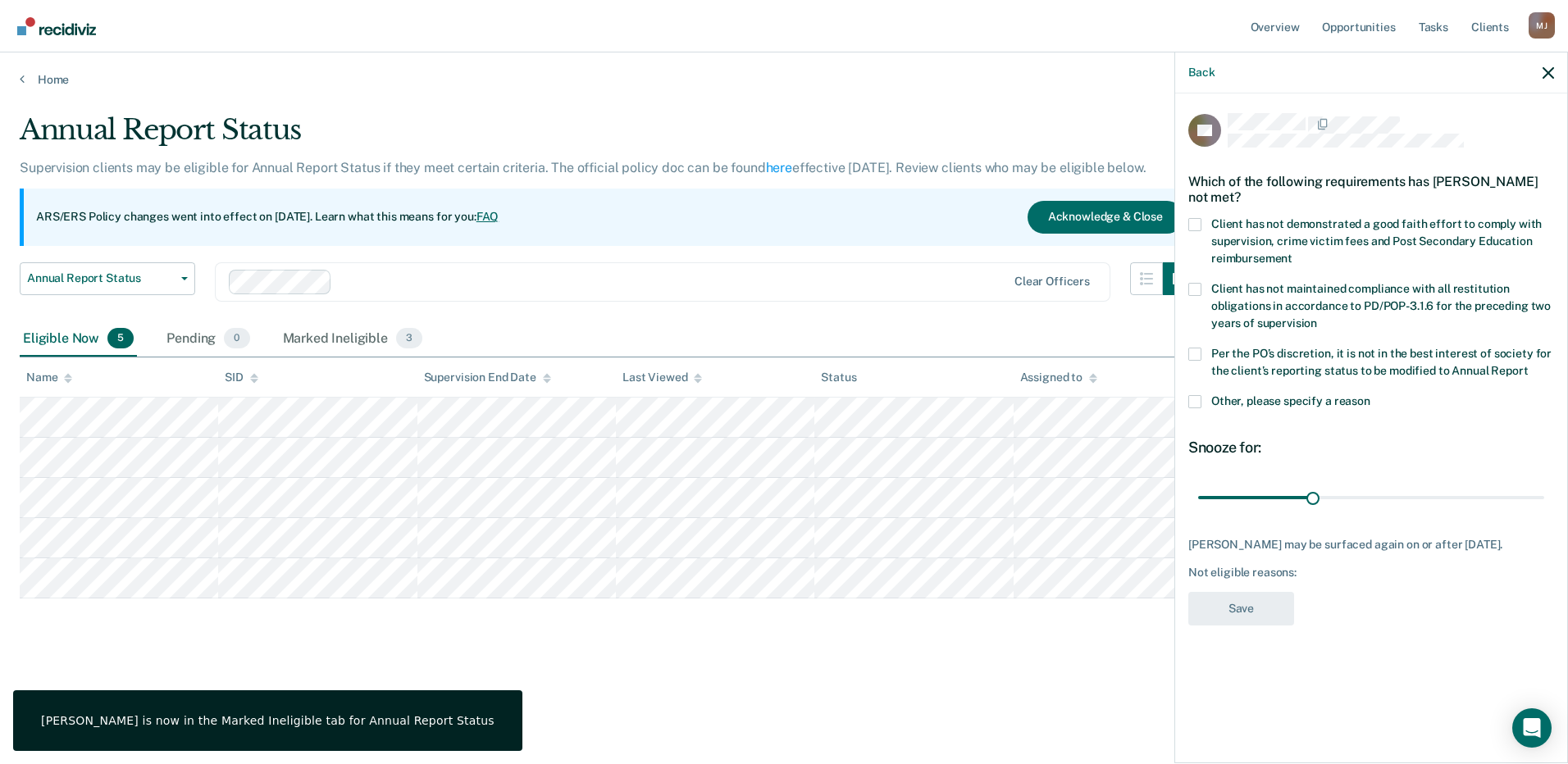
drag, startPoint x: 1185, startPoint y: 348, endPoint x: 1215, endPoint y: 374, distance: 39.7
click at [1188, 349] on div "RB Which of the following requirements has [PERSON_NAME] not met? Client has no…" at bounding box center [1371, 426] width 392 height 667
click at [1181, 346] on div "RB Which of the following requirements has [PERSON_NAME] not met? Client has no…" at bounding box center [1371, 426] width 392 height 667
click at [1198, 353] on span at bounding box center [1195, 354] width 13 height 13
click at [1528, 365] on input "Per the PO’s discretion, it is not in the best interest of society for the clie…" at bounding box center [1528, 365] width 0 height 0
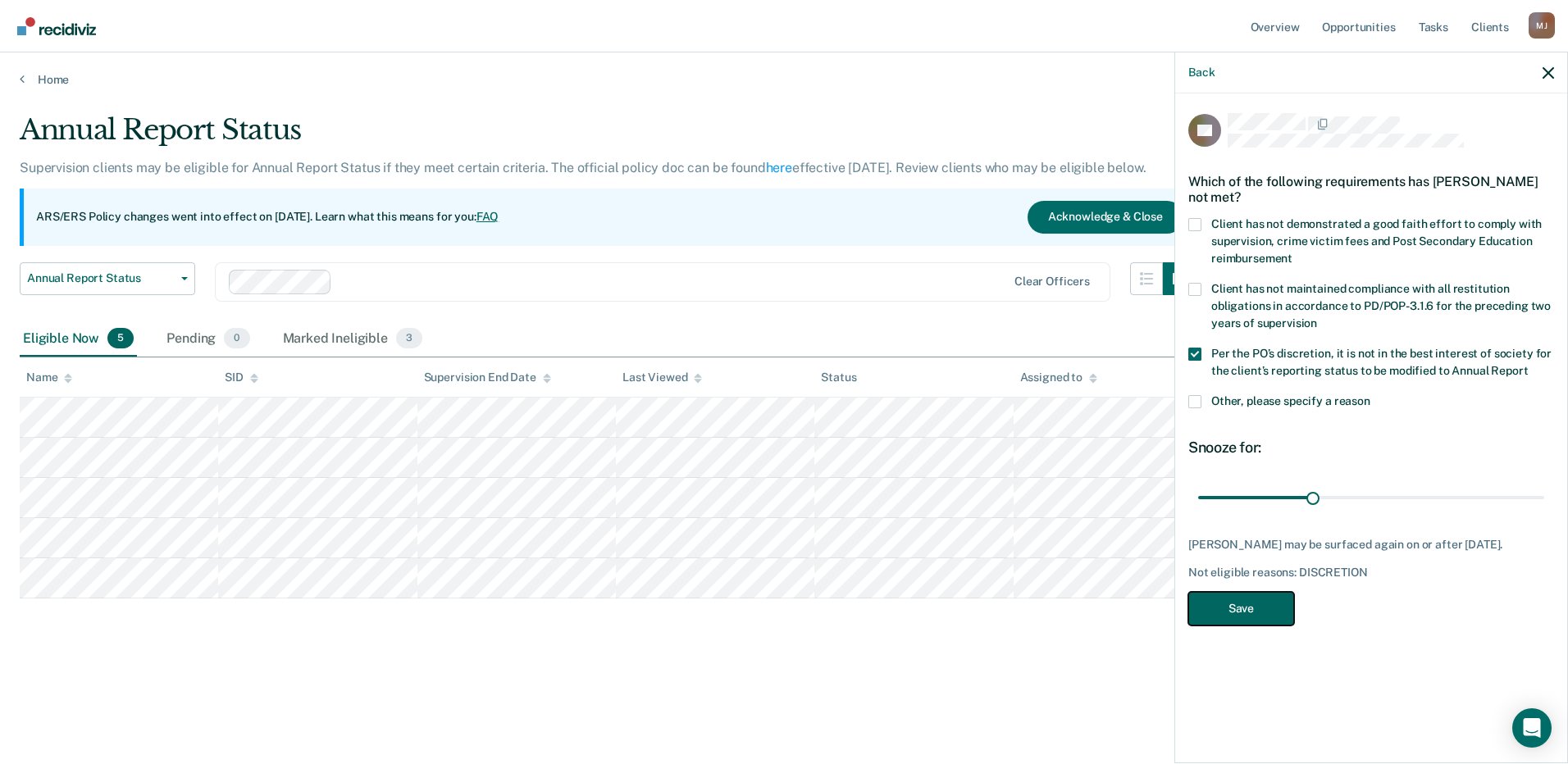
click at [1245, 598] on button "Save" at bounding box center [1241, 609] width 106 height 34
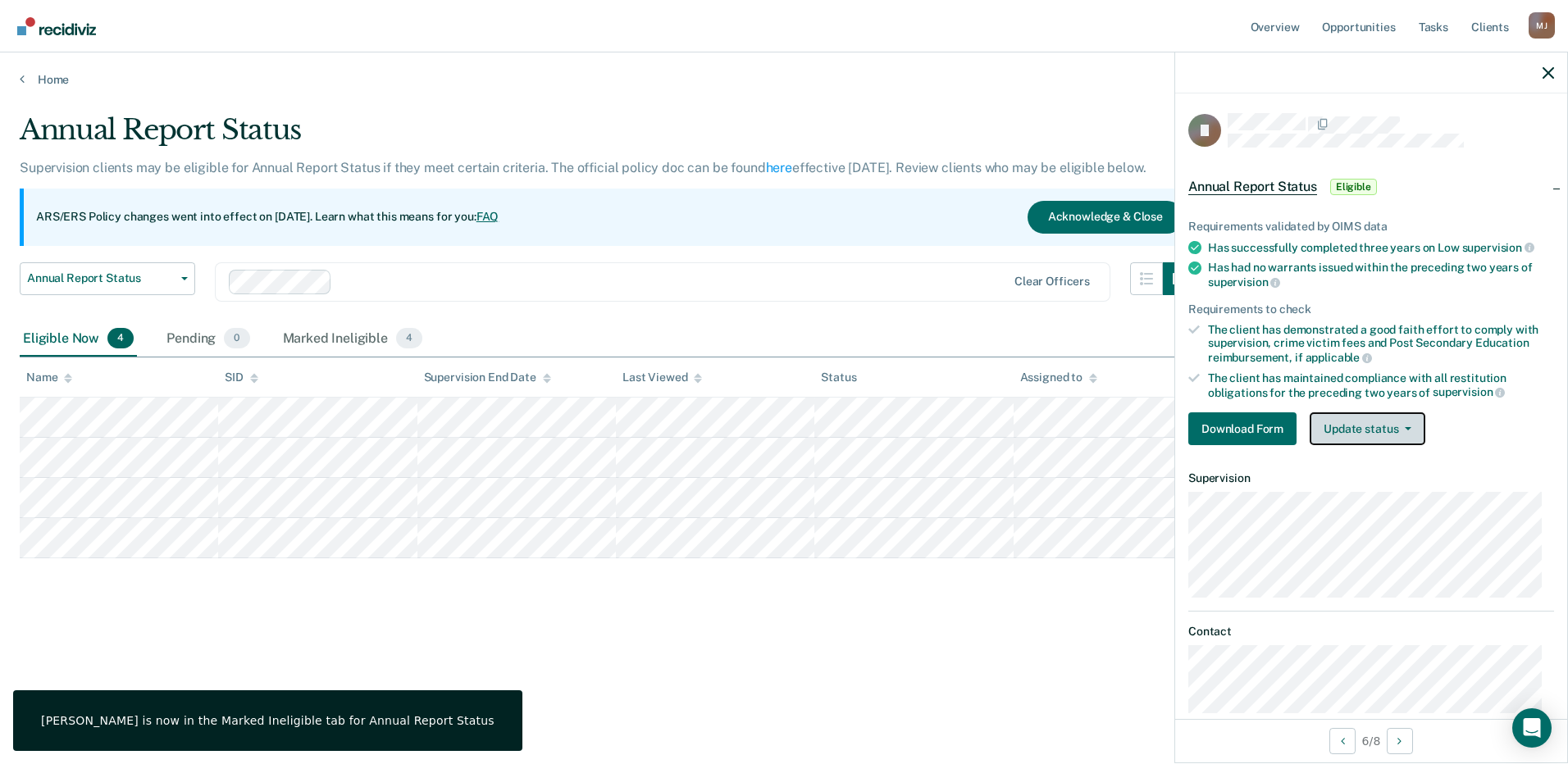
click at [1374, 421] on button "Update status" at bounding box center [1368, 428] width 116 height 33
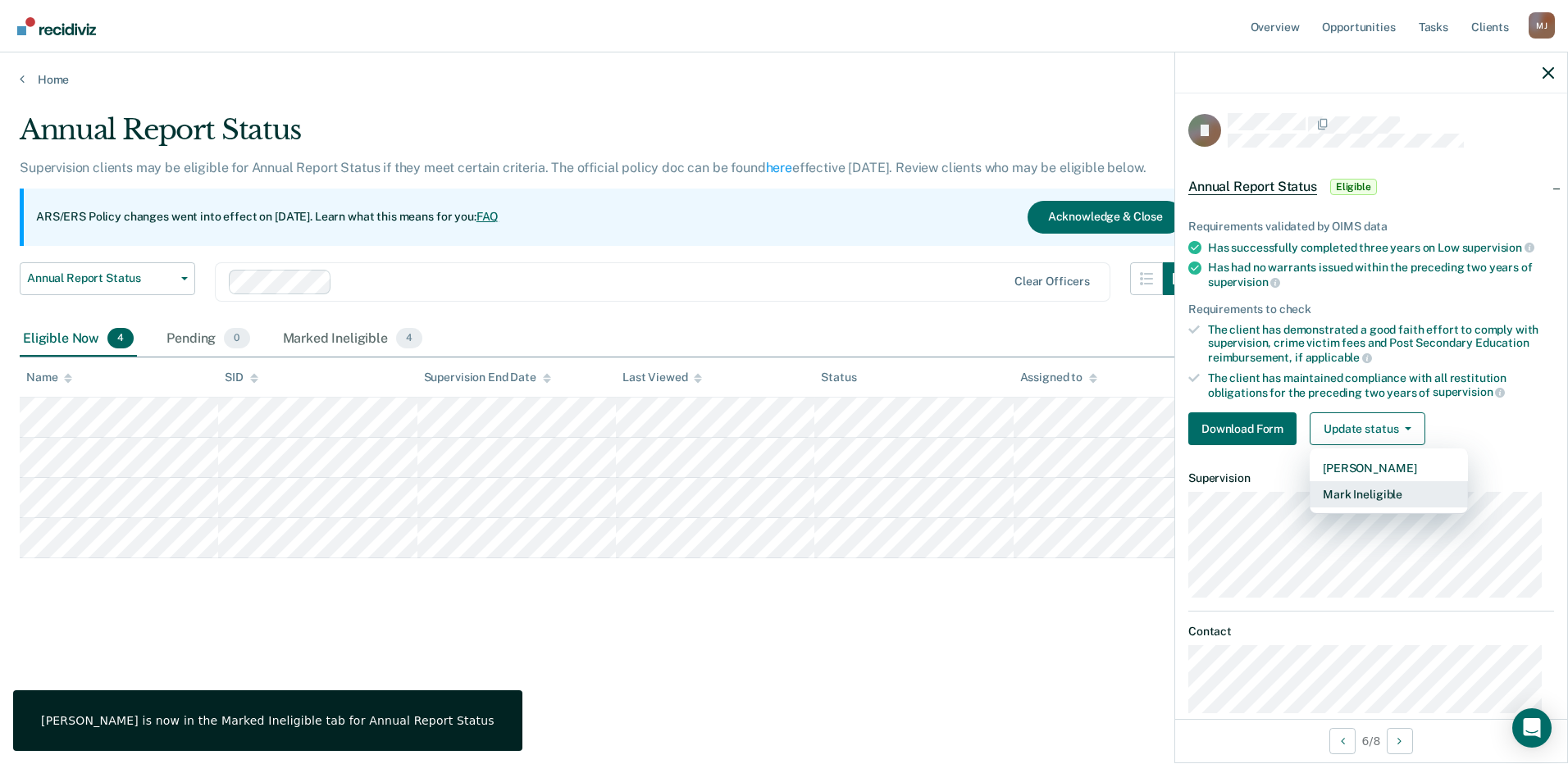
click at [1373, 490] on button "Mark Ineligible" at bounding box center [1388, 495] width 158 height 26
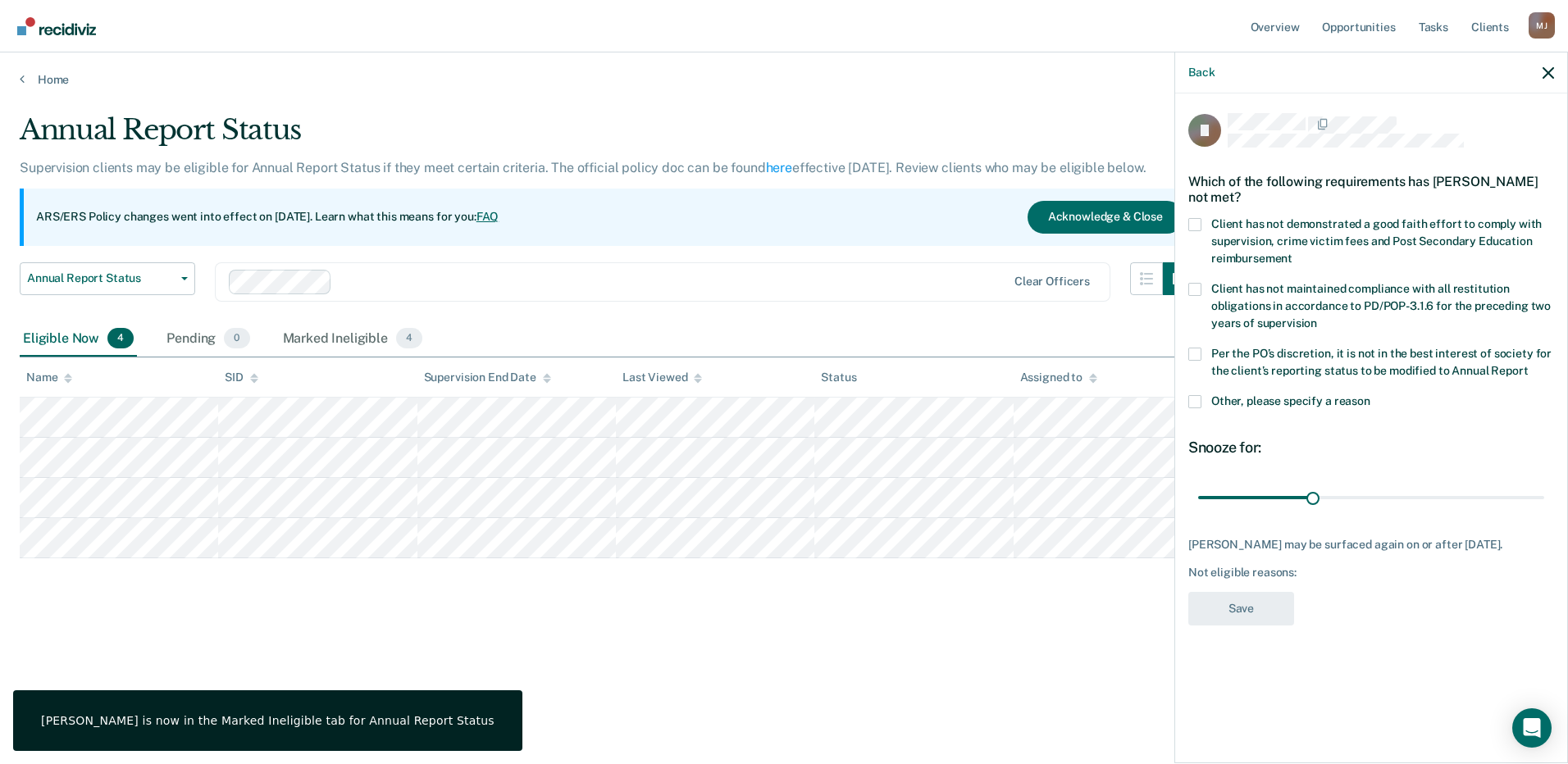
click at [1190, 348] on span at bounding box center [1195, 354] width 13 height 13
click at [1528, 365] on input "Per the PO’s discretion, it is not in the best interest of society for the clie…" at bounding box center [1528, 365] width 0 height 0
click at [1225, 613] on button "Save" at bounding box center [1241, 609] width 106 height 34
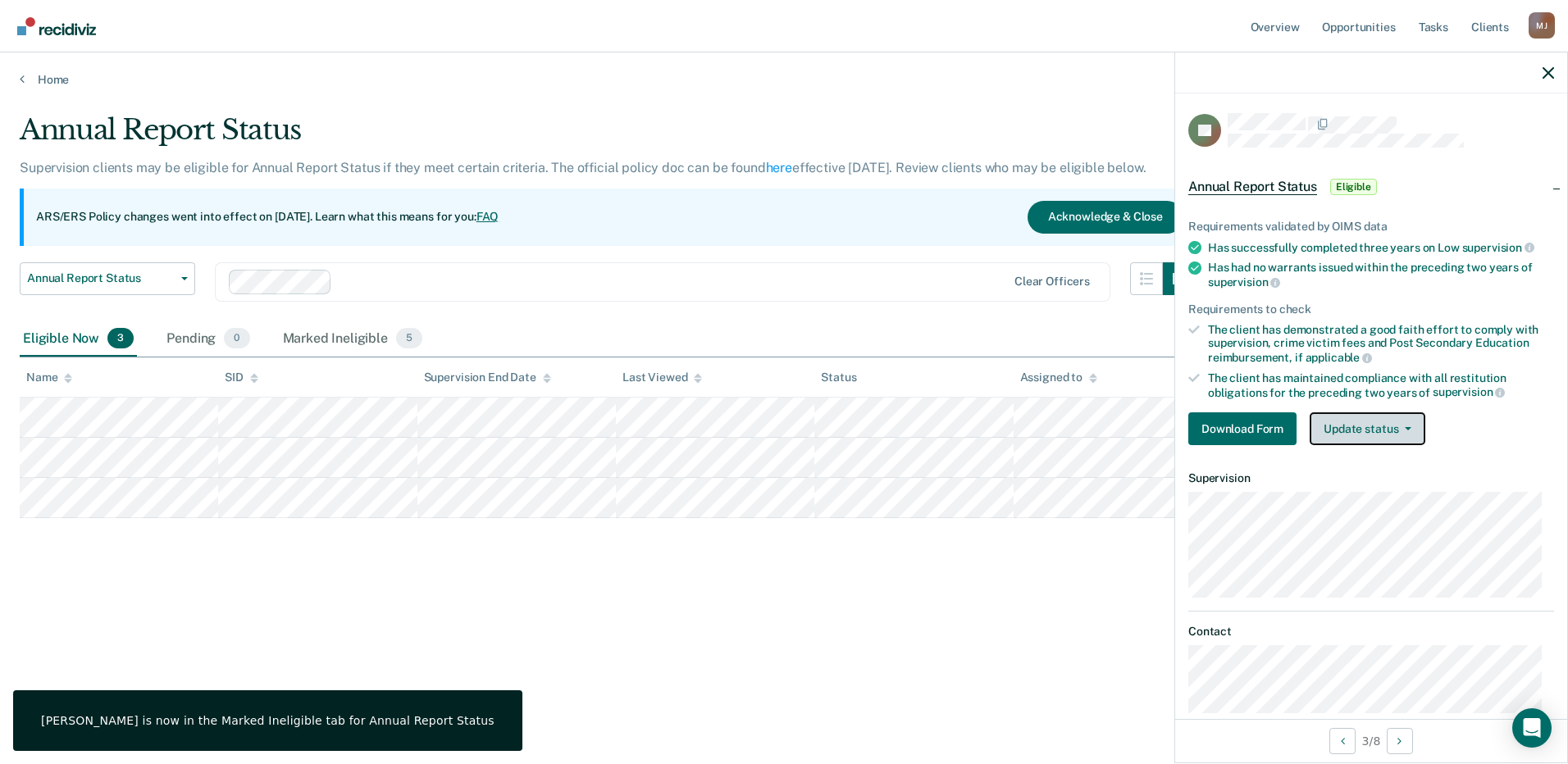
click at [1368, 435] on button "Update status" at bounding box center [1368, 428] width 116 height 33
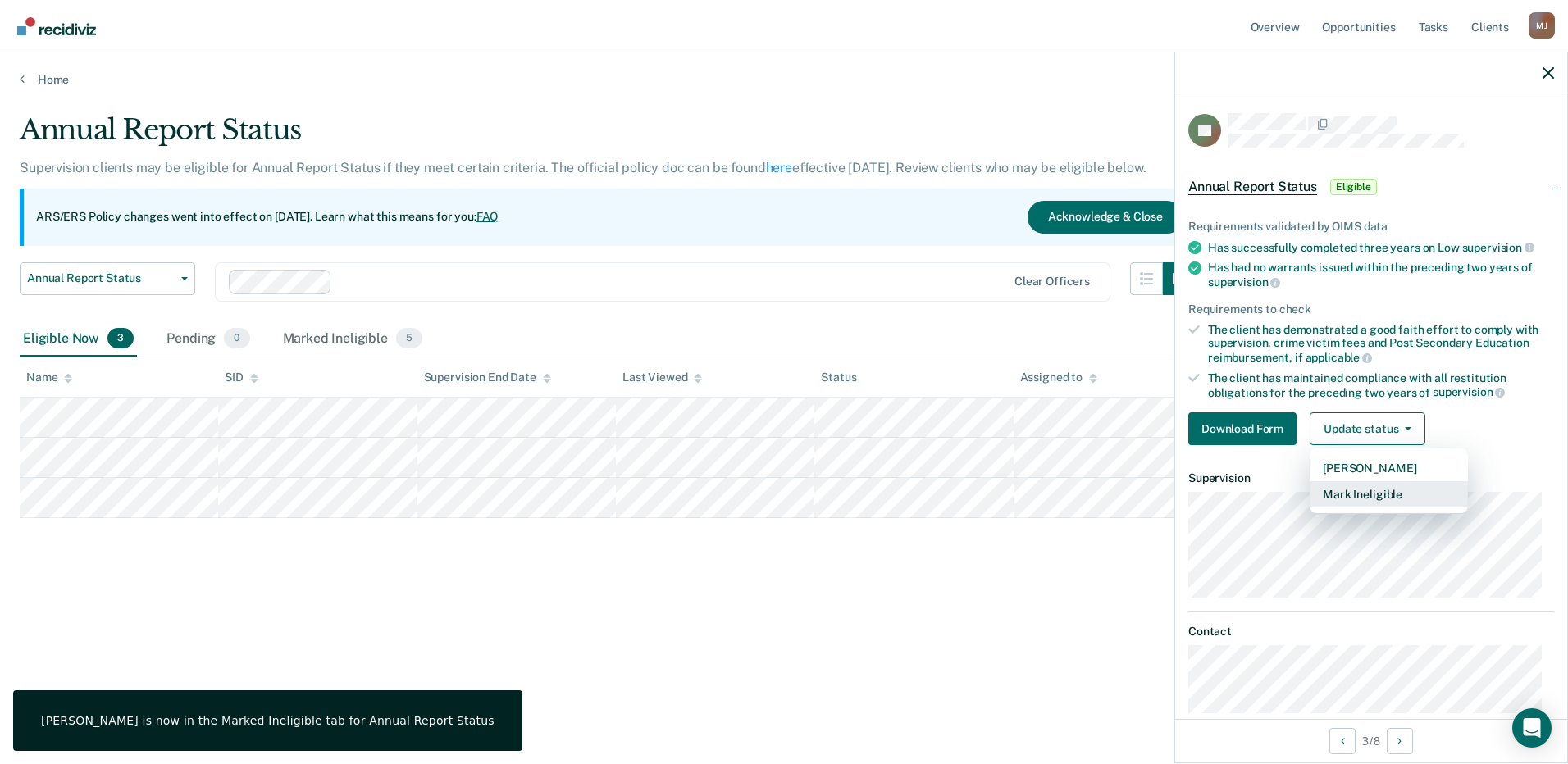
click at [1376, 493] on button "Mark Ineligible" at bounding box center [1388, 495] width 158 height 26
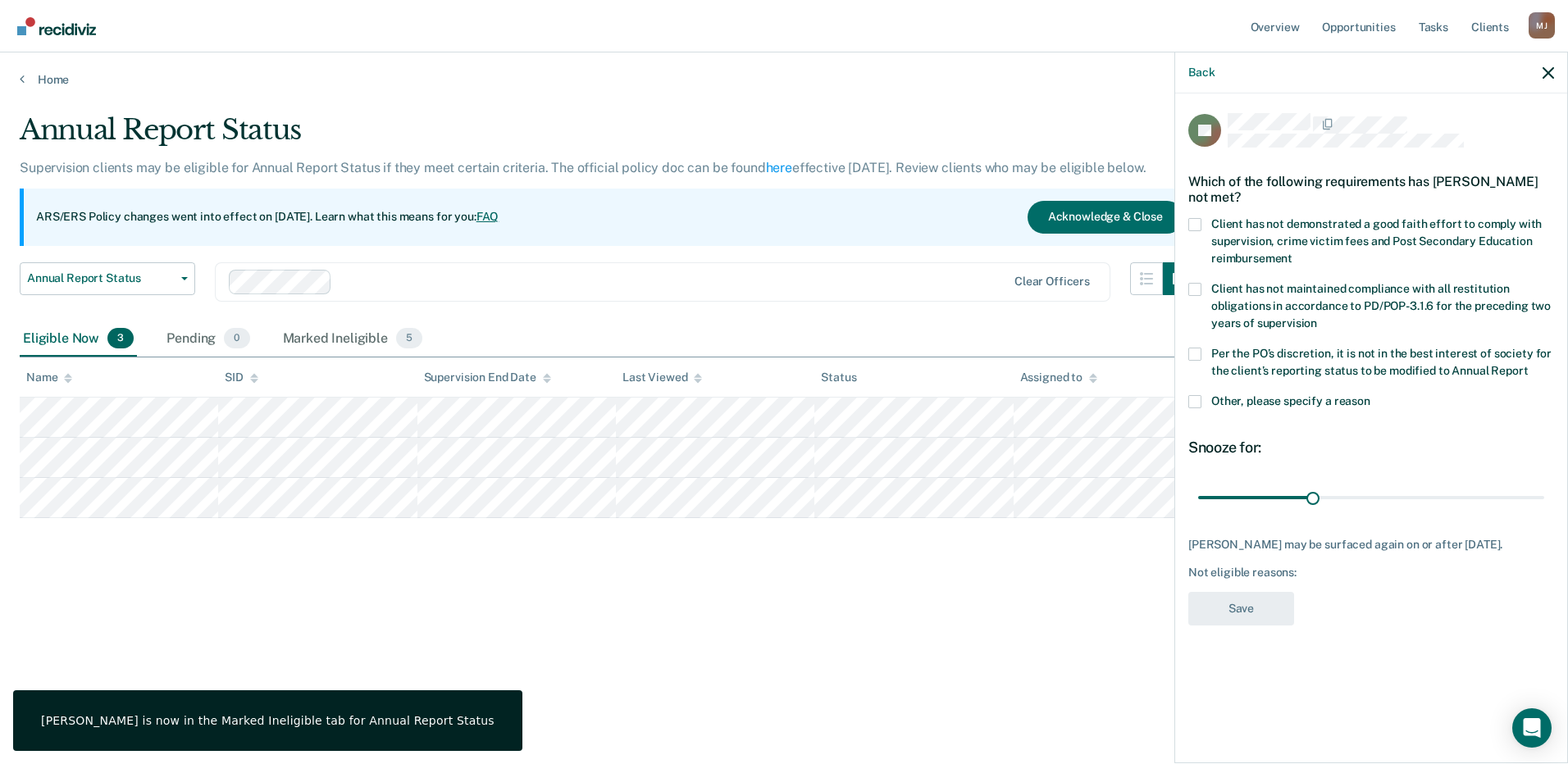
click at [1194, 354] on span at bounding box center [1195, 354] width 13 height 13
click at [1528, 365] on input "Per the PO’s discretion, it is not in the best interest of society for the clie…" at bounding box center [1528, 365] width 0 height 0
click at [1254, 619] on button "Save" at bounding box center [1241, 609] width 106 height 34
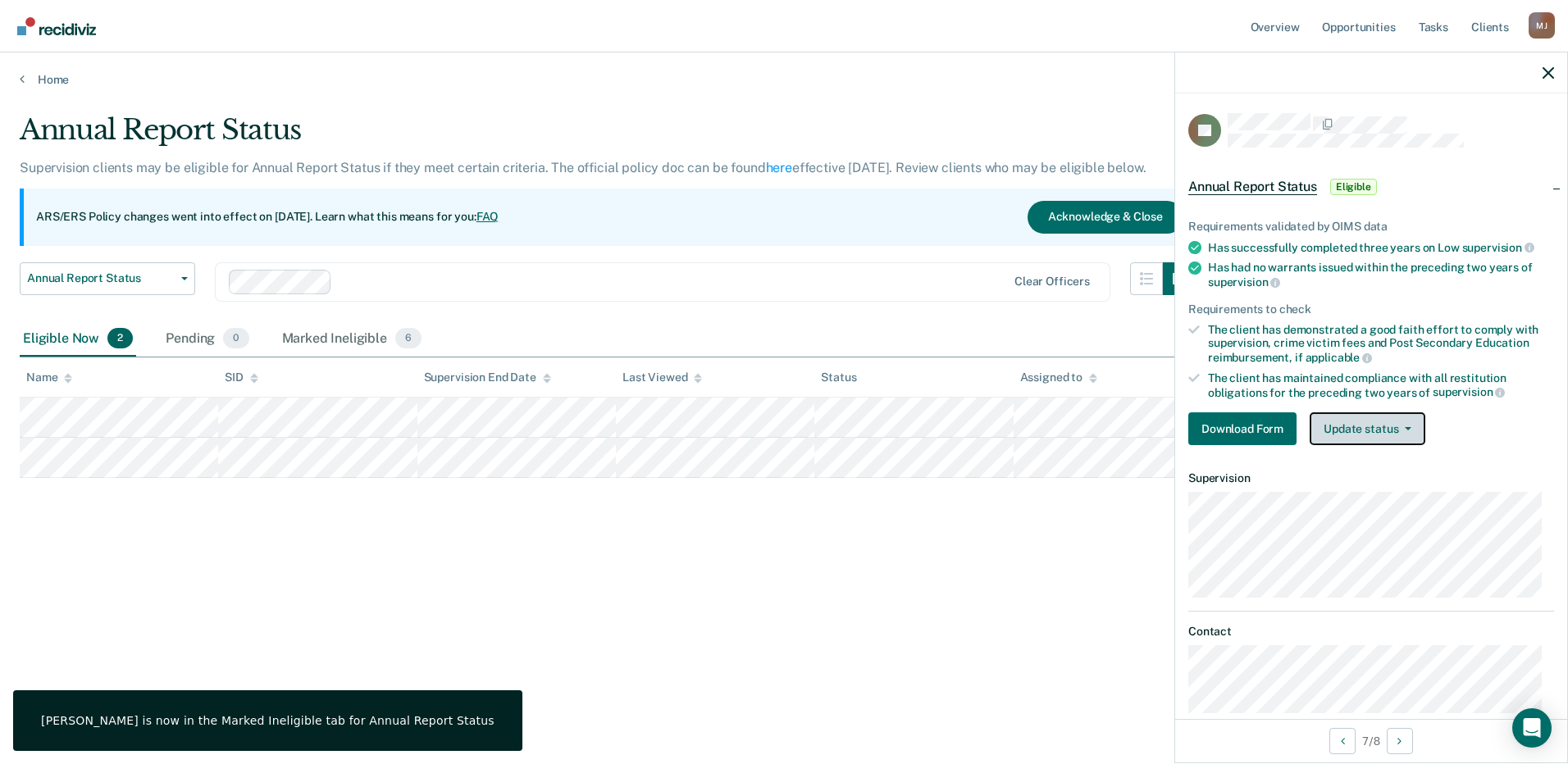
click at [1354, 435] on button "Update status" at bounding box center [1368, 428] width 116 height 33
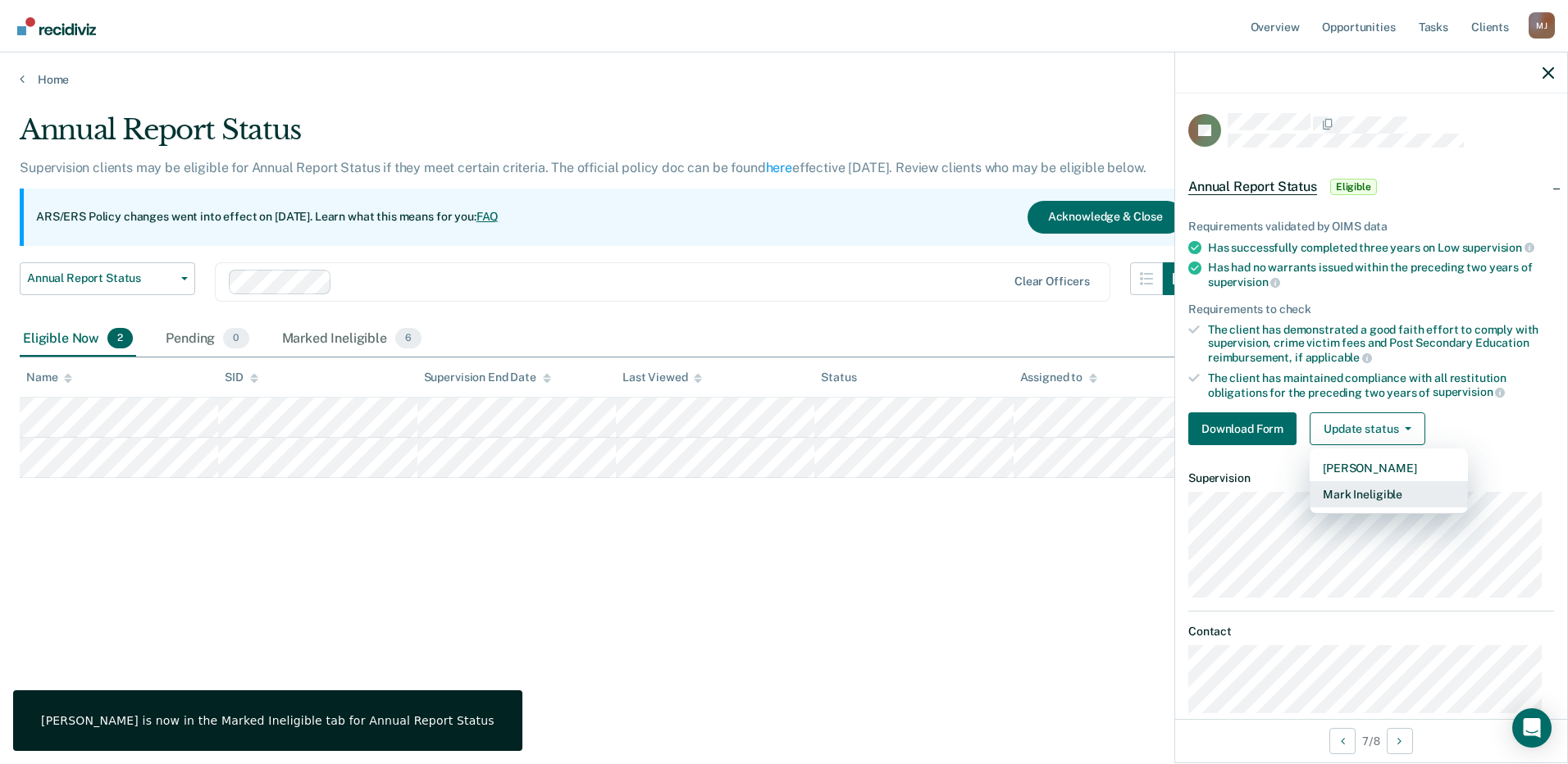
click at [1358, 490] on button "Mark Ineligible" at bounding box center [1388, 495] width 158 height 26
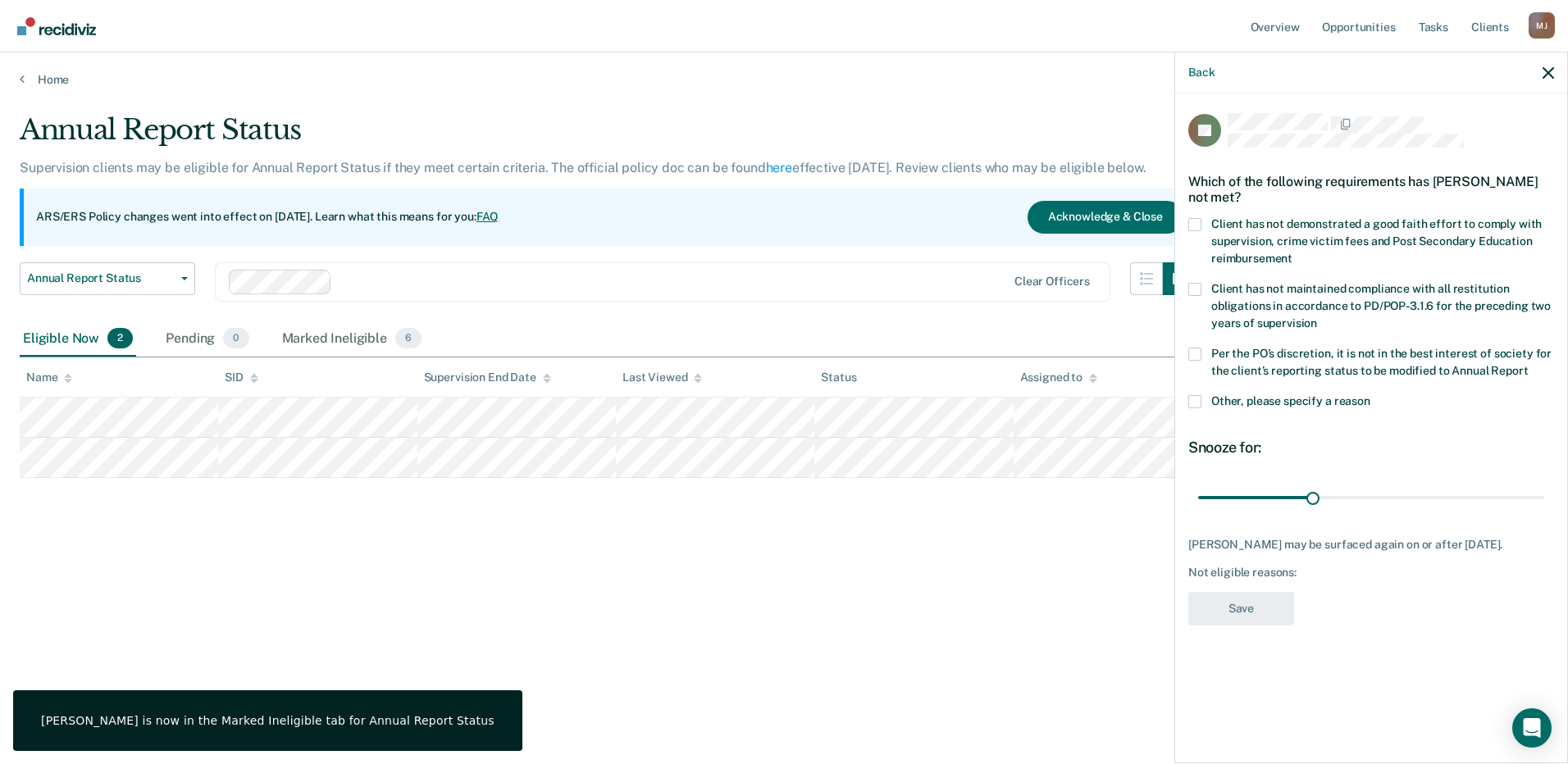
click at [1191, 351] on span at bounding box center [1195, 354] width 13 height 13
click at [1528, 365] on input "Per the PO’s discretion, it is not in the best interest of society for the clie…" at bounding box center [1528, 365] width 0 height 0
click at [1248, 613] on button "Save" at bounding box center [1241, 609] width 106 height 34
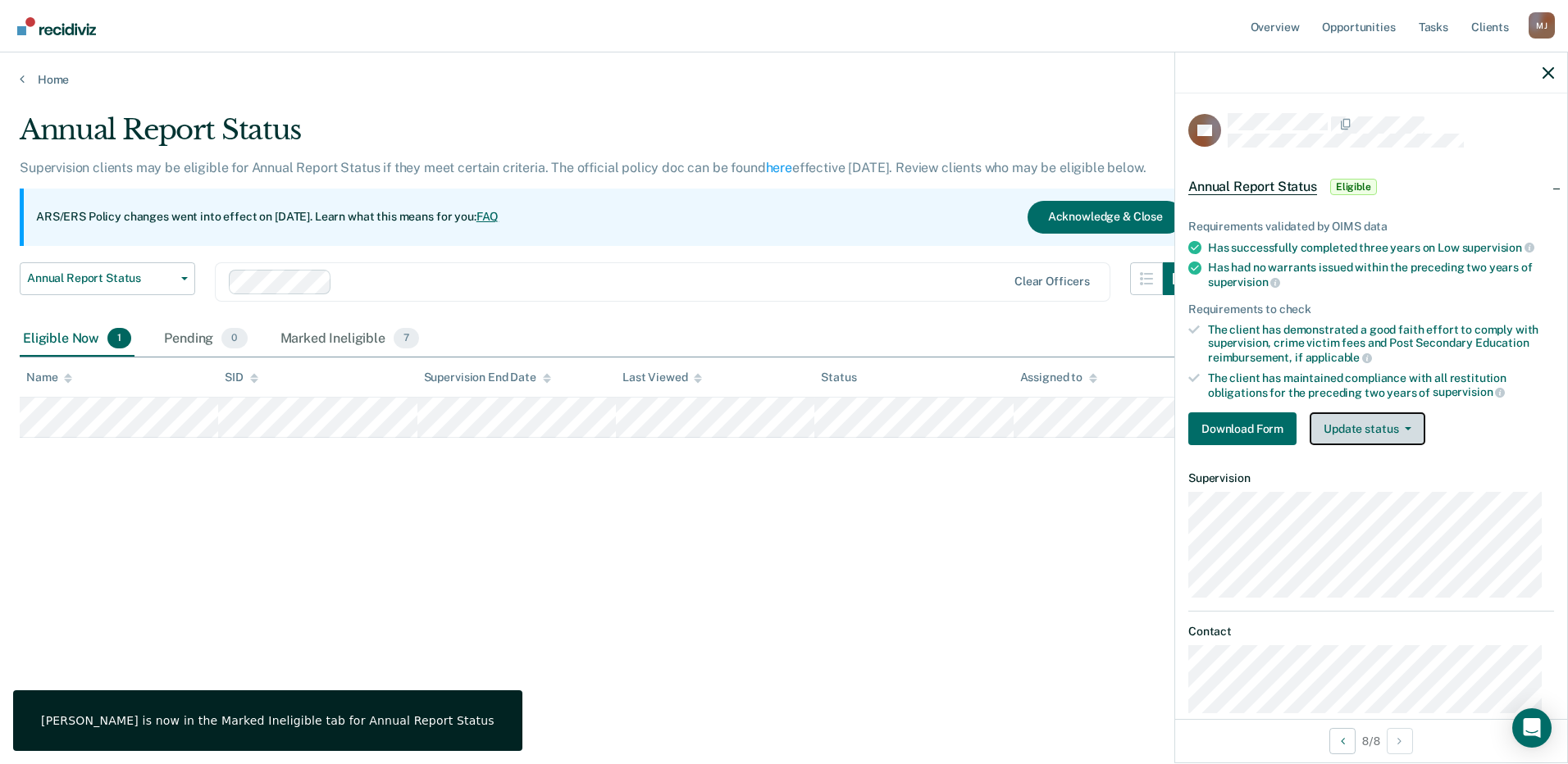
click at [1367, 418] on button "Update status" at bounding box center [1368, 428] width 116 height 33
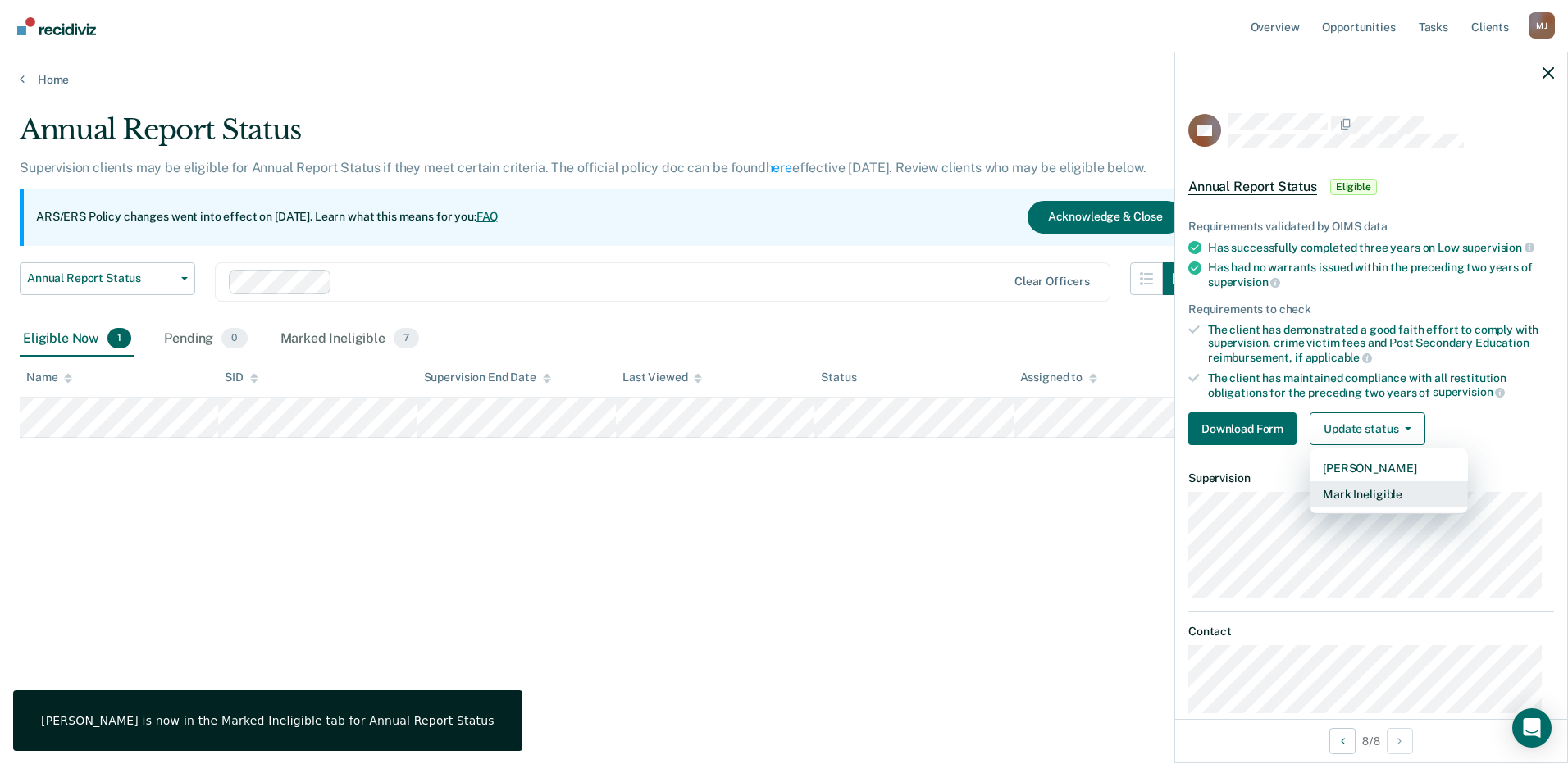
click at [1367, 488] on button "Mark Ineligible" at bounding box center [1388, 495] width 158 height 26
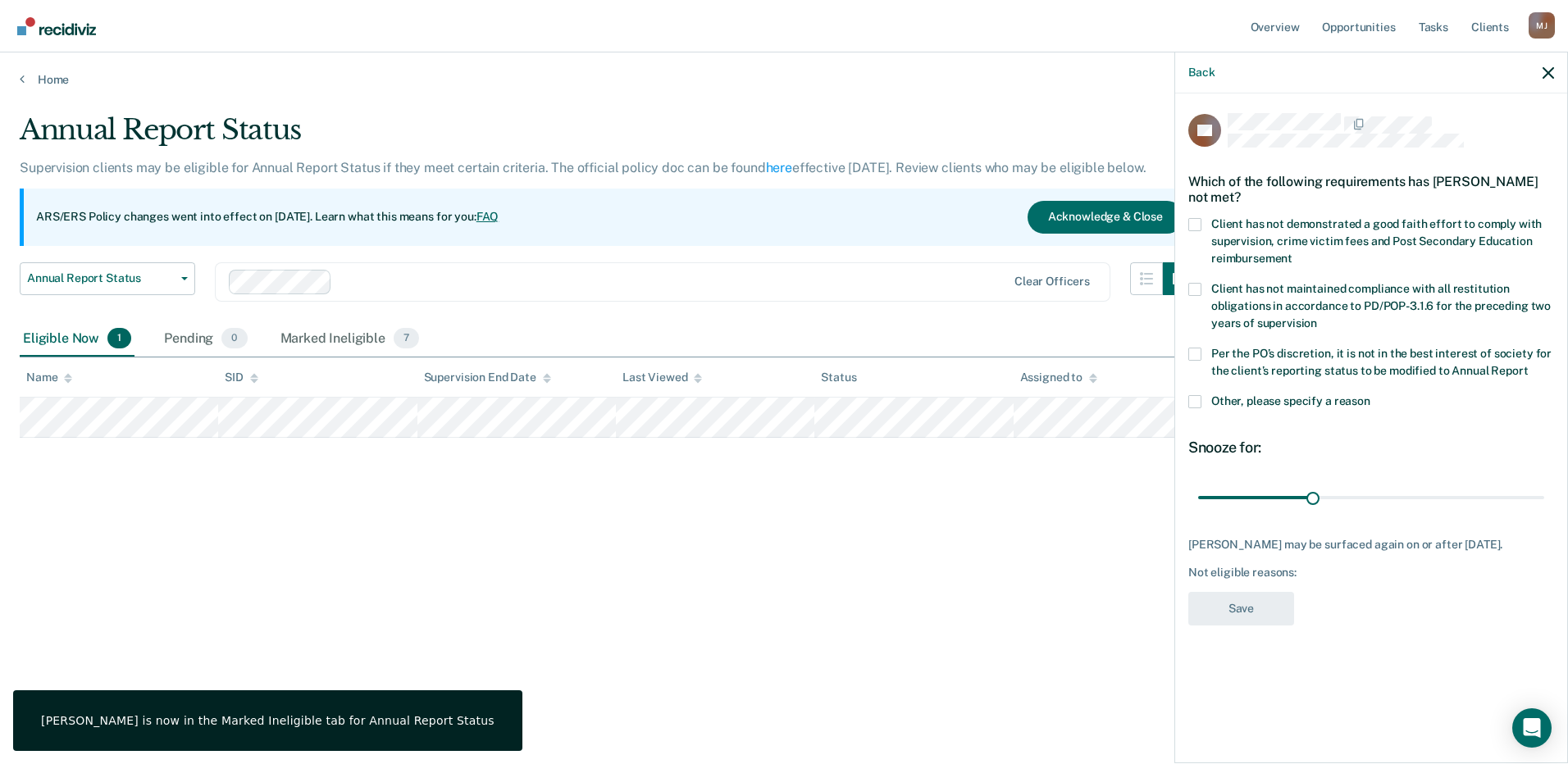
click at [1198, 352] on span at bounding box center [1195, 354] width 13 height 13
click at [1528, 365] on input "Per the PO’s discretion, it is not in the best interest of society for the clie…" at bounding box center [1528, 365] width 0 height 0
click at [1258, 613] on button "Save" at bounding box center [1241, 609] width 106 height 34
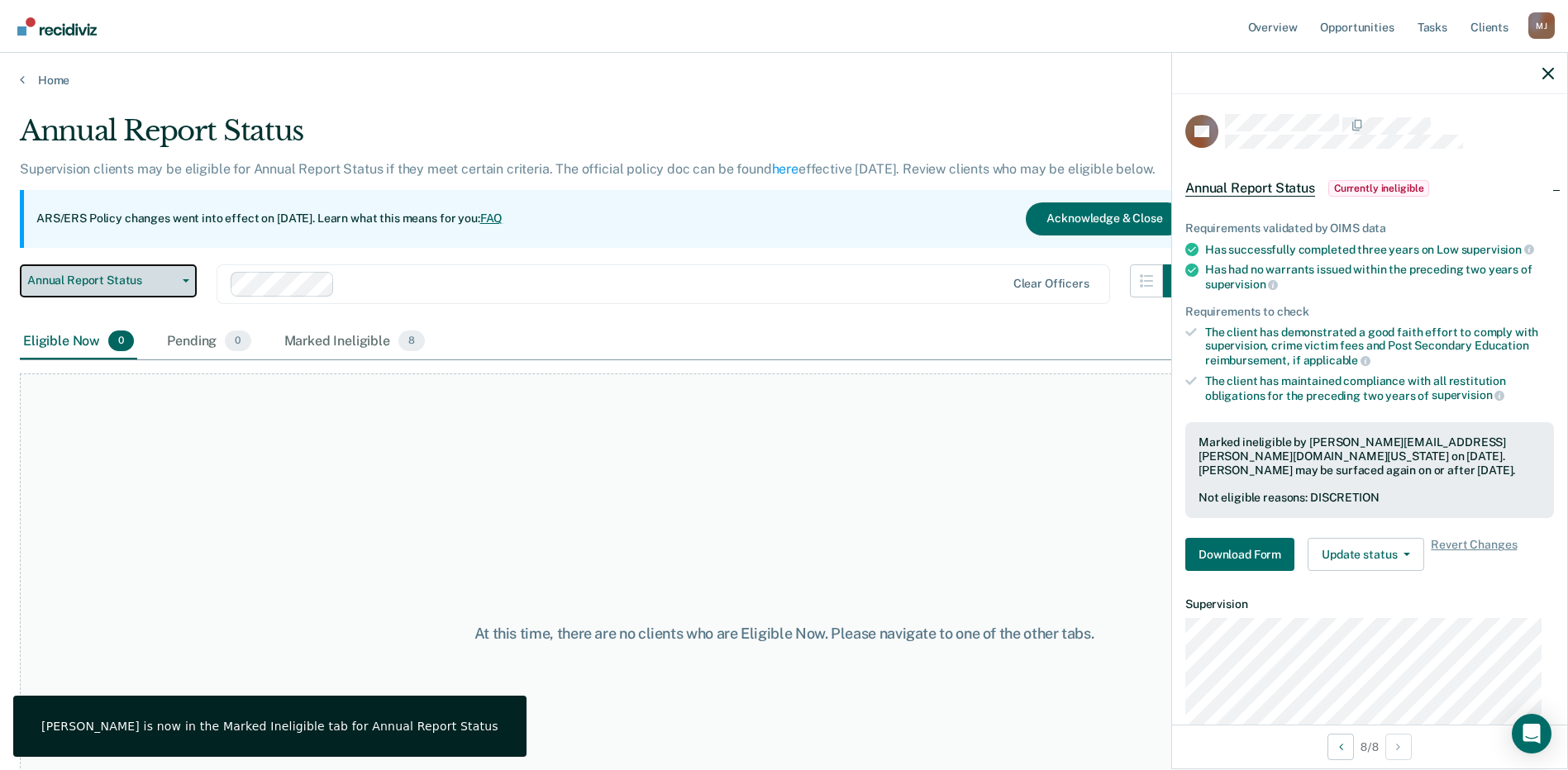
click at [124, 281] on span "Annual Report Status" at bounding box center [102, 280] width 149 height 14
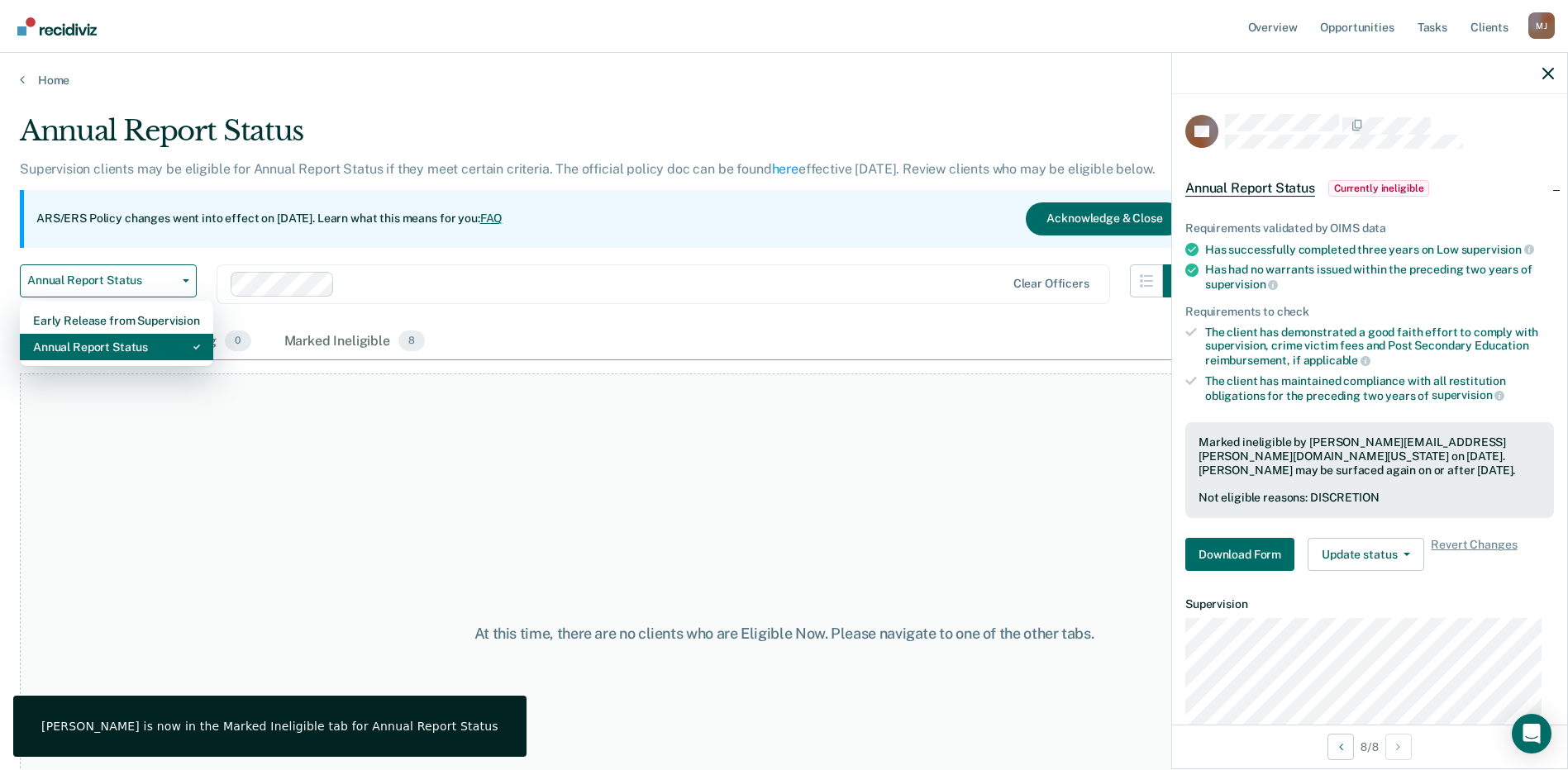
click at [113, 348] on div "Annual Report Status" at bounding box center [116, 347] width 167 height 26
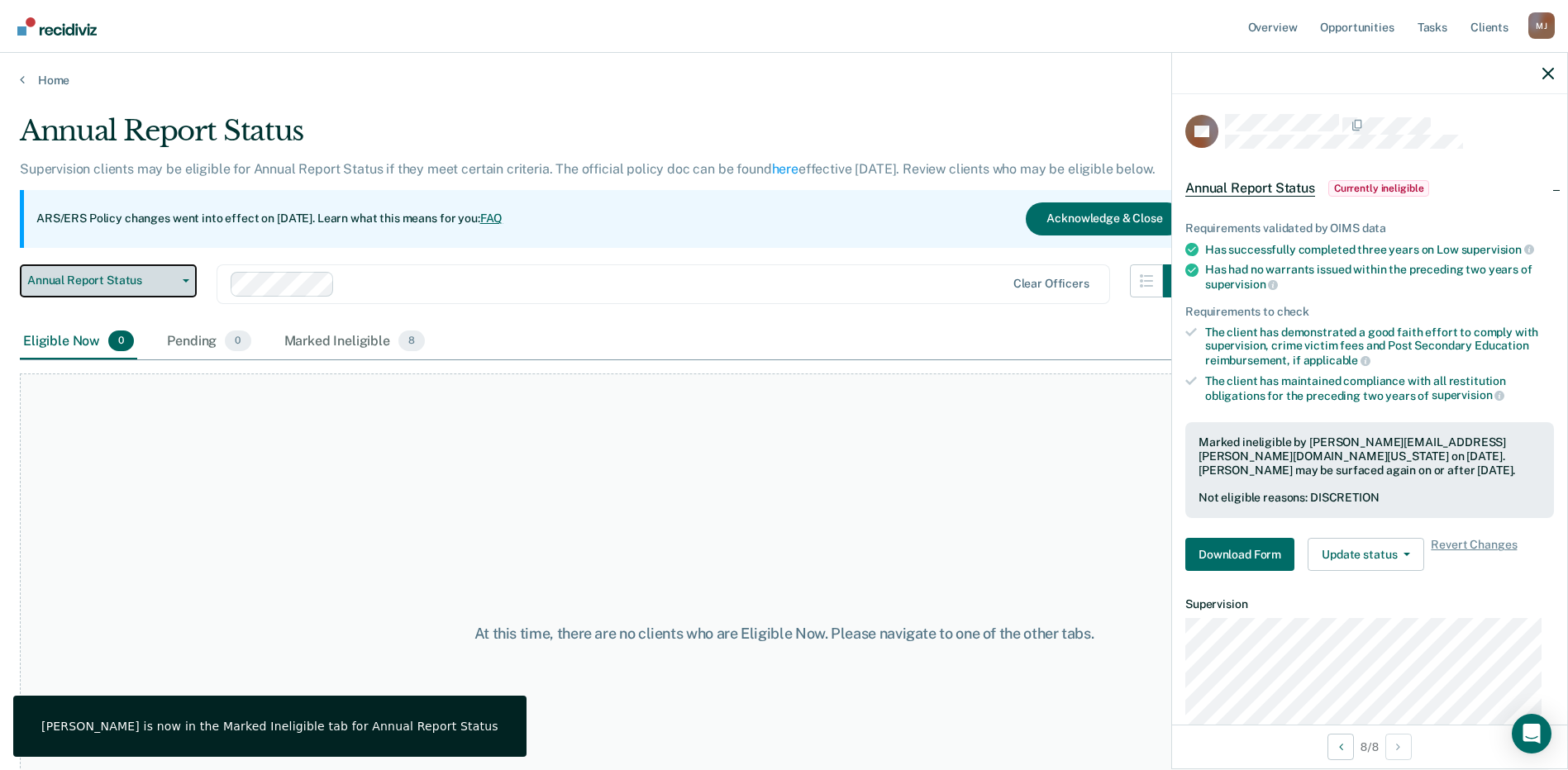
click at [131, 281] on span "Annual Report Status" at bounding box center [102, 280] width 149 height 14
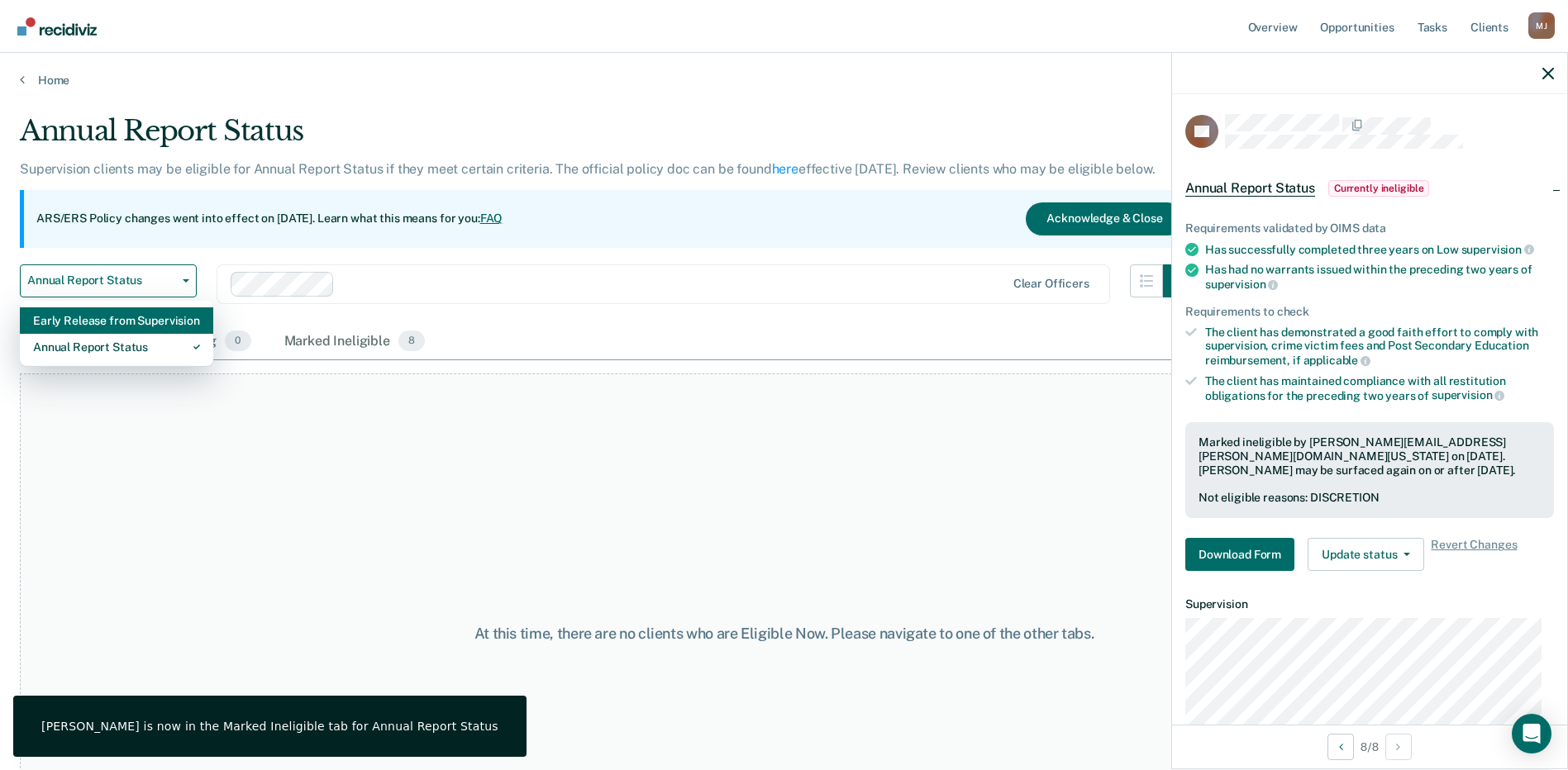
click at [117, 323] on div "Early Release from Supervision" at bounding box center [116, 320] width 167 height 26
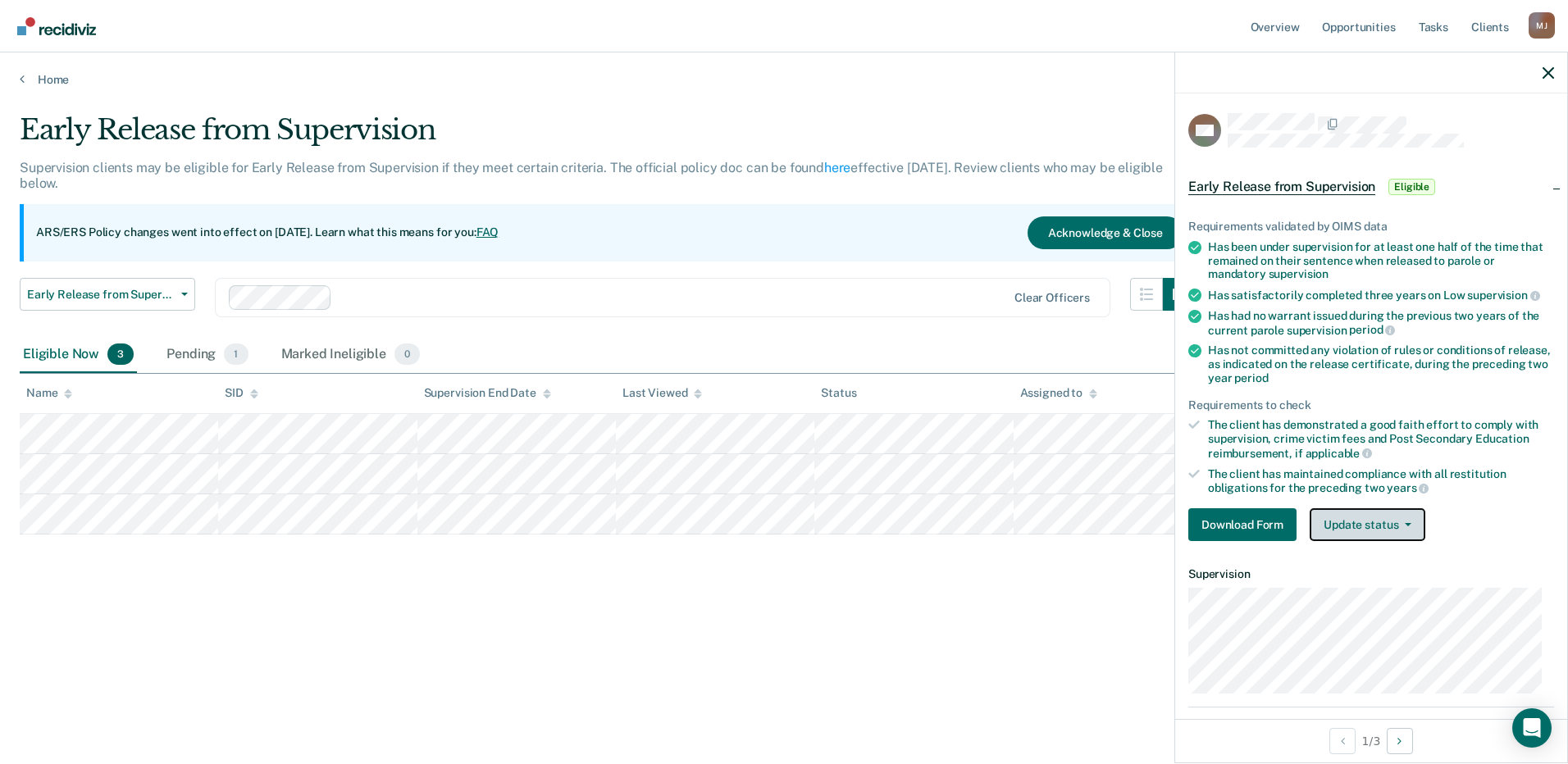
click at [1334, 522] on button "Update status" at bounding box center [1368, 524] width 116 height 33
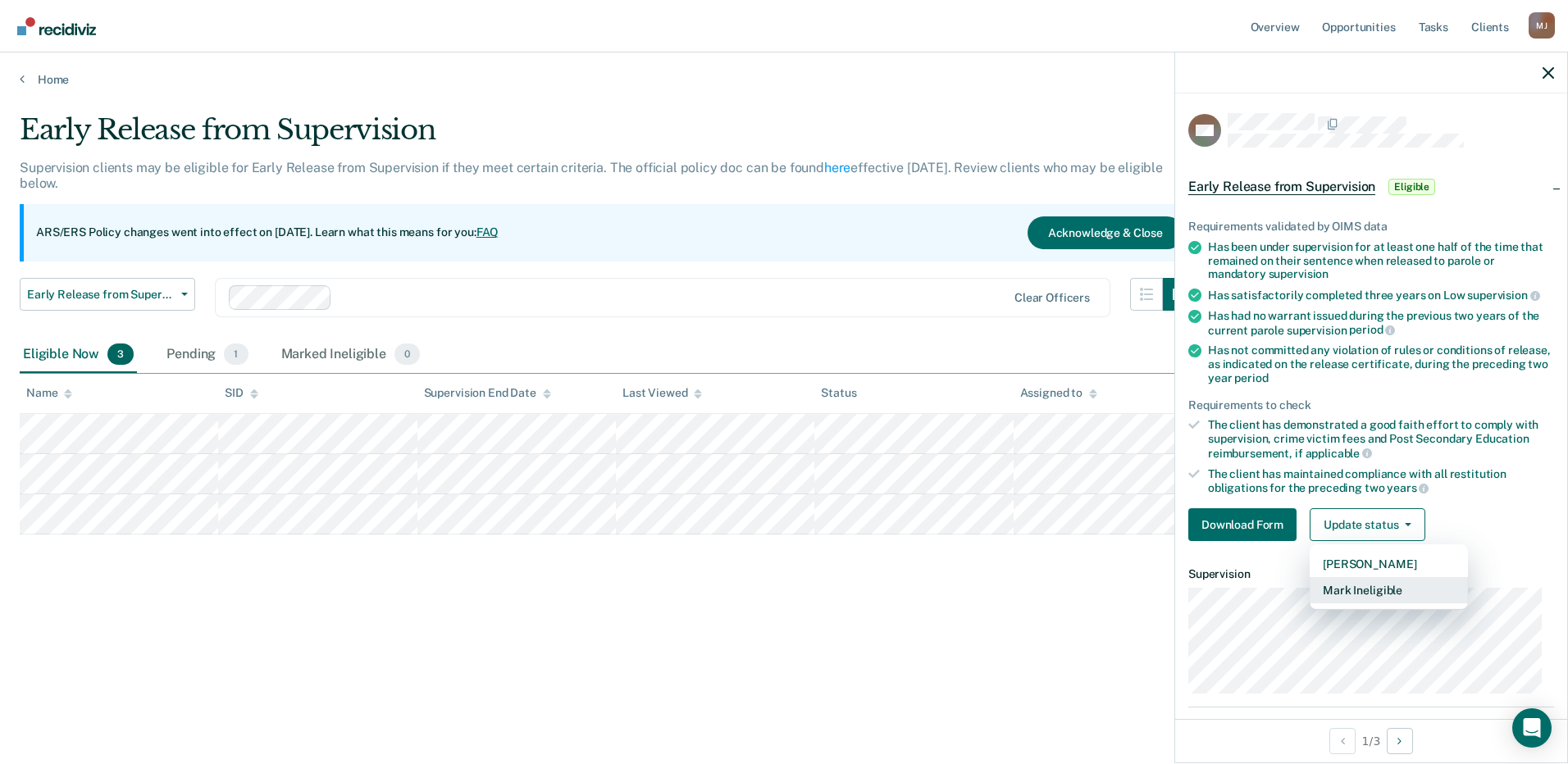
click at [1355, 590] on button "Mark Ineligible" at bounding box center [1388, 590] width 158 height 26
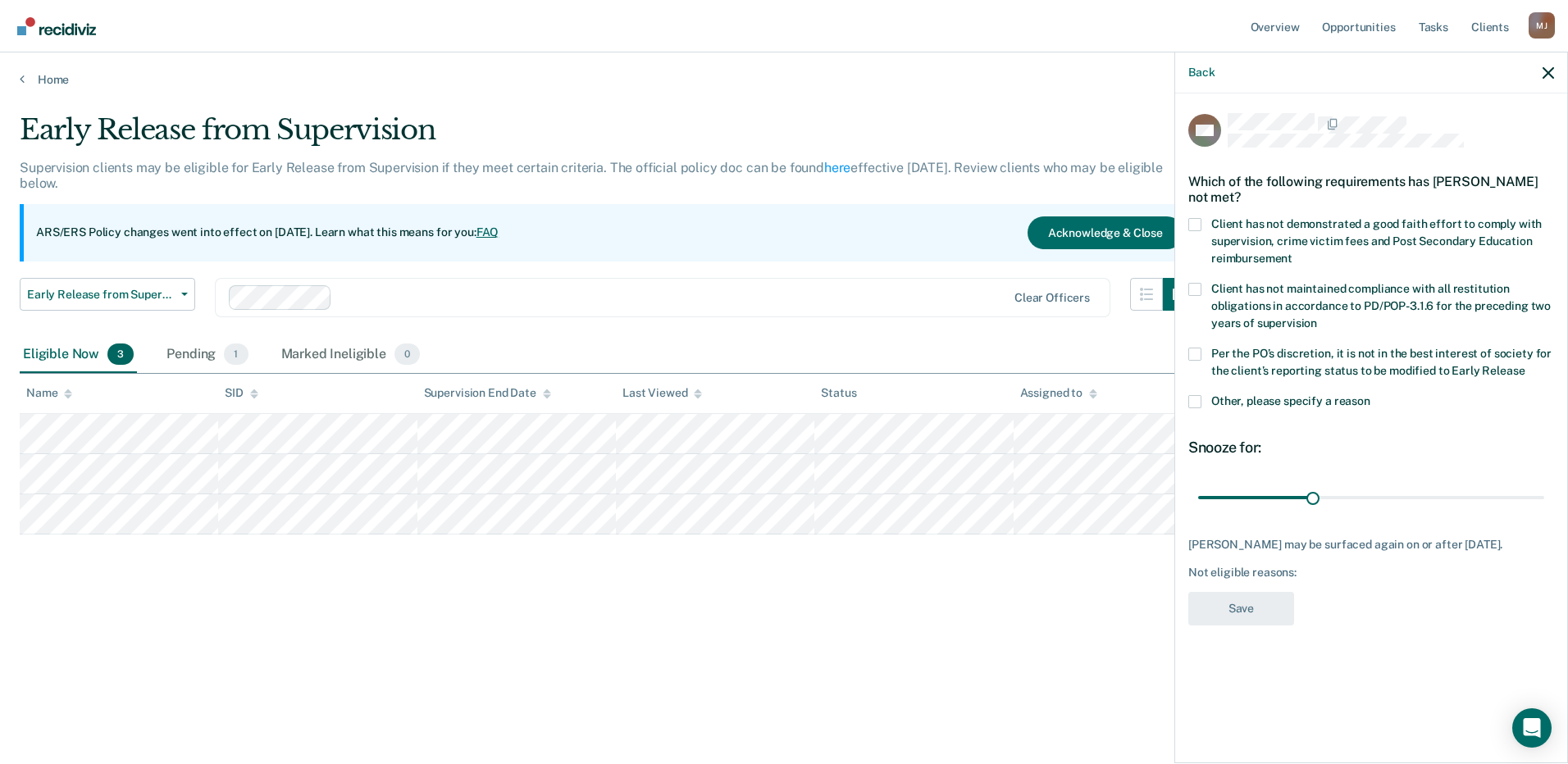
click at [1192, 350] on span at bounding box center [1195, 354] width 13 height 13
click at [1524, 365] on input "Per the PO’s discretion, it is not in the best interest of society for the clie…" at bounding box center [1524, 365] width 0 height 0
click at [1263, 606] on button "Save" at bounding box center [1241, 609] width 106 height 34
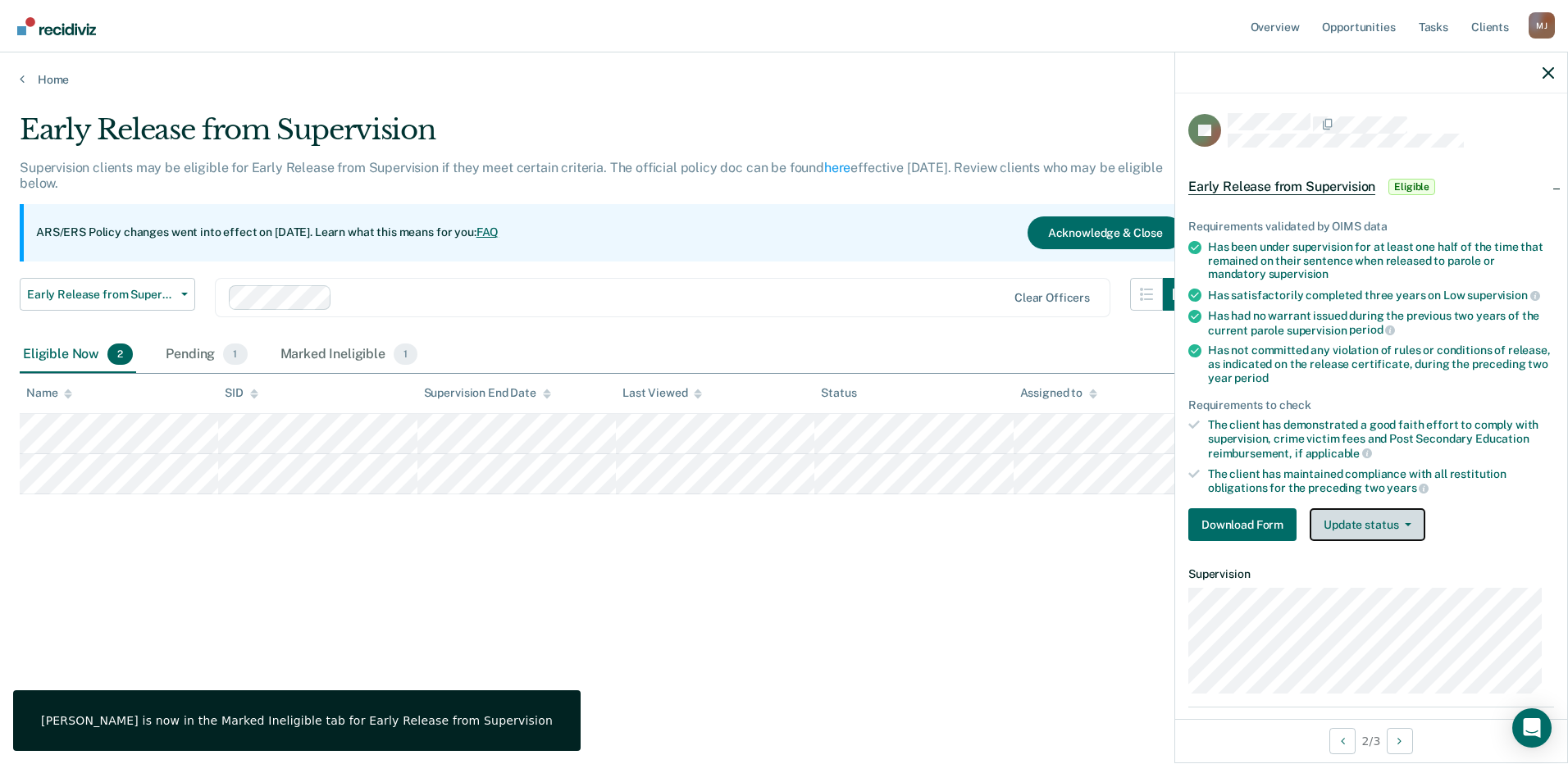
click at [1351, 513] on button "Update status" at bounding box center [1368, 524] width 116 height 33
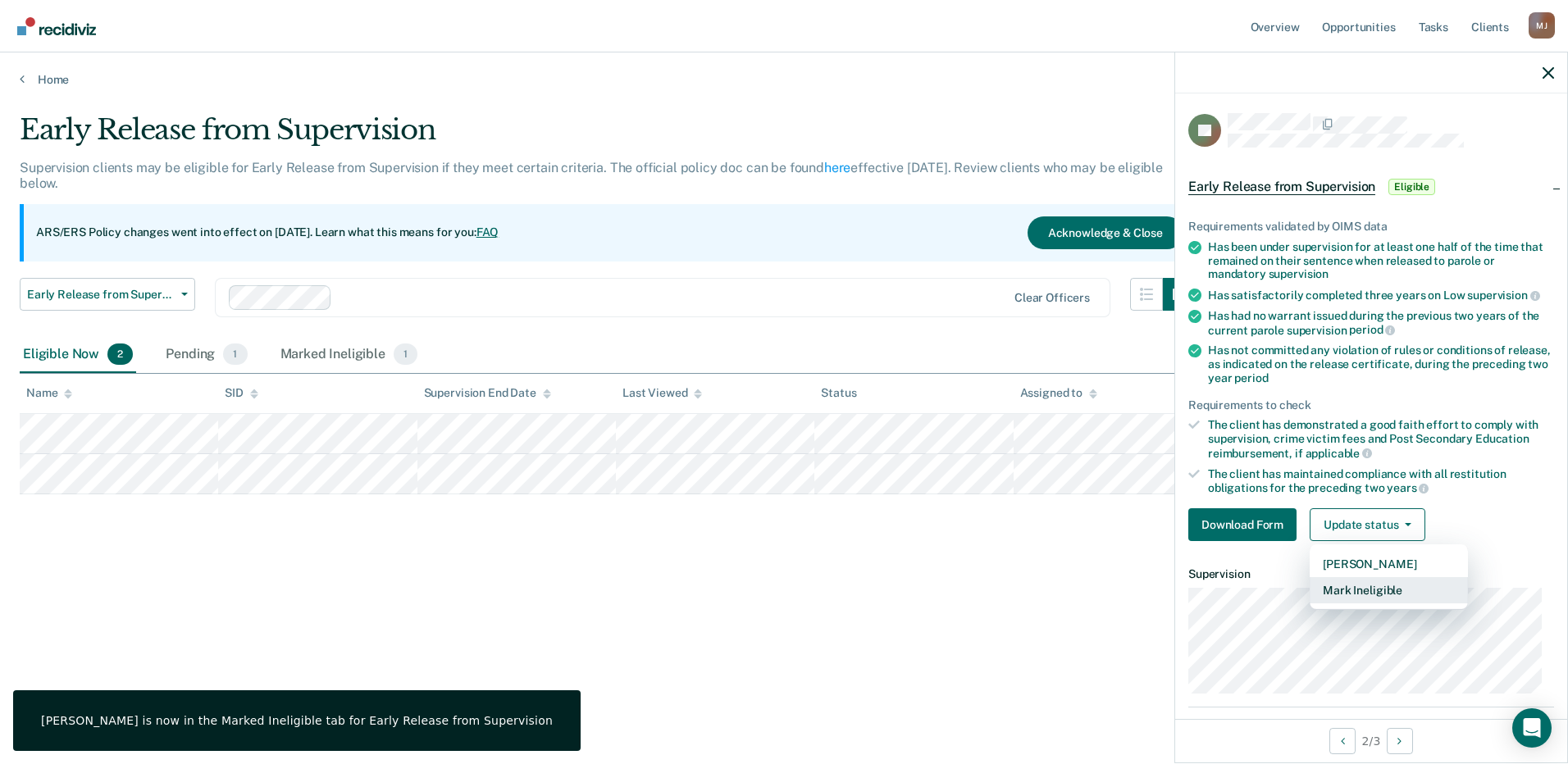
click at [1344, 585] on button "Mark Ineligible" at bounding box center [1388, 590] width 158 height 26
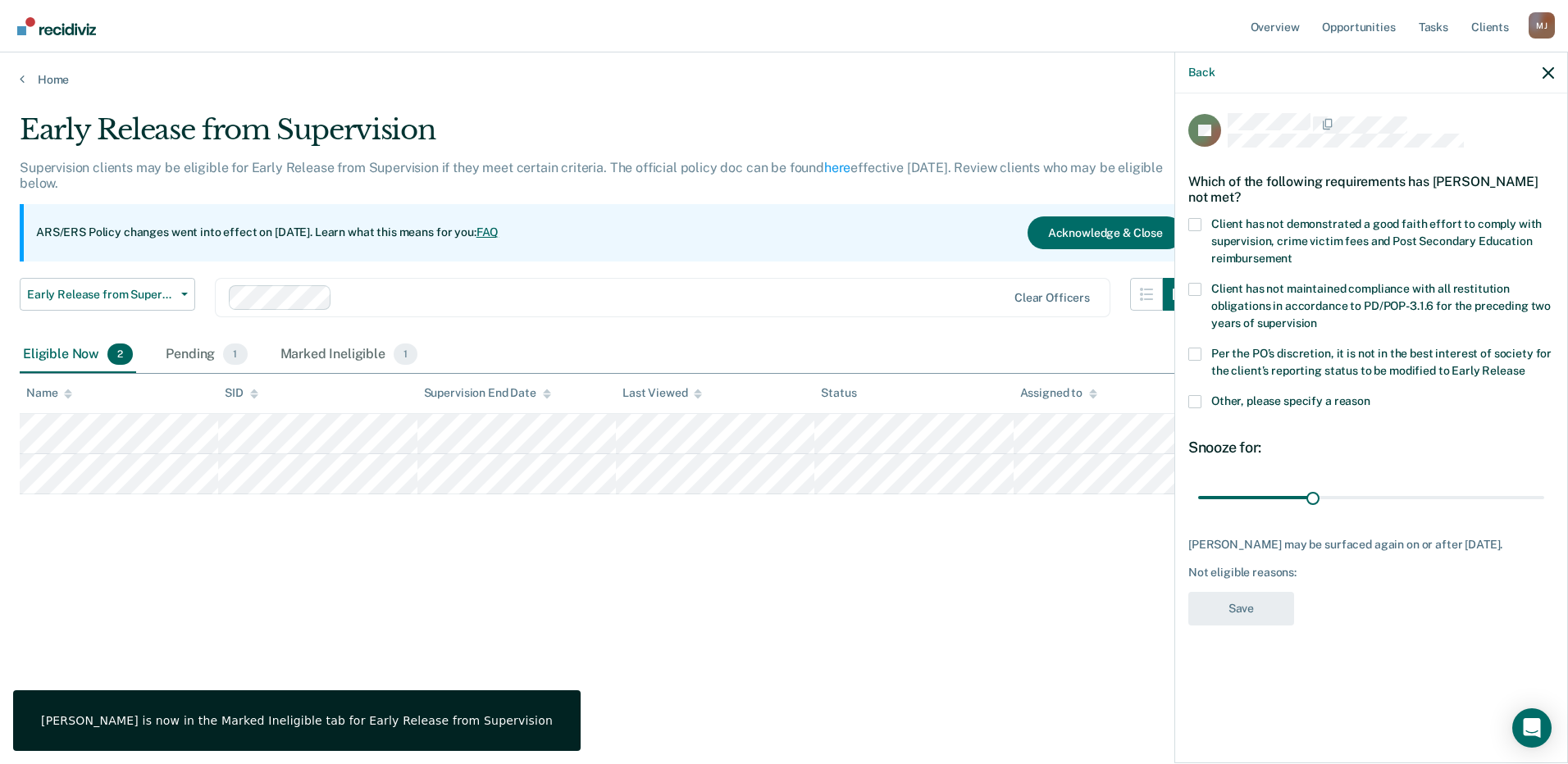
click at [1200, 355] on span at bounding box center [1195, 354] width 13 height 13
click at [1524, 365] on input "Per the PO’s discretion, it is not in the best interest of society for the clie…" at bounding box center [1524, 365] width 0 height 0
click at [1242, 601] on button "Save" at bounding box center [1241, 609] width 106 height 34
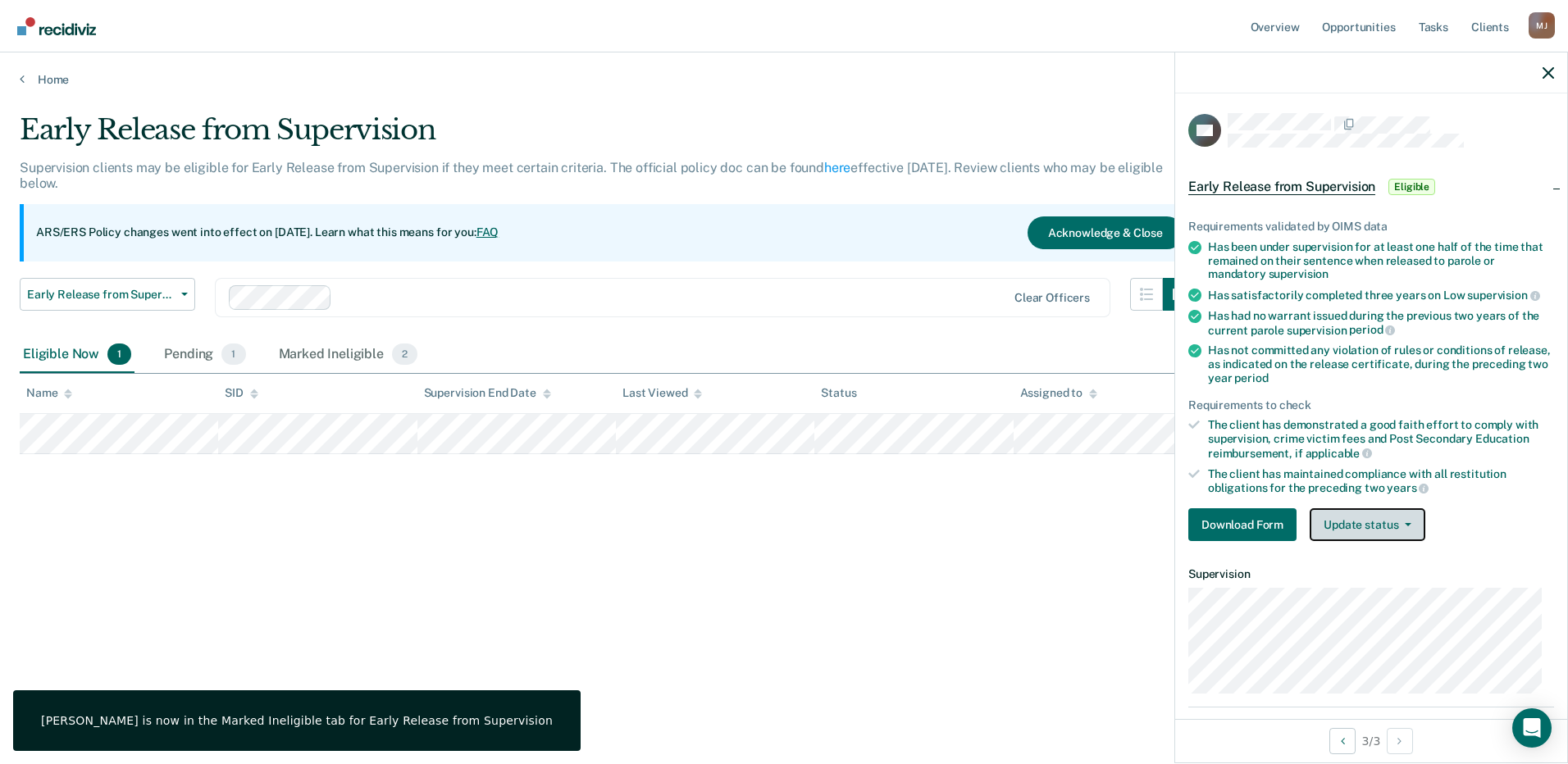
click at [1372, 517] on button "Update status" at bounding box center [1368, 524] width 116 height 33
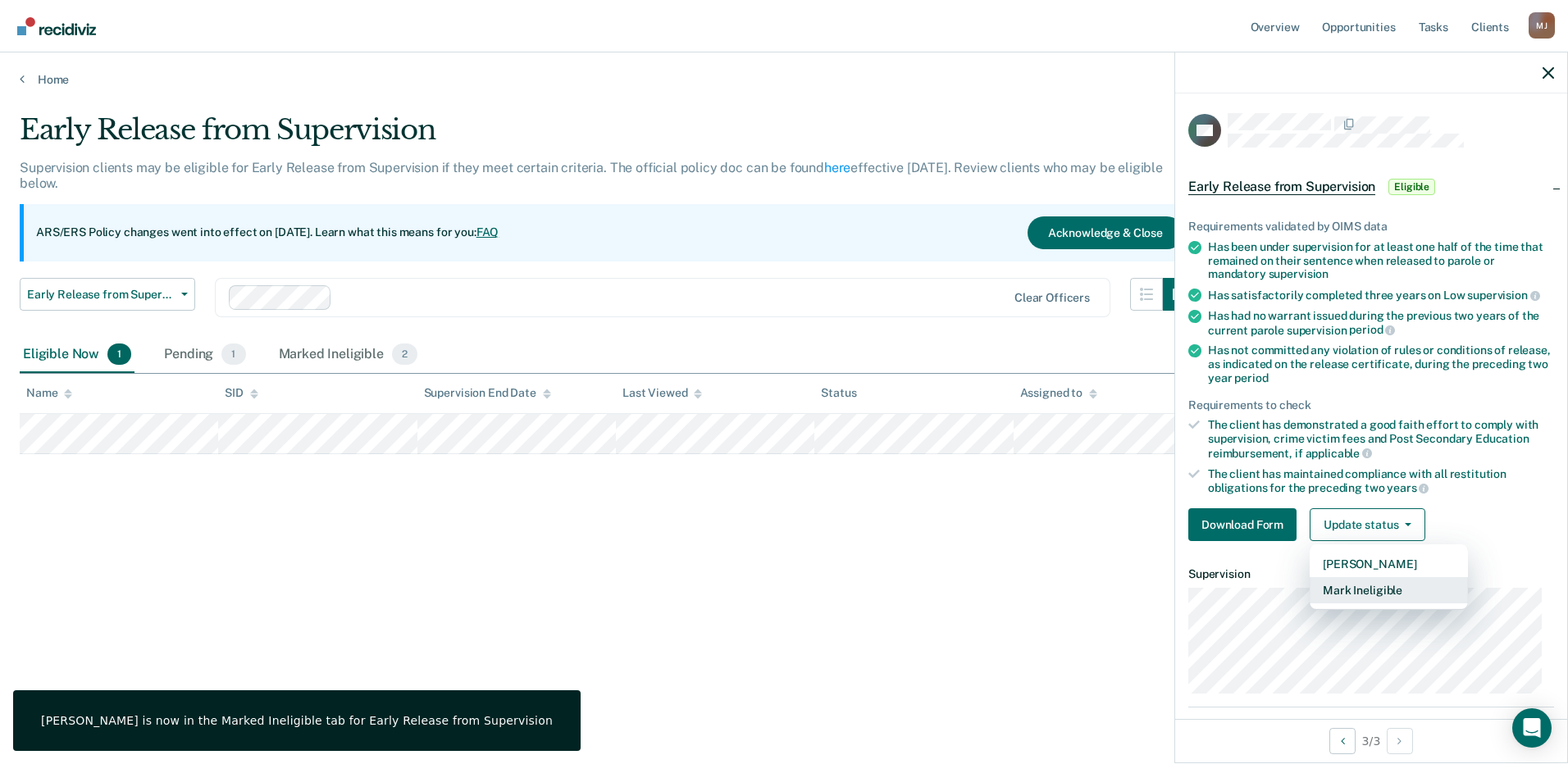
click at [1363, 589] on button "Mark Ineligible" at bounding box center [1388, 590] width 158 height 26
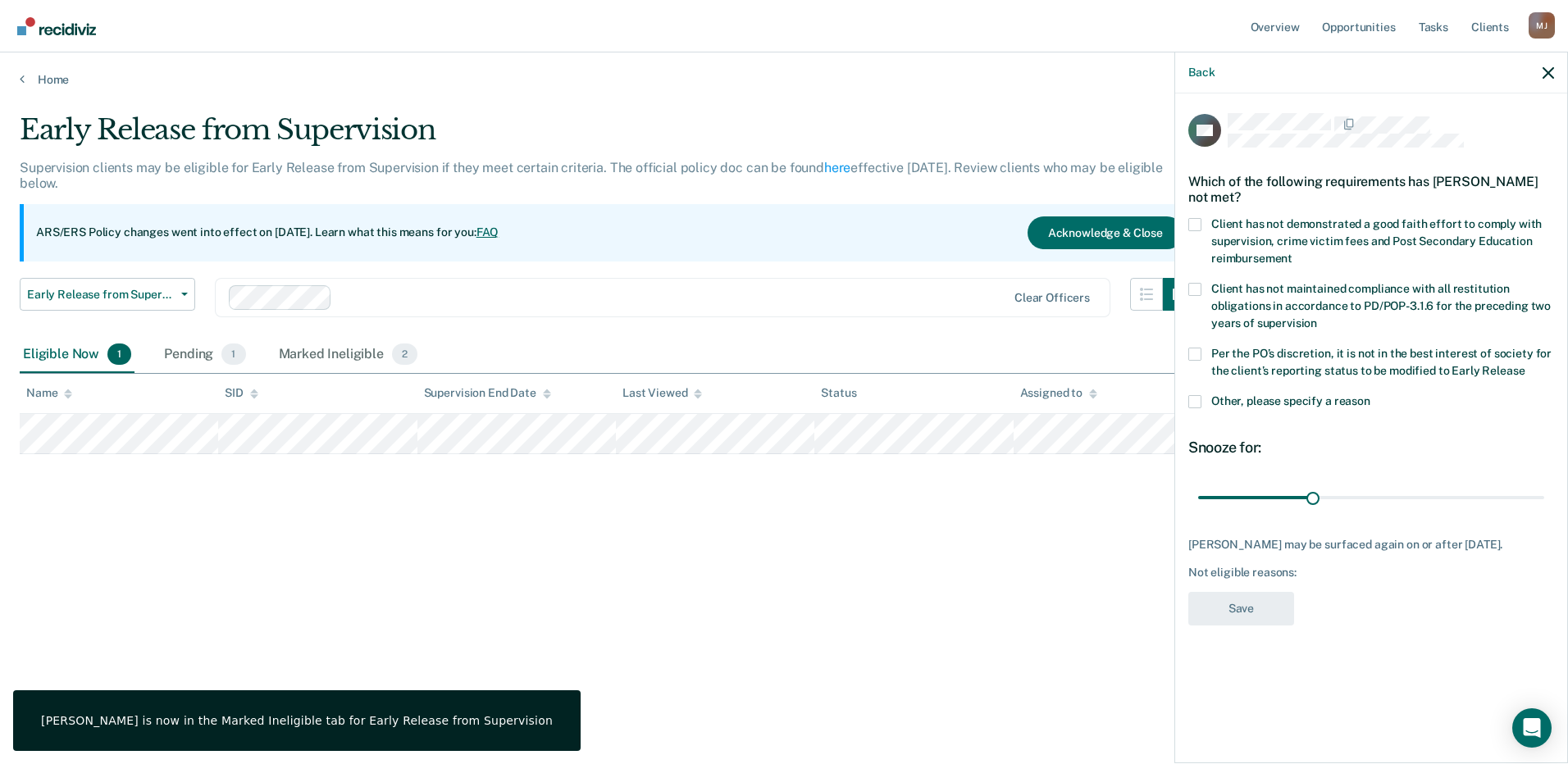
click at [1187, 350] on div "NR Which of the following requirements has [PERSON_NAME] not met? Client has no…" at bounding box center [1371, 426] width 392 height 667
click at [1199, 355] on span at bounding box center [1195, 354] width 13 height 13
click at [1524, 365] on input "Per the PO’s discretion, it is not in the best interest of society for the clie…" at bounding box center [1524, 365] width 0 height 0
click at [1277, 613] on button "Save" at bounding box center [1241, 609] width 106 height 34
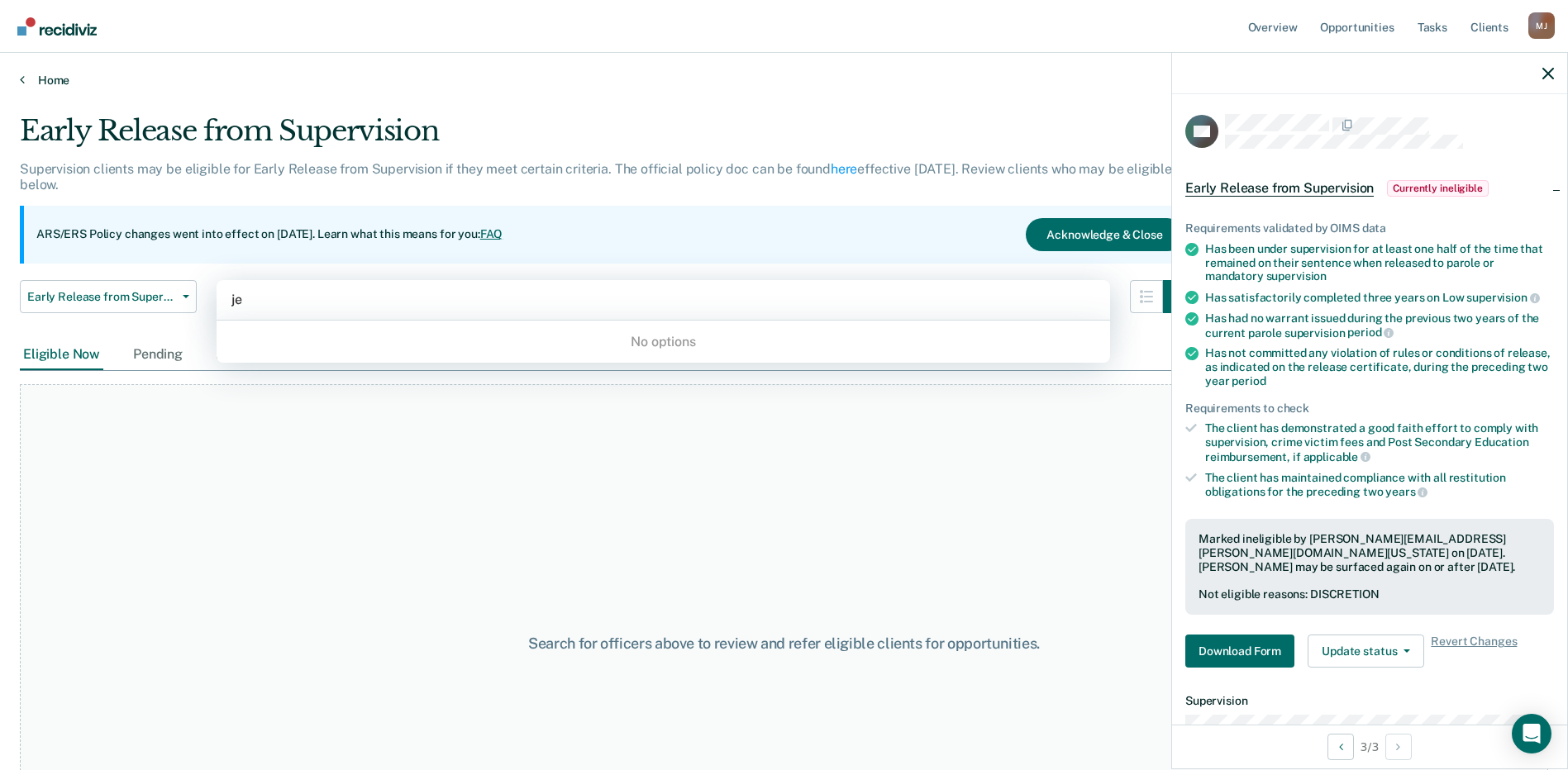
type input "je"
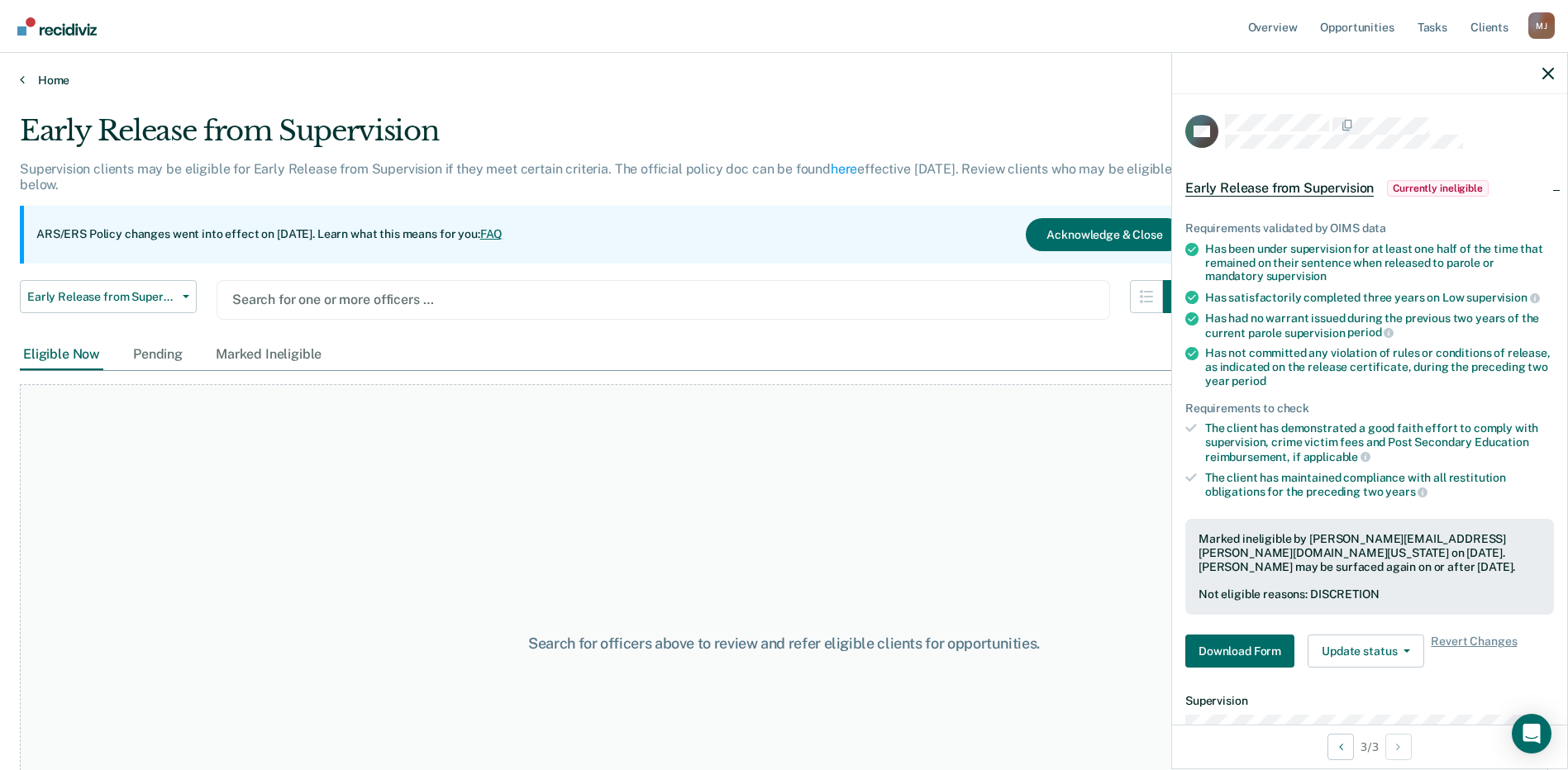
click at [37, 77] on link "Home" at bounding box center [784, 80] width 1528 height 15
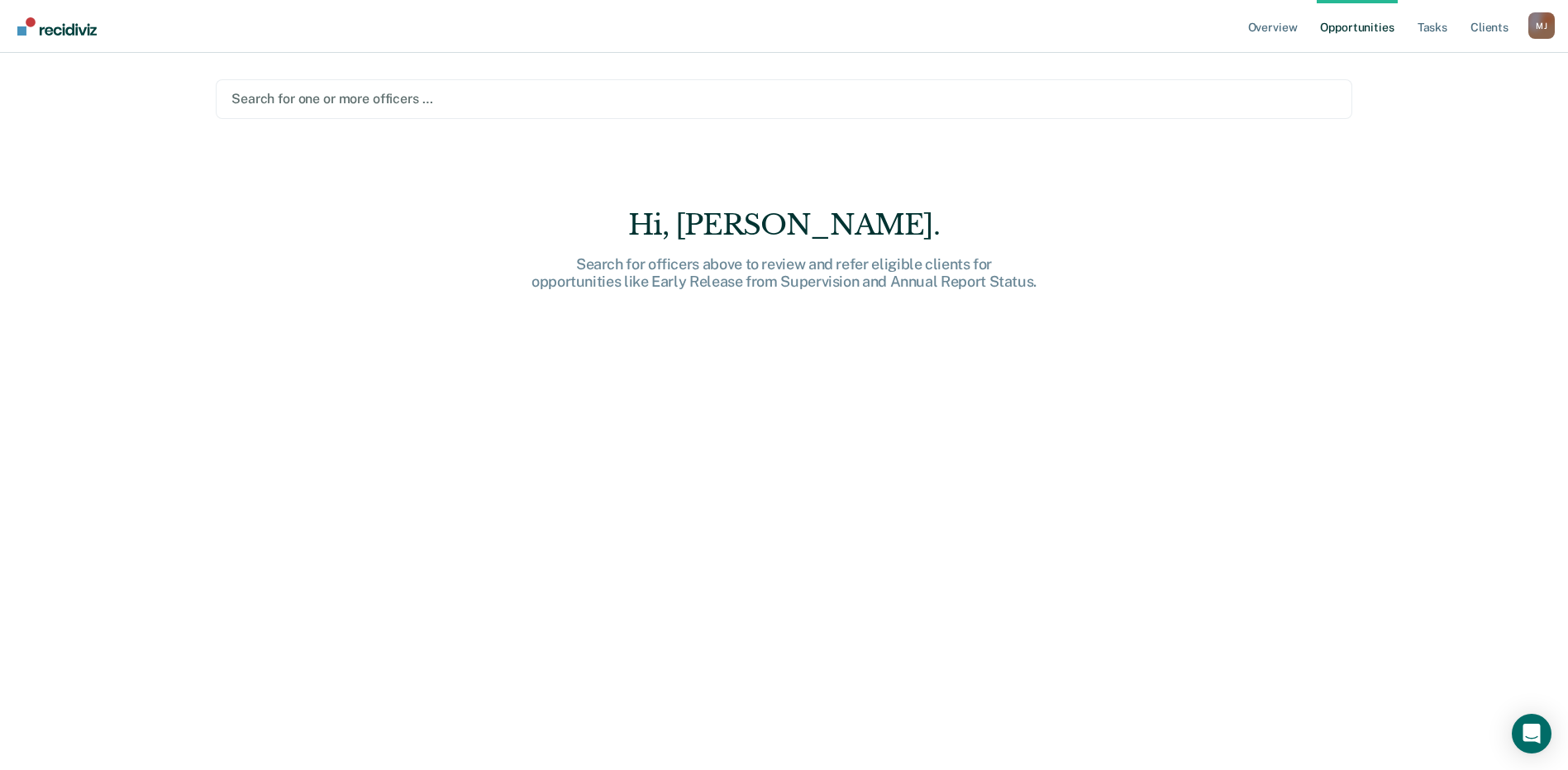
click at [318, 103] on div at bounding box center [784, 99] width 1105 height 19
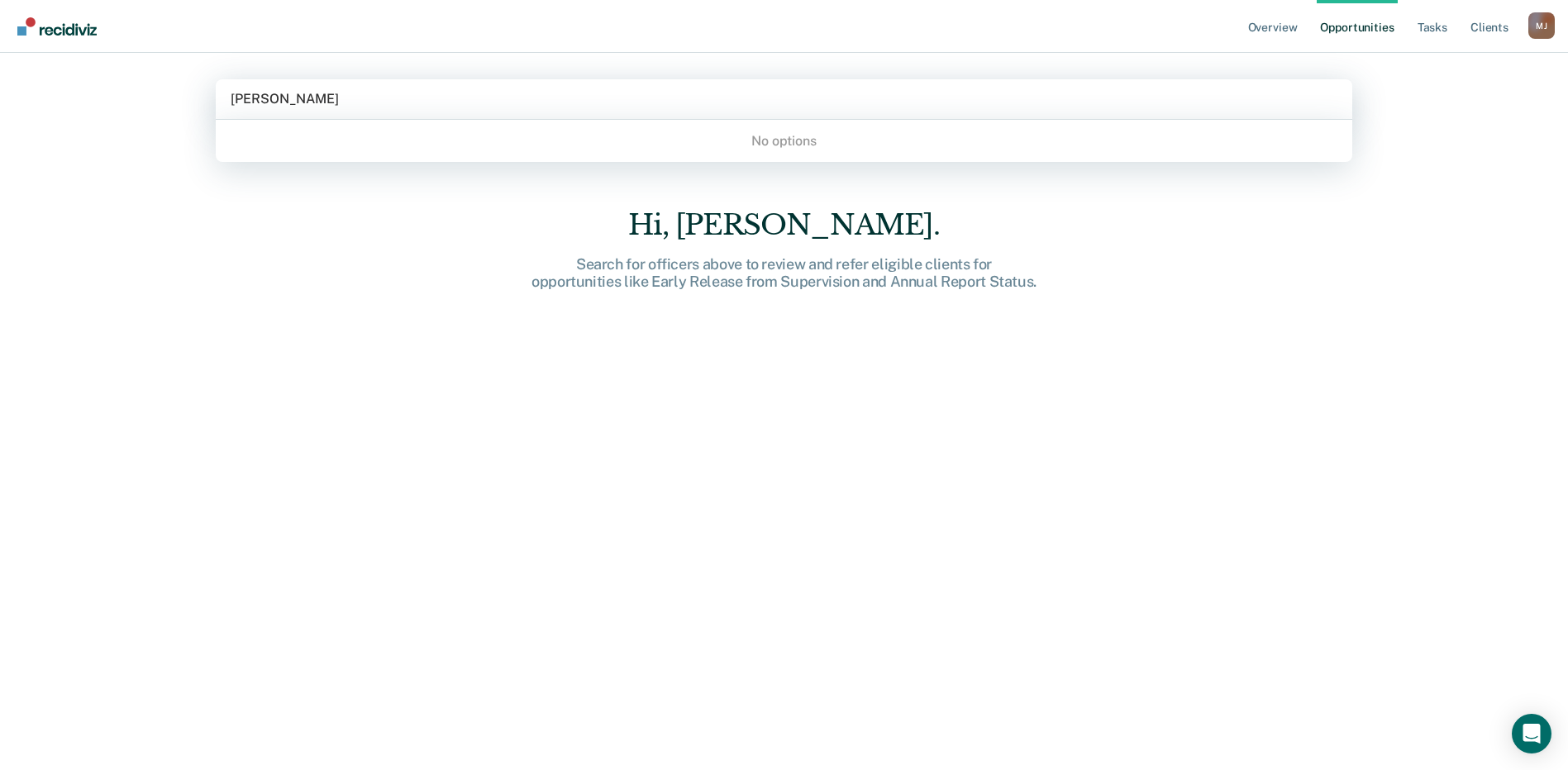
type input "[PERSON_NAME]"
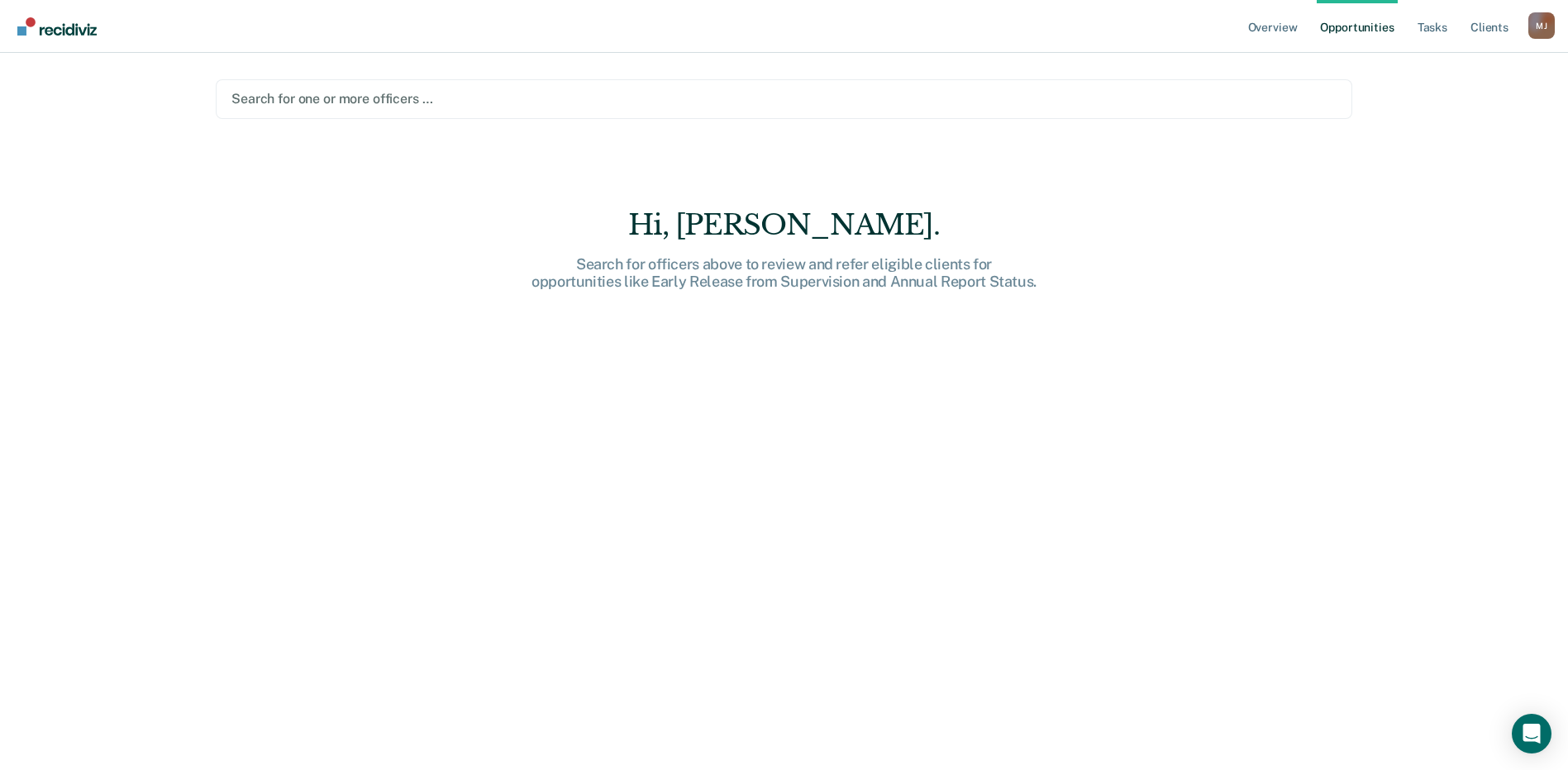
drag, startPoint x: 426, startPoint y: 319, endPoint x: 438, endPoint y: 320, distance: 12.0
click at [432, 321] on div "Hi, [PERSON_NAME]. Search for officers above to review and refer eligible clien…" at bounding box center [784, 500] width 1136 height 585
click at [325, 97] on div at bounding box center [784, 99] width 1105 height 19
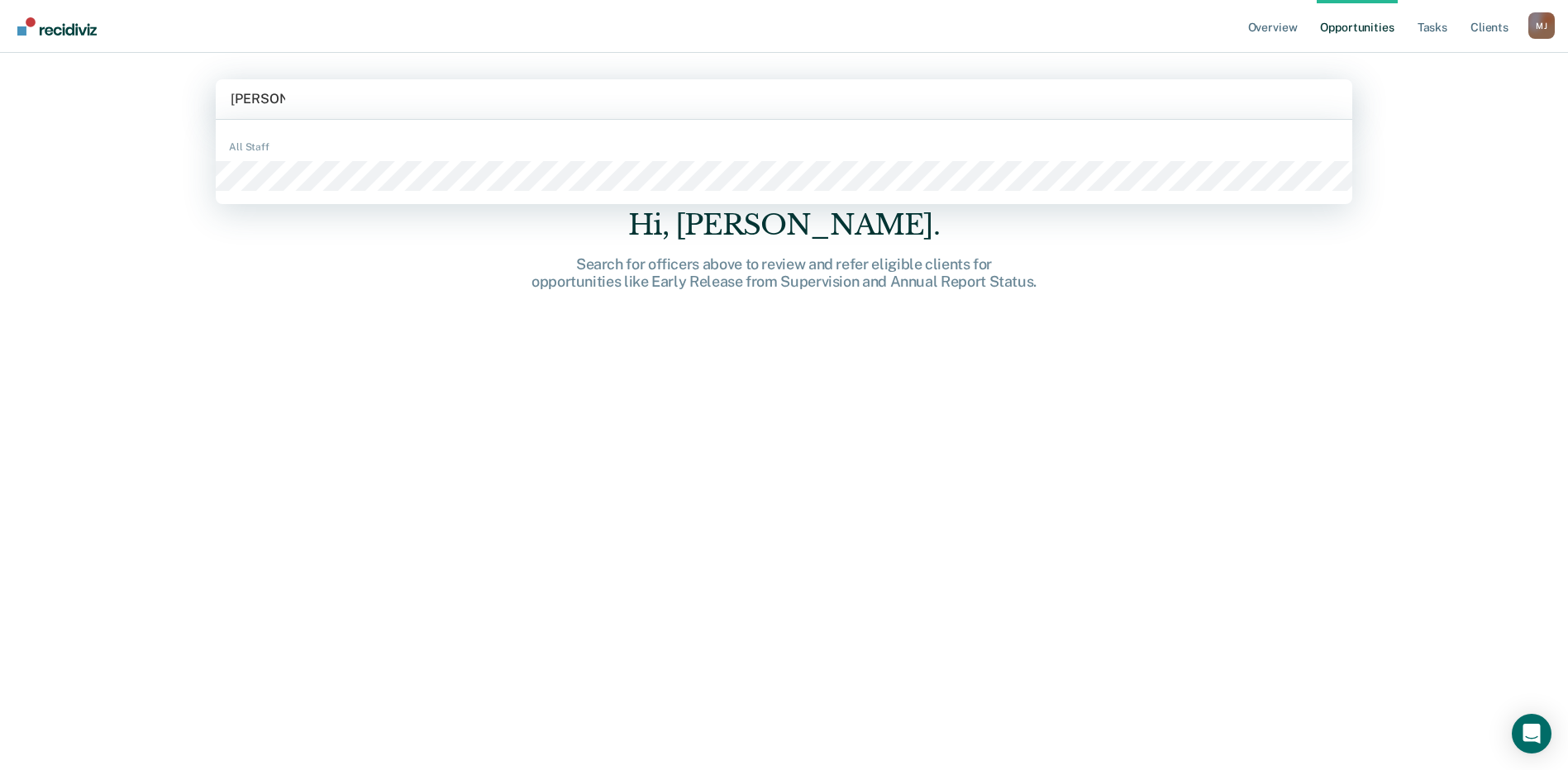
type input "[PERSON_NAME] sa"
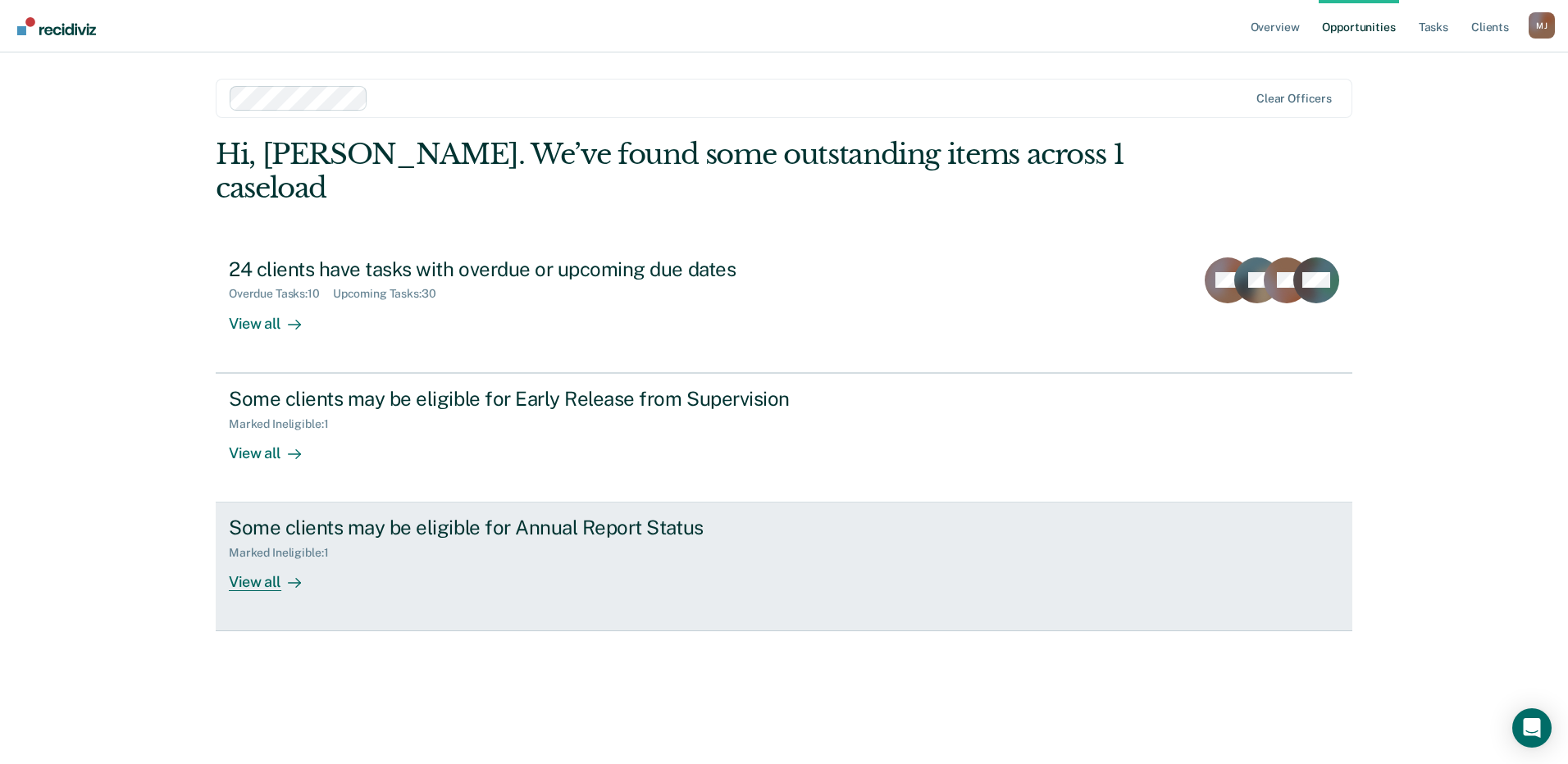
click at [223, 542] on link "Some clients may be eligible for Annual Report Status Marked Ineligible : 1 Vie…" at bounding box center [784, 567] width 1137 height 129
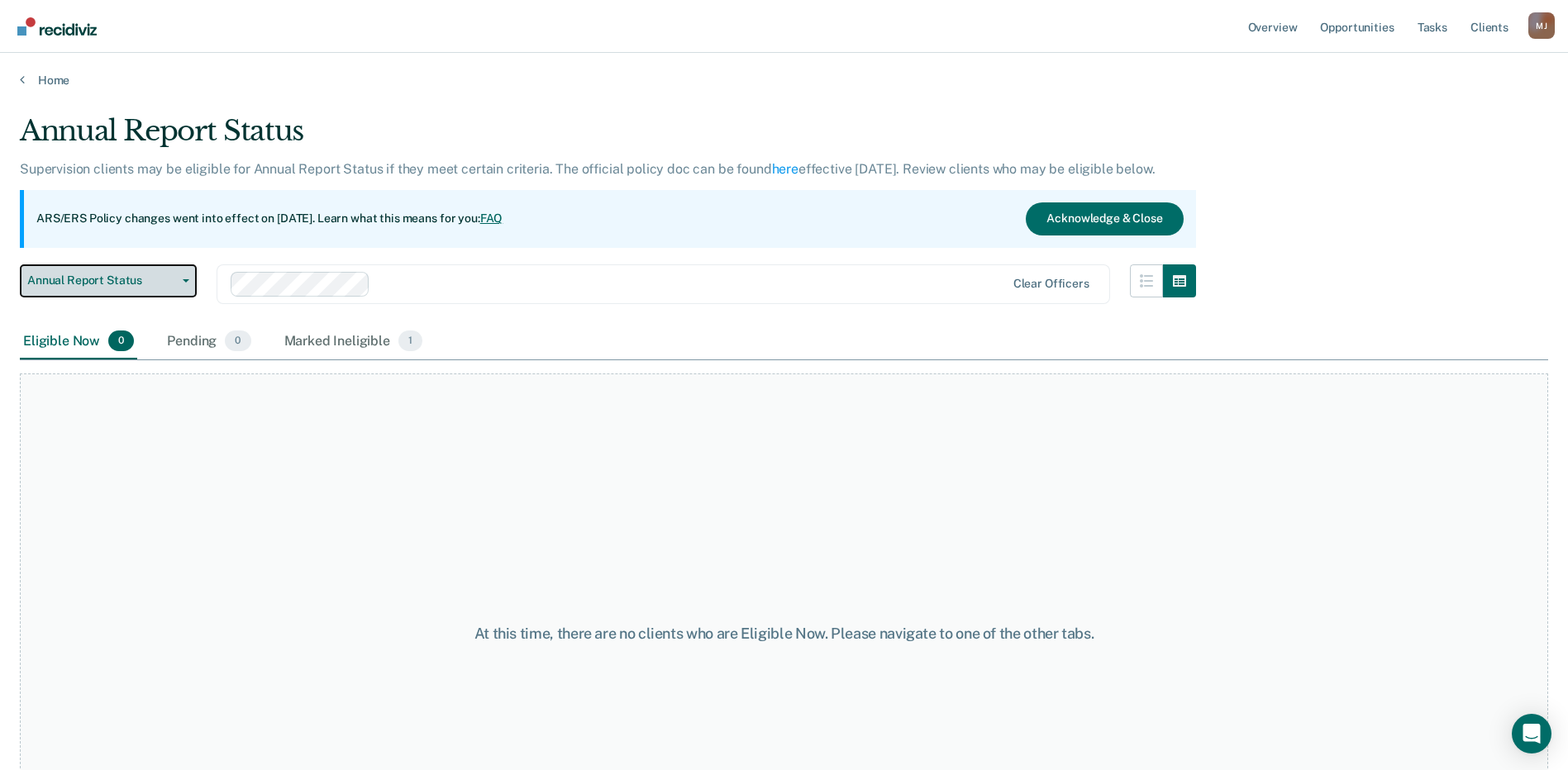
click at [145, 285] on span "Annual Report Status" at bounding box center [102, 280] width 149 height 14
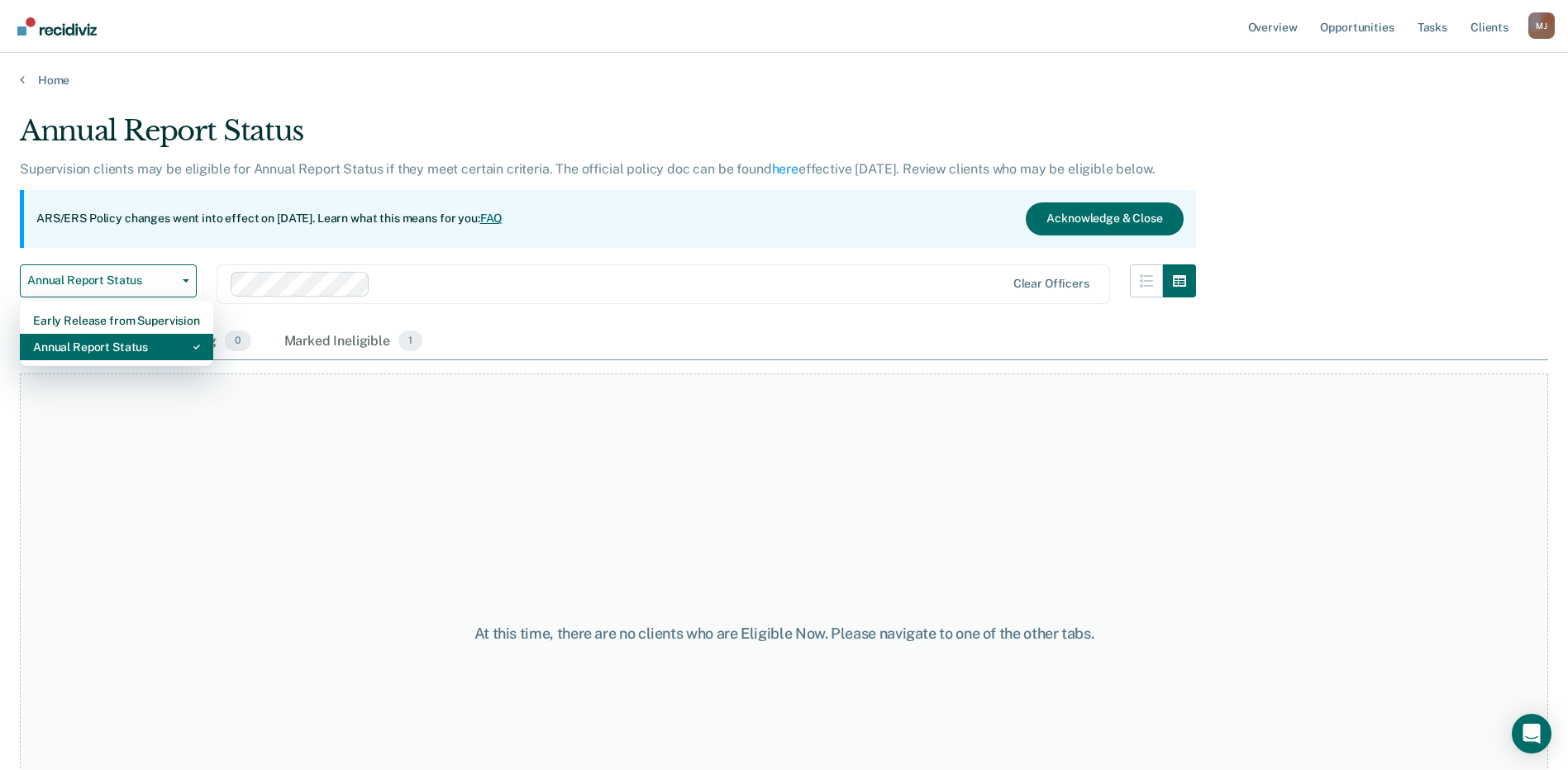
click at [137, 334] on div "Annual Report Status" at bounding box center [116, 347] width 167 height 26
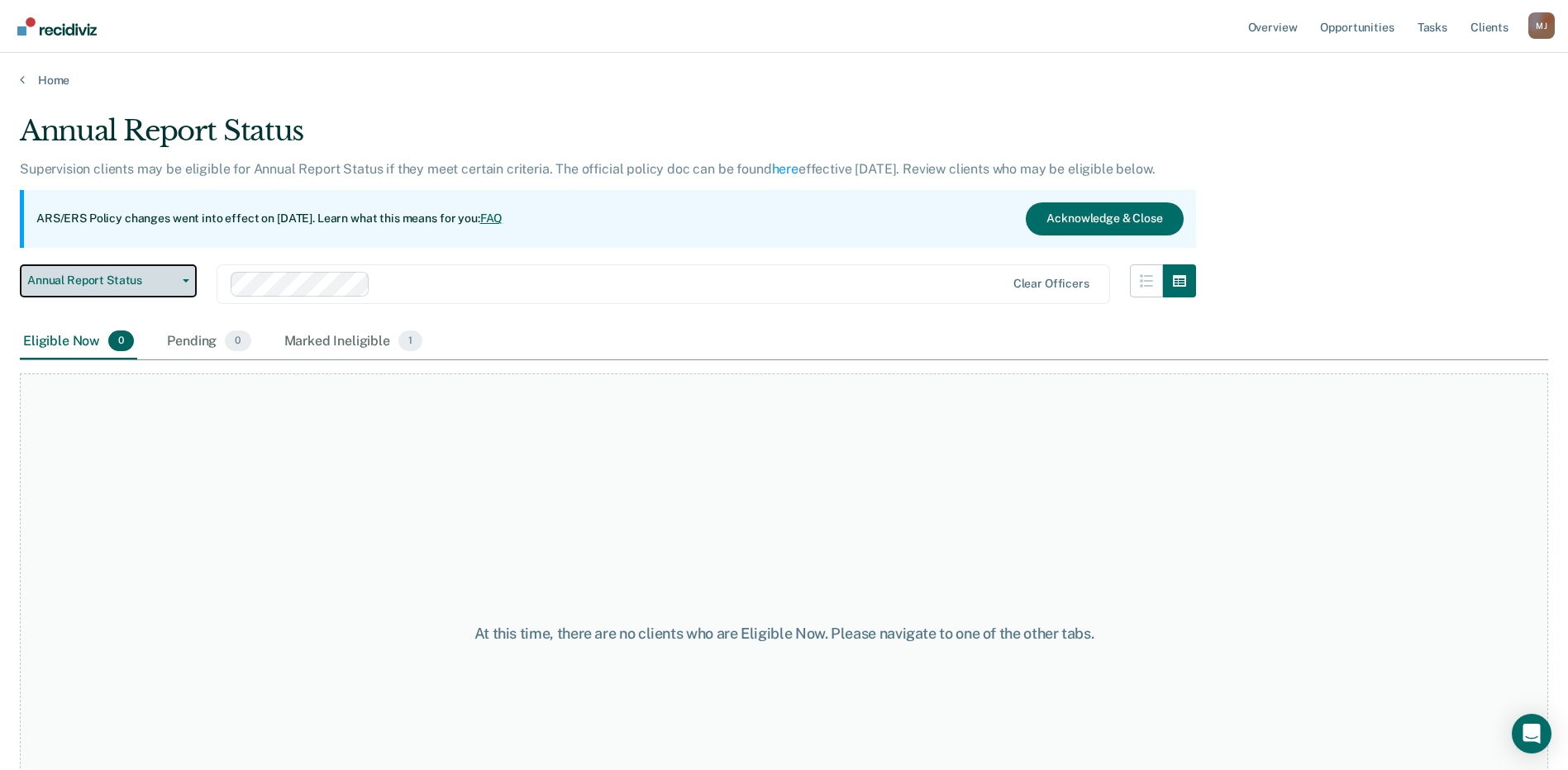
click at [153, 267] on button "Annual Report Status" at bounding box center [108, 280] width 177 height 33
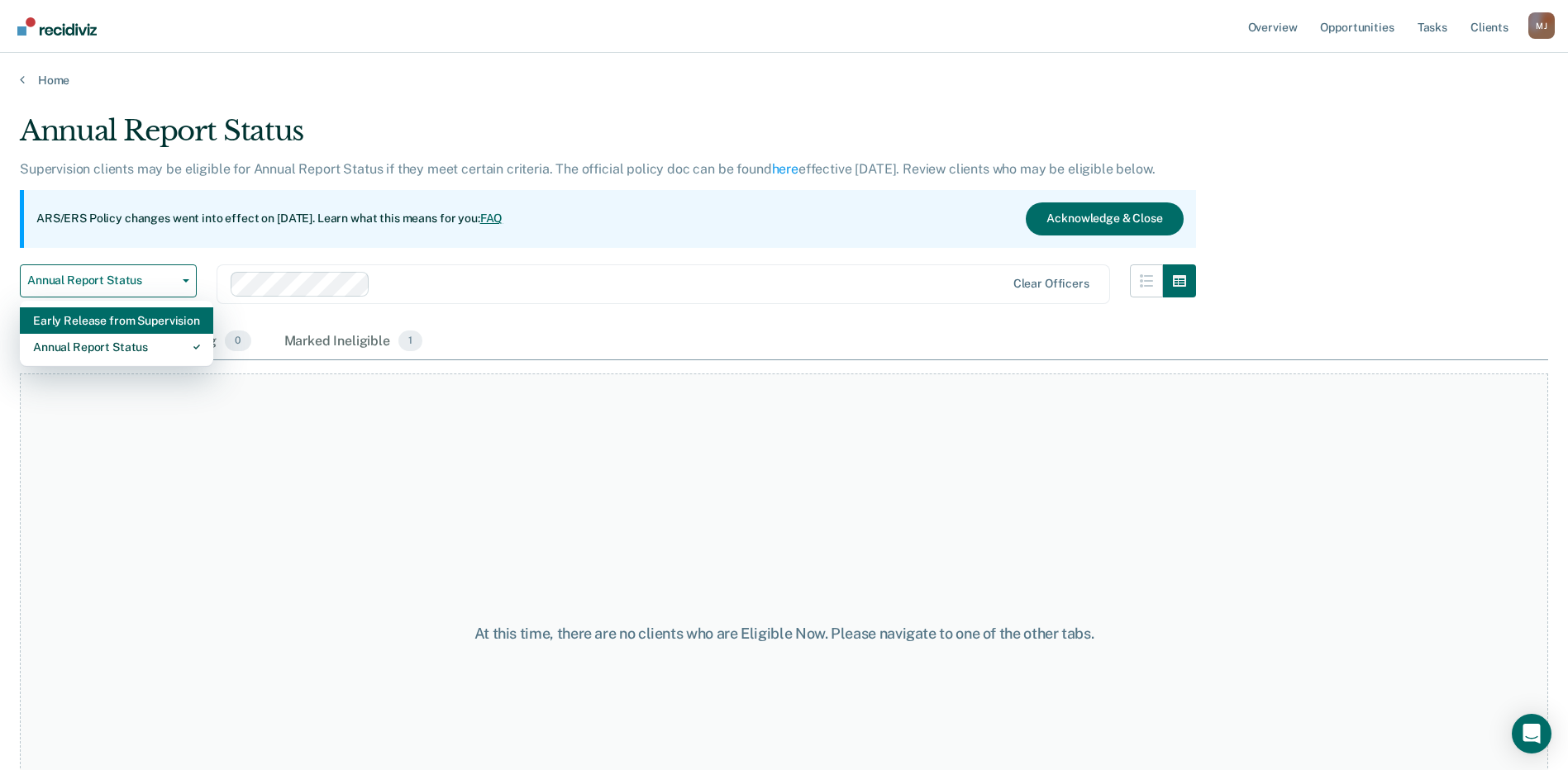
click at [150, 321] on div "Early Release from Supervision" at bounding box center [116, 320] width 167 height 26
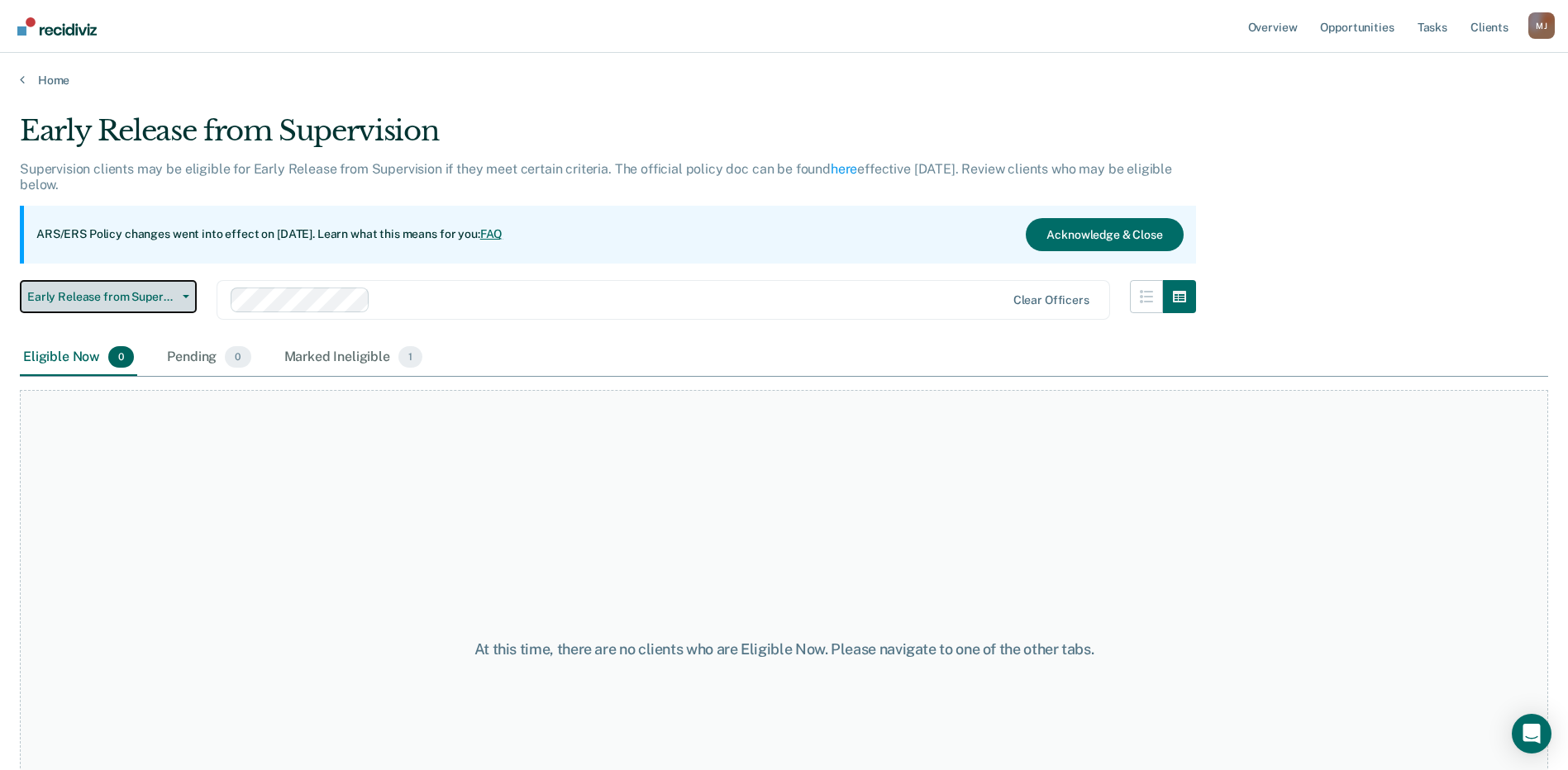
click at [163, 304] on button "Early Release from Supervision" at bounding box center [108, 296] width 177 height 33
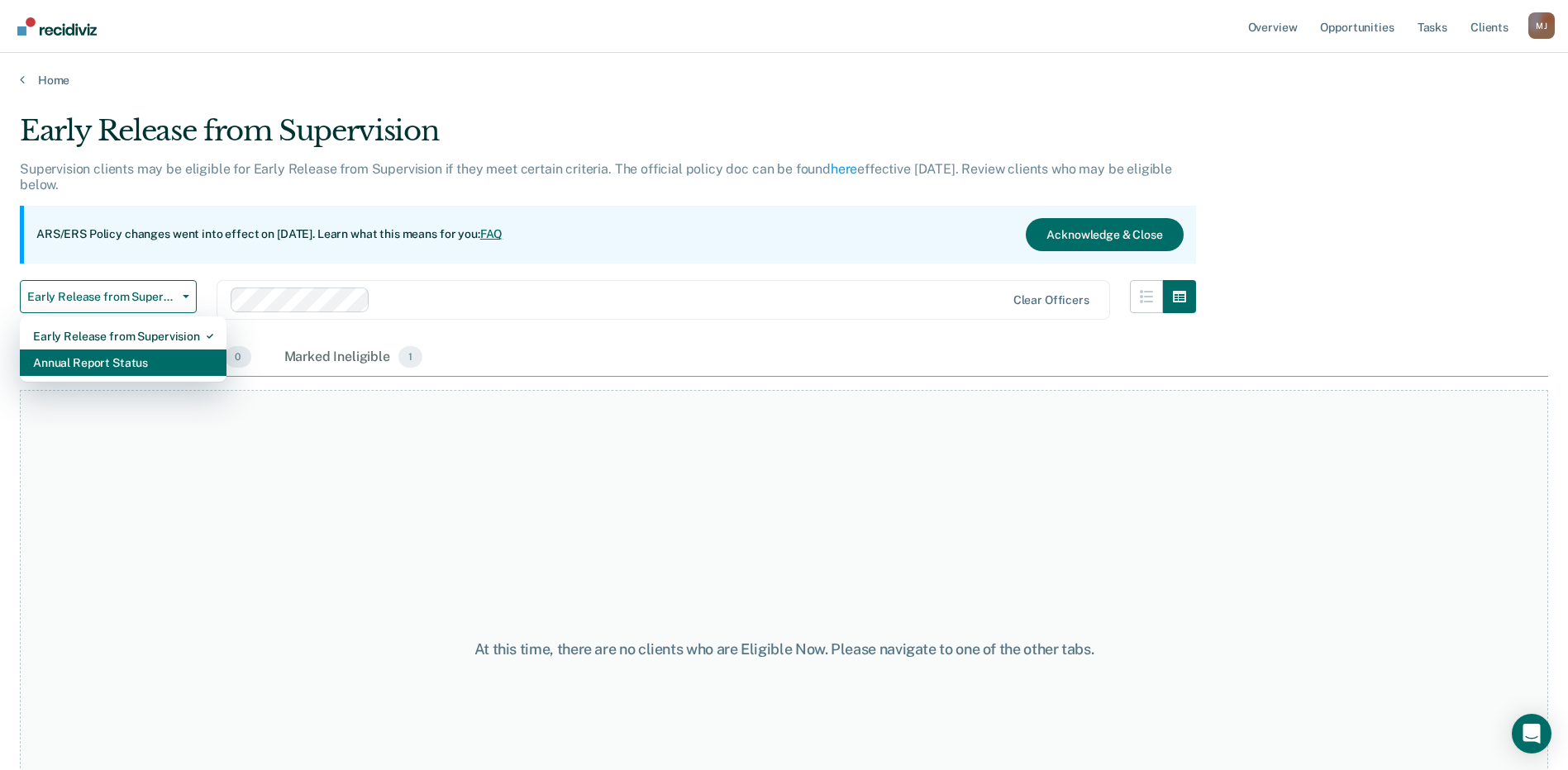
click at [137, 360] on div "Annual Report Status" at bounding box center [123, 363] width 180 height 26
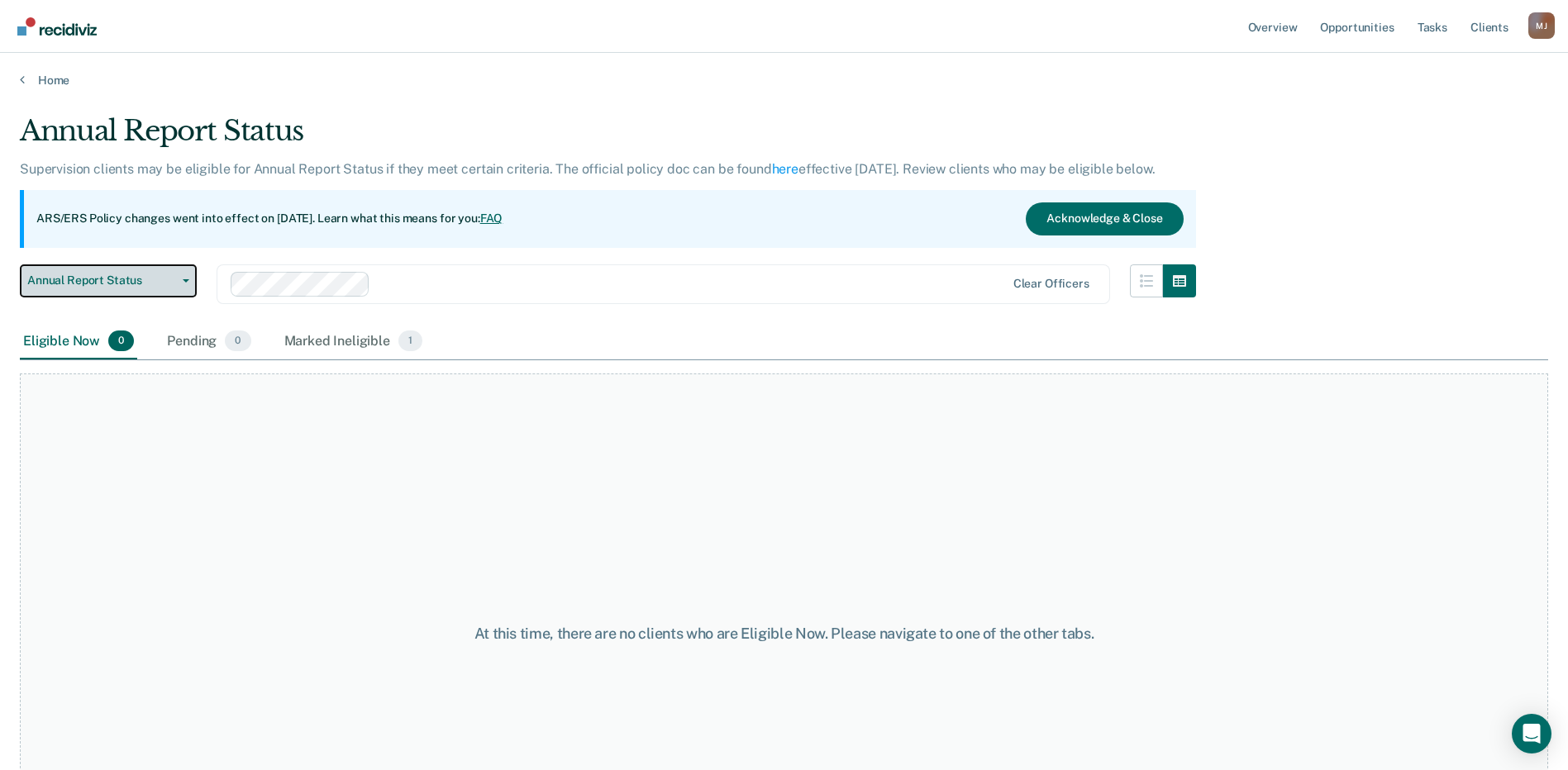
click at [170, 285] on span "Annual Report Status" at bounding box center [102, 280] width 149 height 14
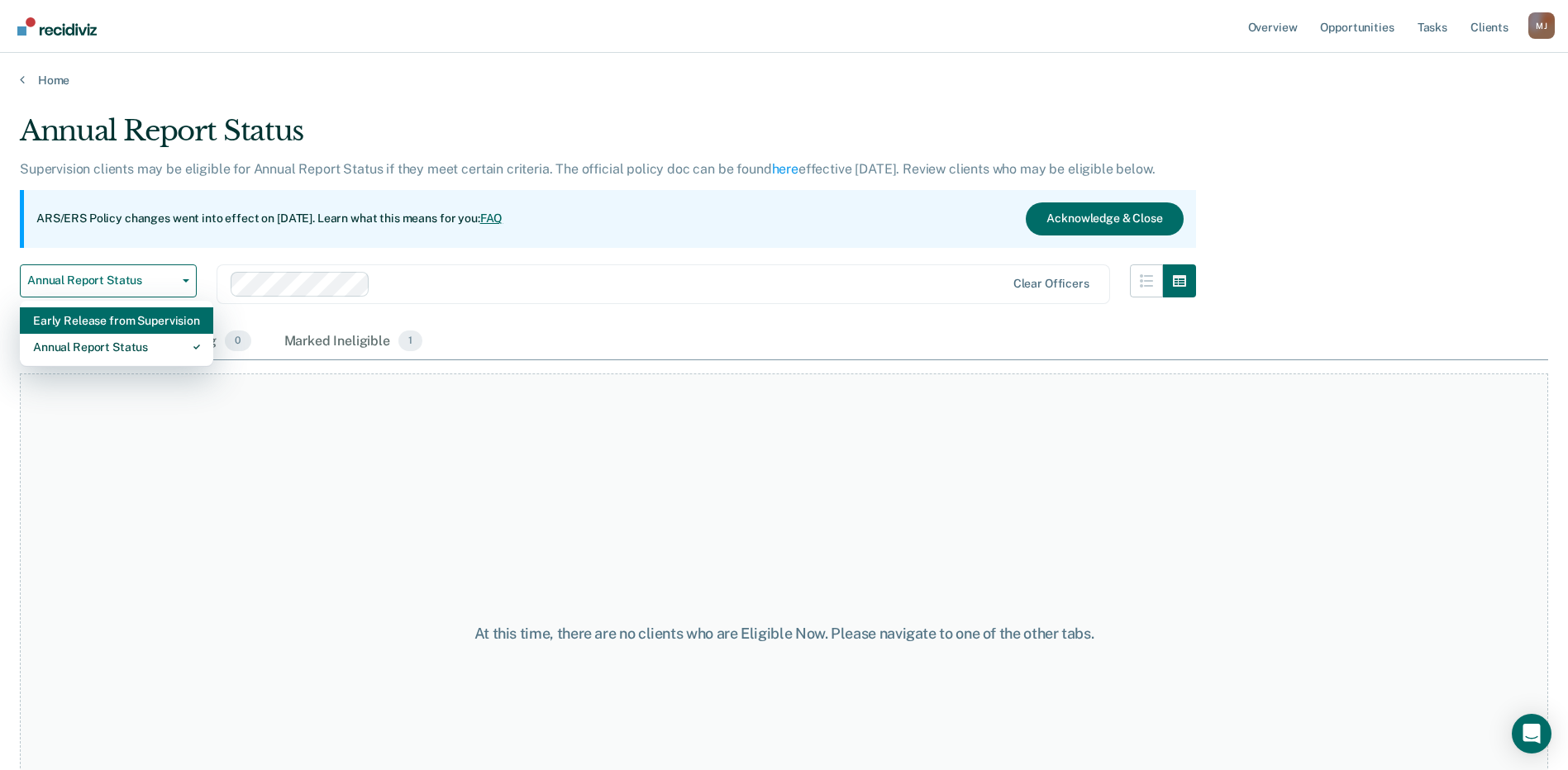
click at [147, 323] on div "Early Release from Supervision" at bounding box center [116, 320] width 167 height 26
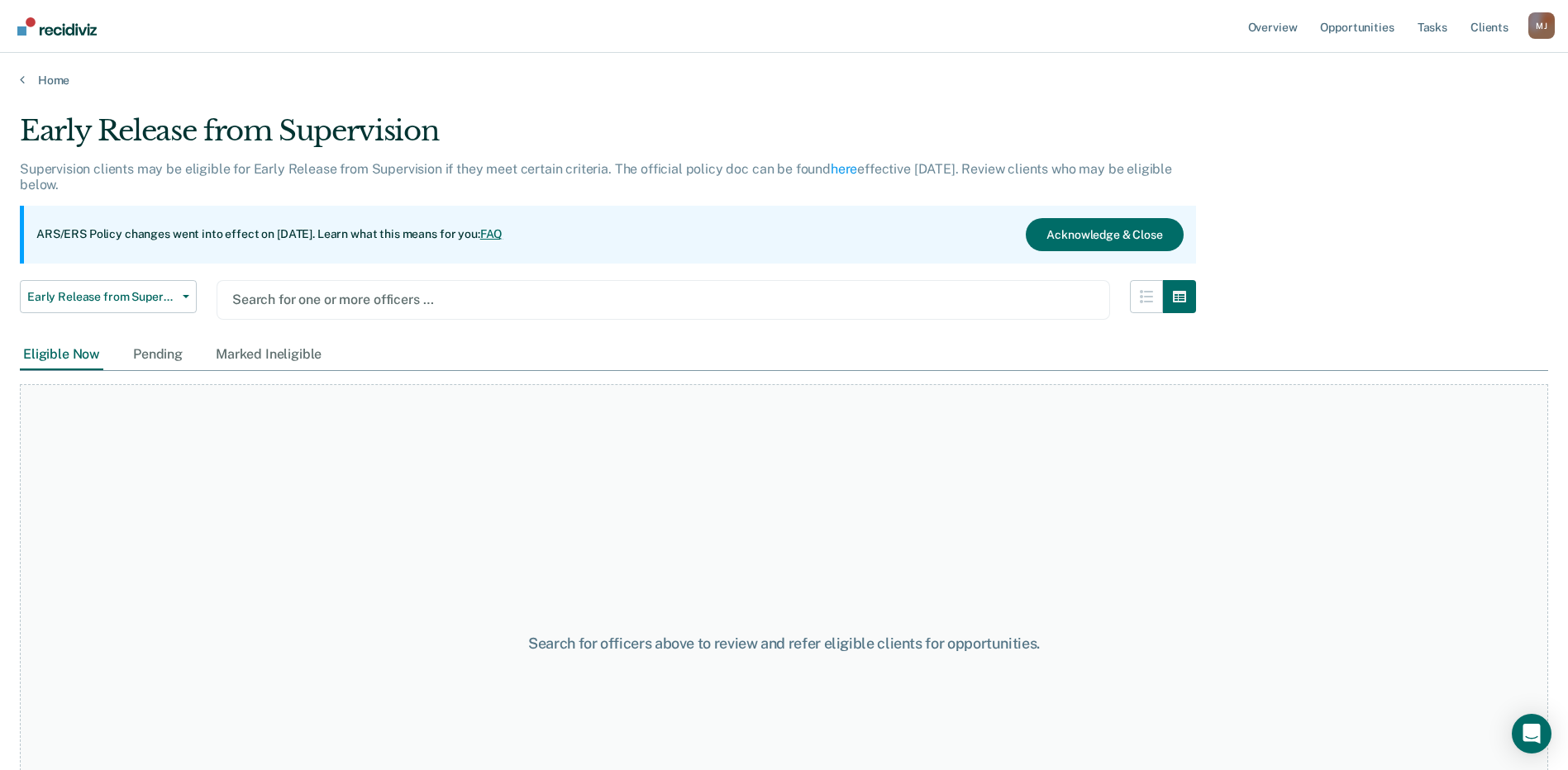
click at [357, 298] on div at bounding box center [663, 300] width 862 height 19
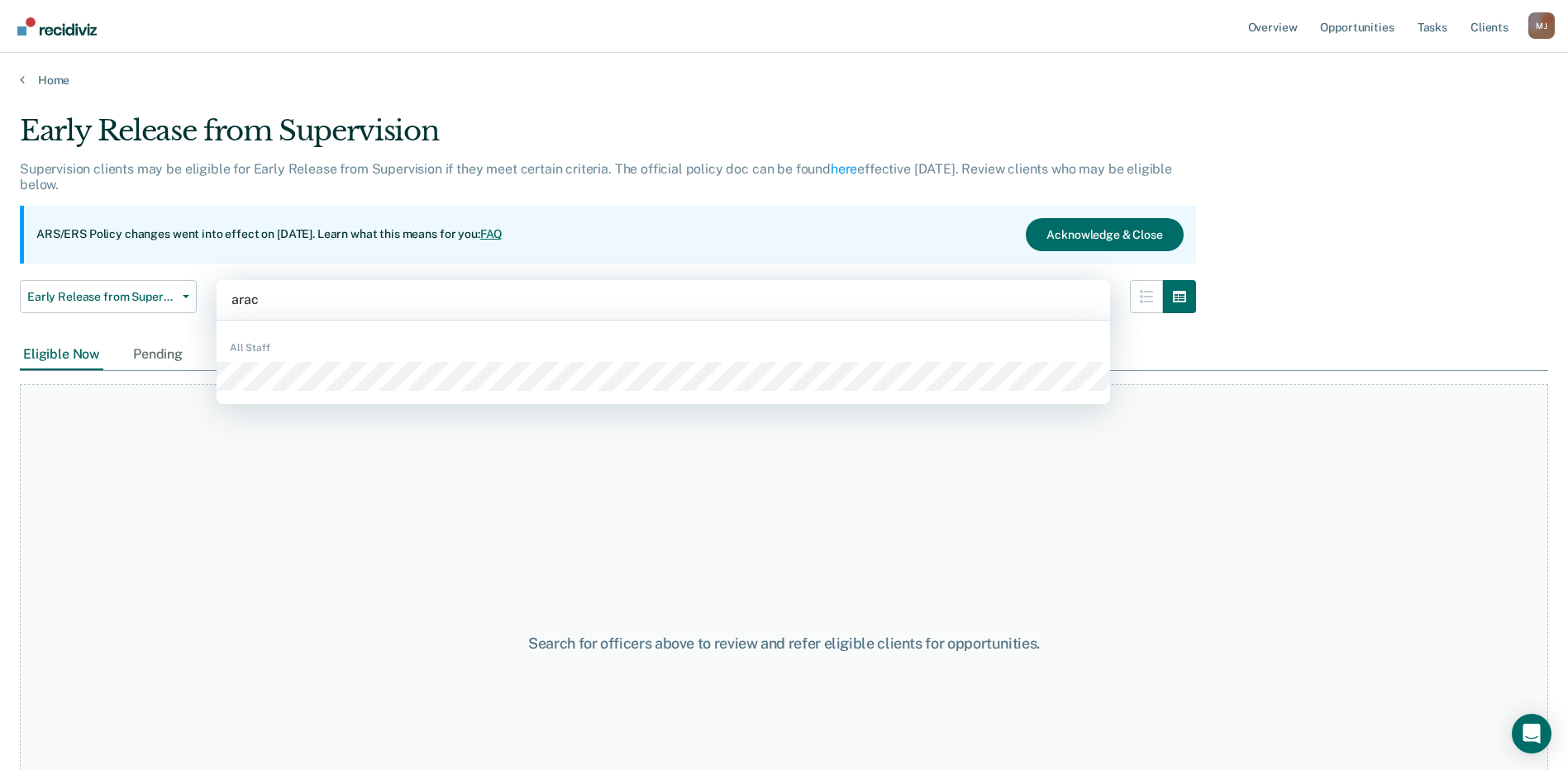
type input "[PERSON_NAME]"
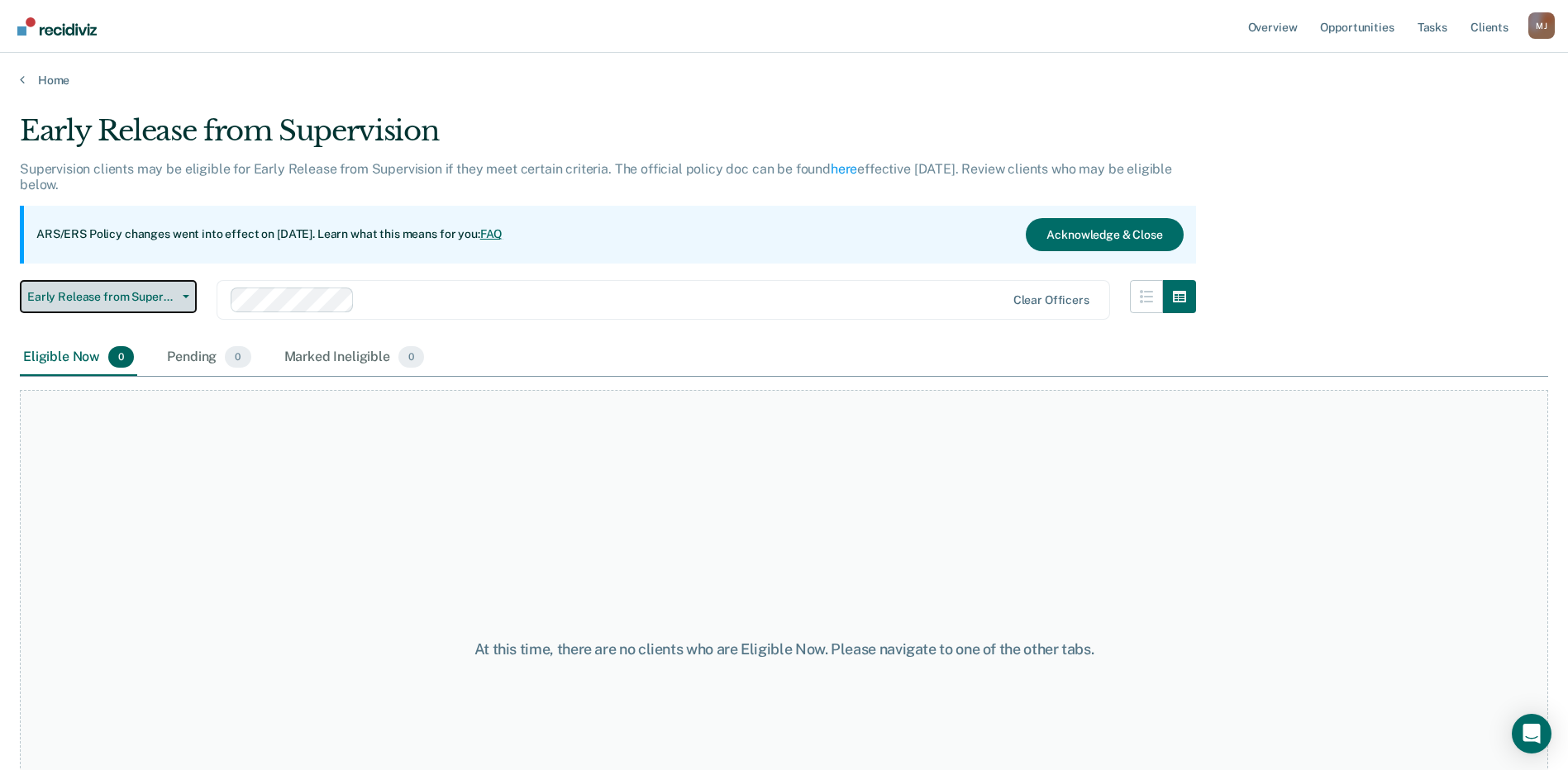
click at [162, 297] on span "Early Release from Supervision" at bounding box center [102, 297] width 149 height 14
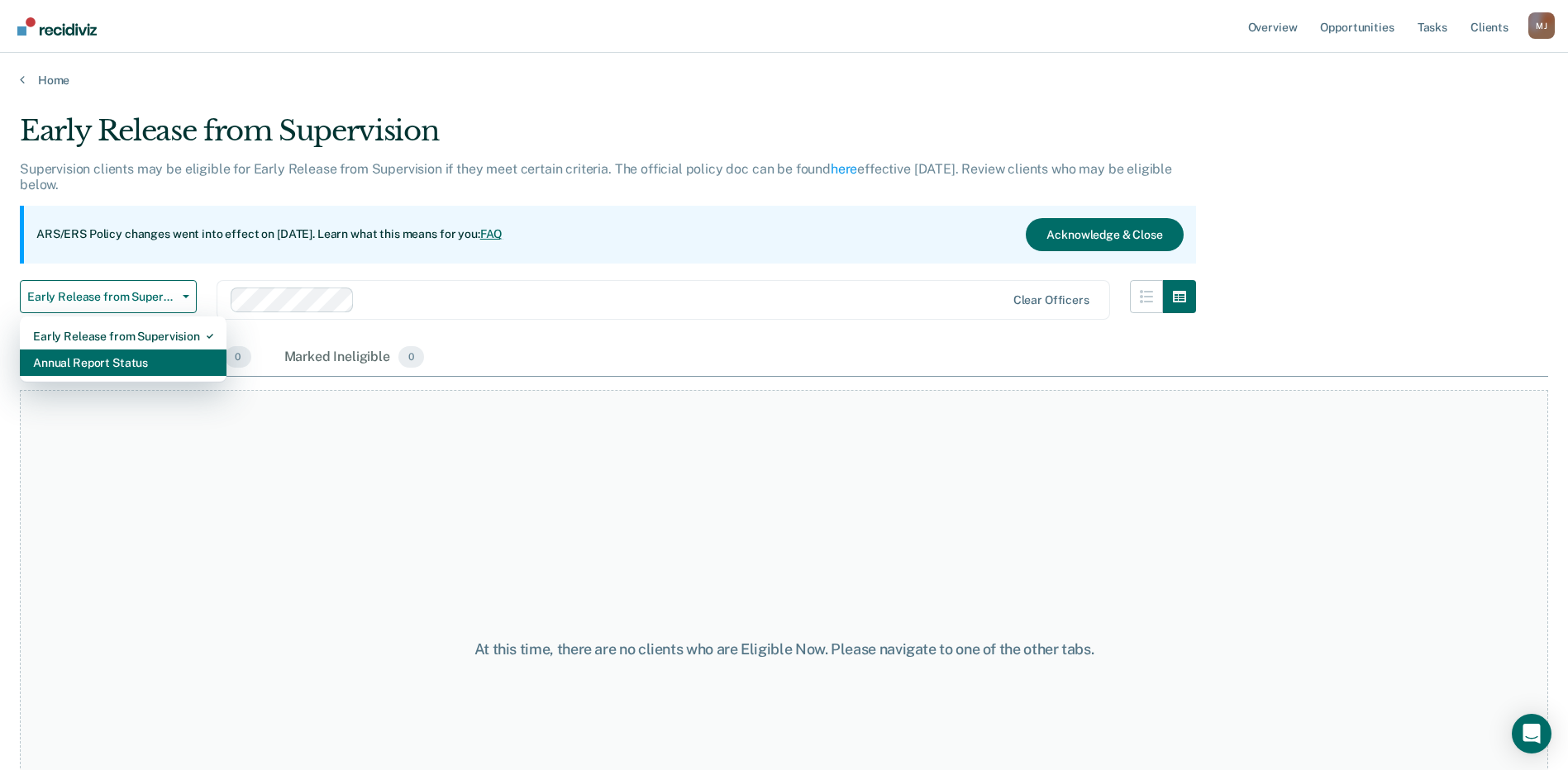
click at [159, 361] on div "Annual Report Status" at bounding box center [123, 363] width 180 height 26
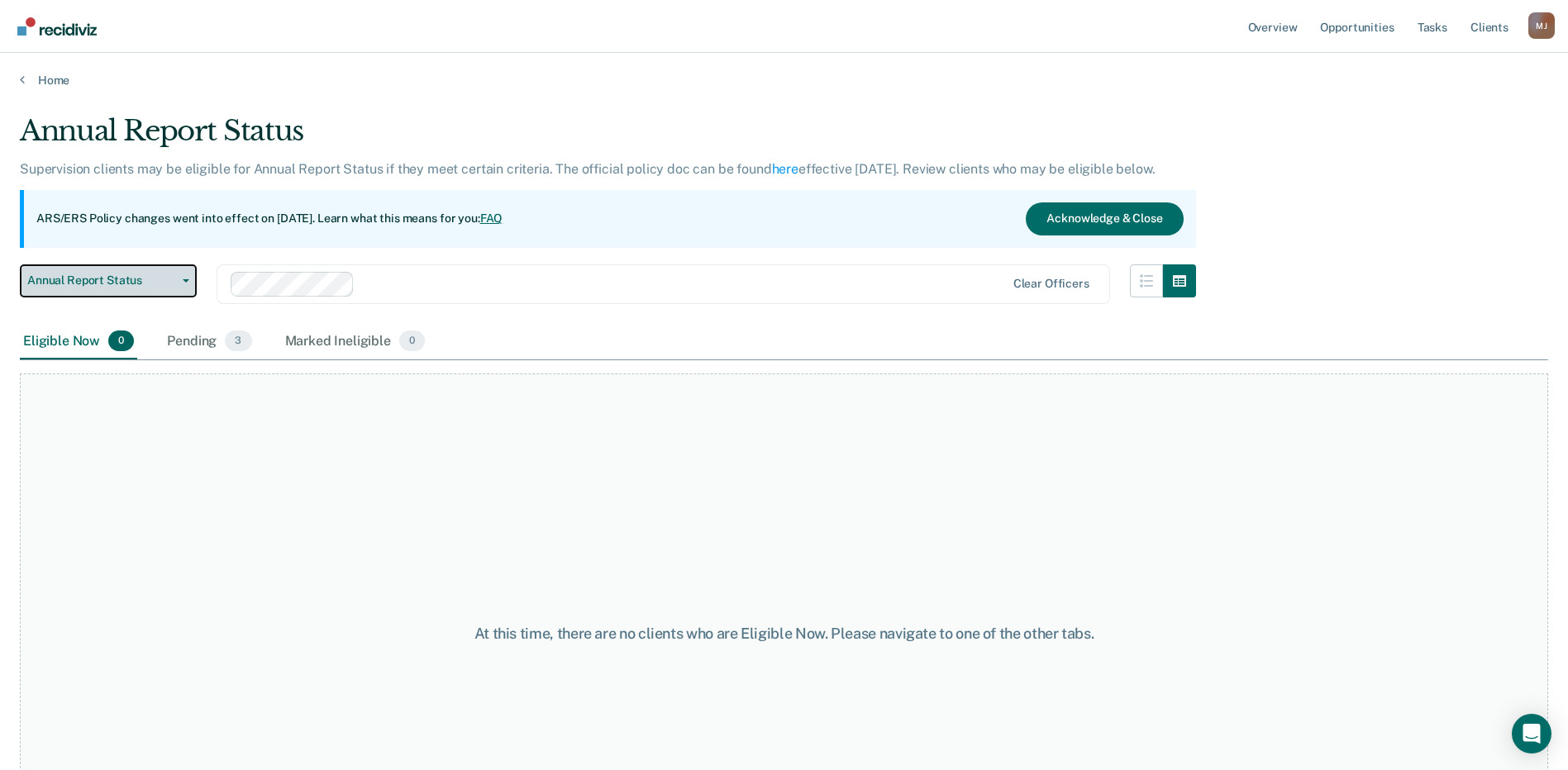
click at [177, 286] on button "Annual Report Status" at bounding box center [108, 280] width 177 height 33
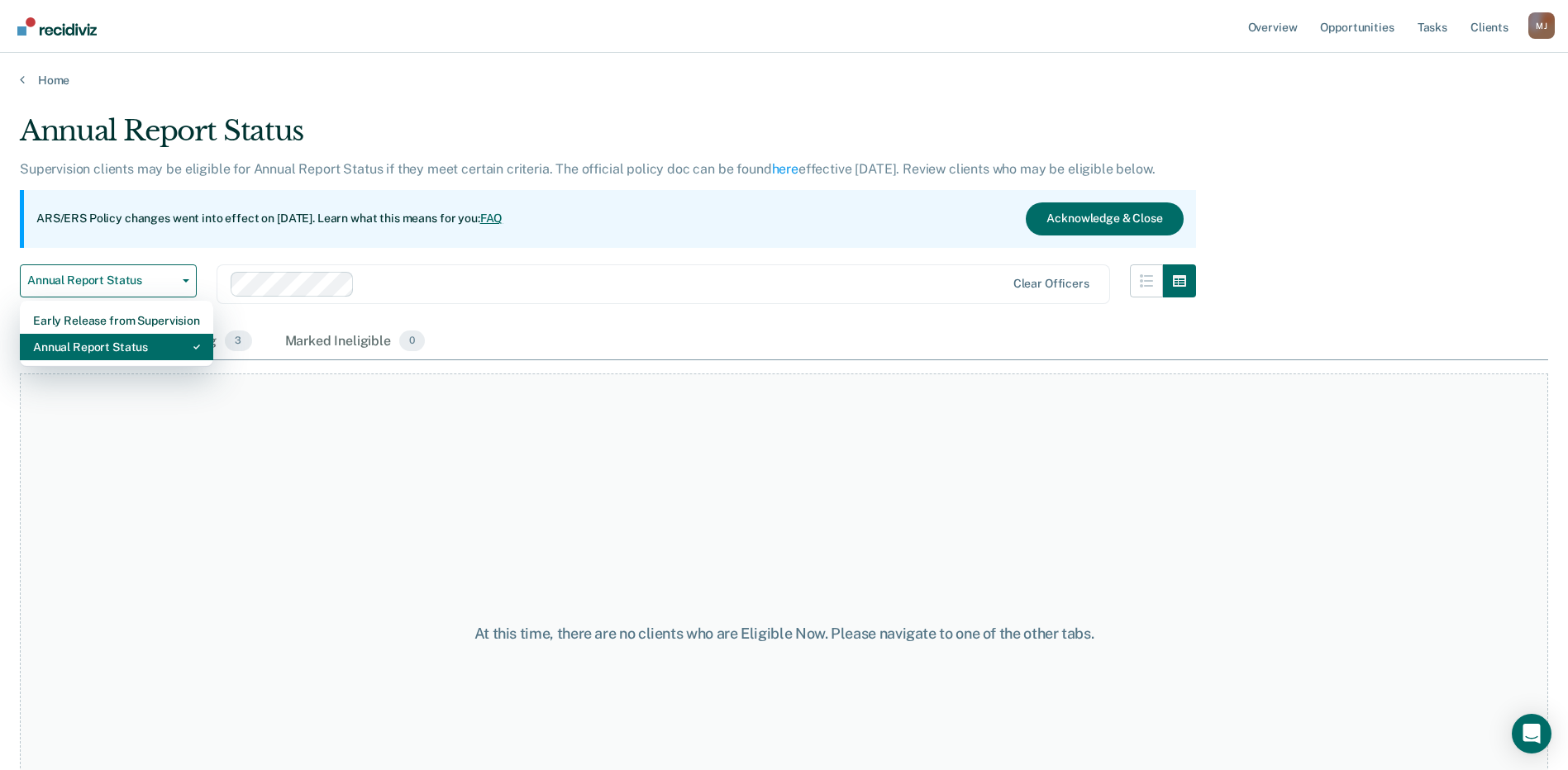
click at [138, 353] on div "Annual Report Status" at bounding box center [116, 347] width 167 height 26
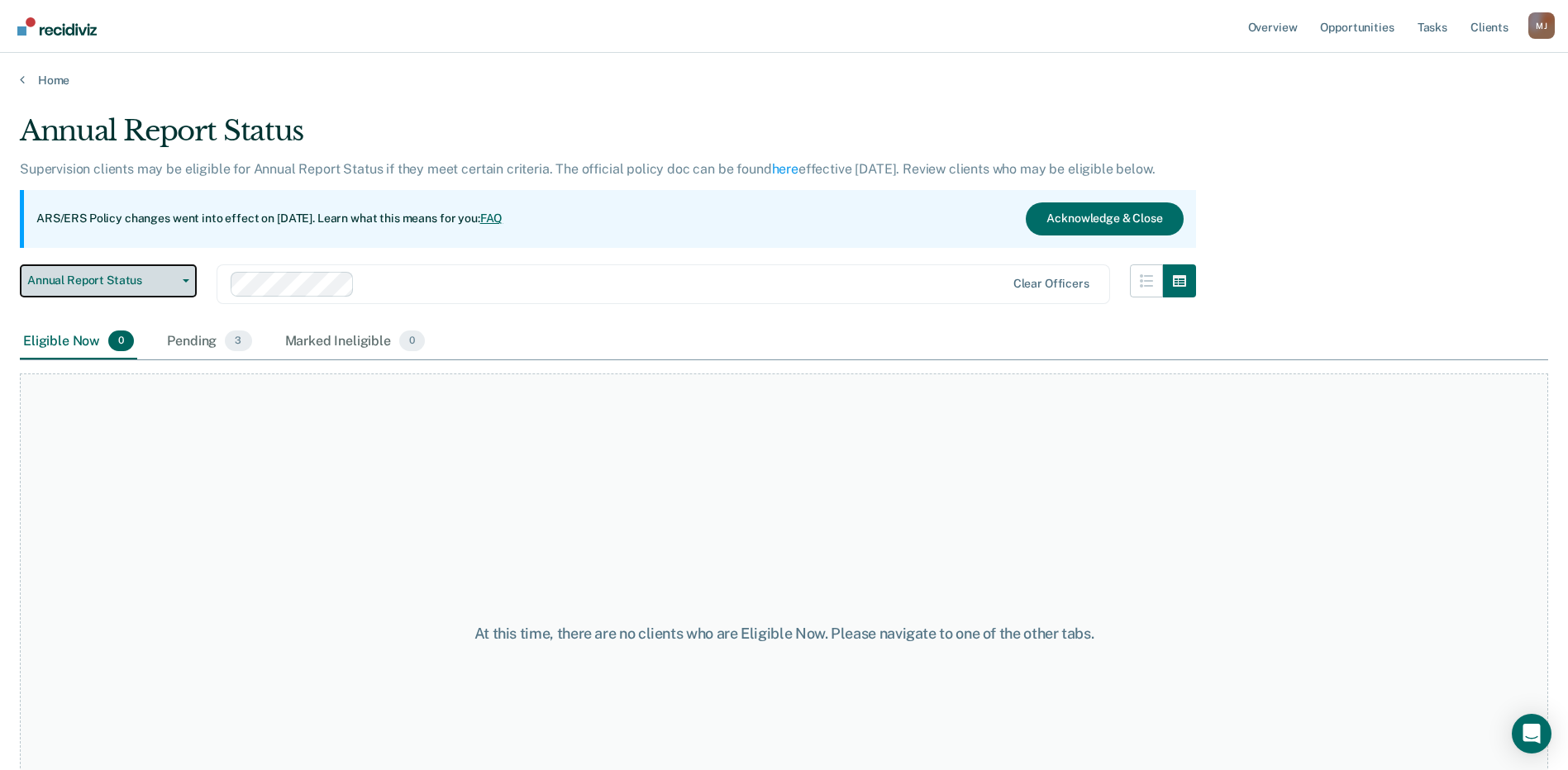
click at [166, 277] on span "Annual Report Status" at bounding box center [102, 280] width 149 height 14
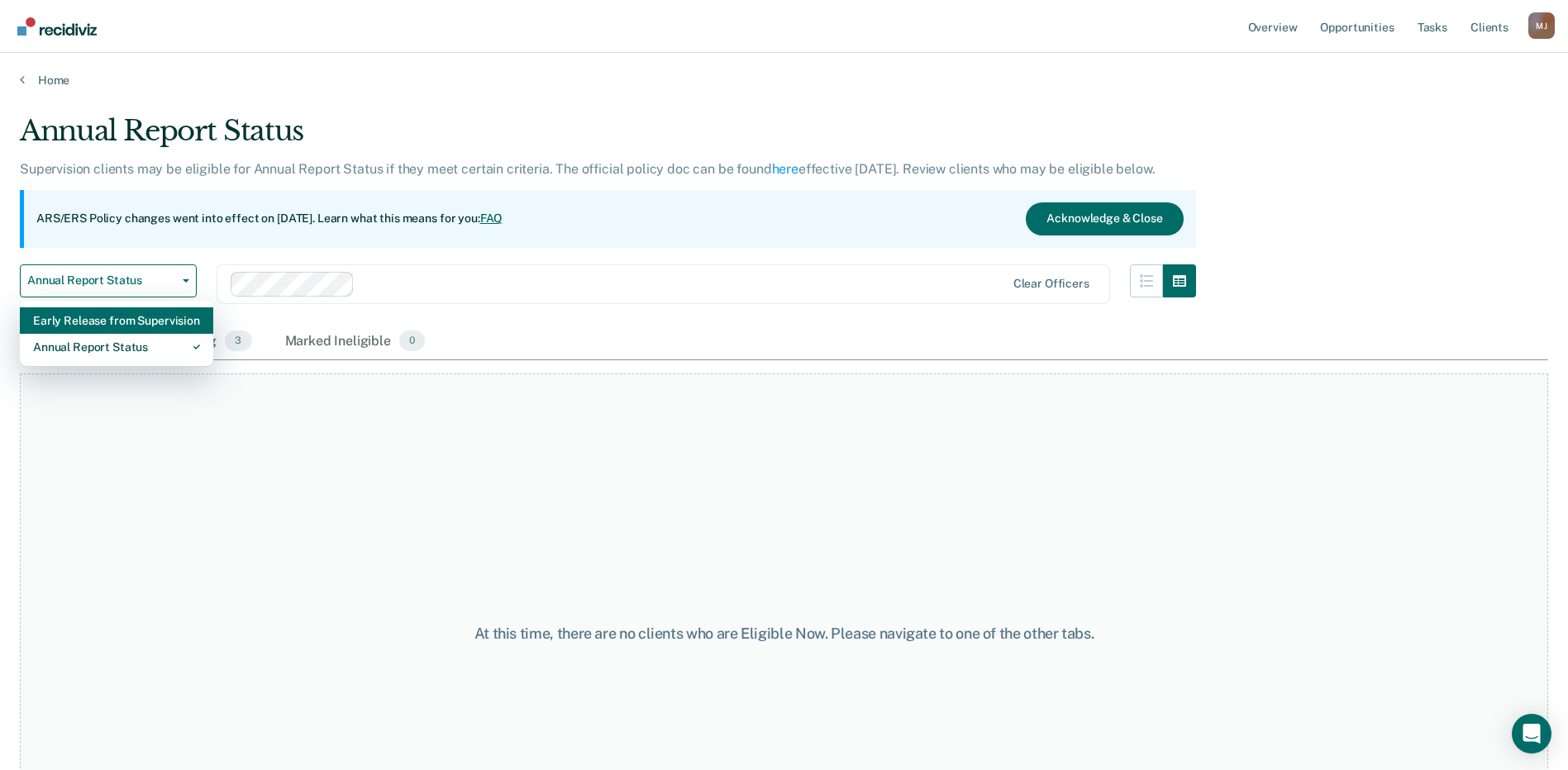
click at [157, 324] on div "Early Release from Supervision" at bounding box center [116, 320] width 167 height 26
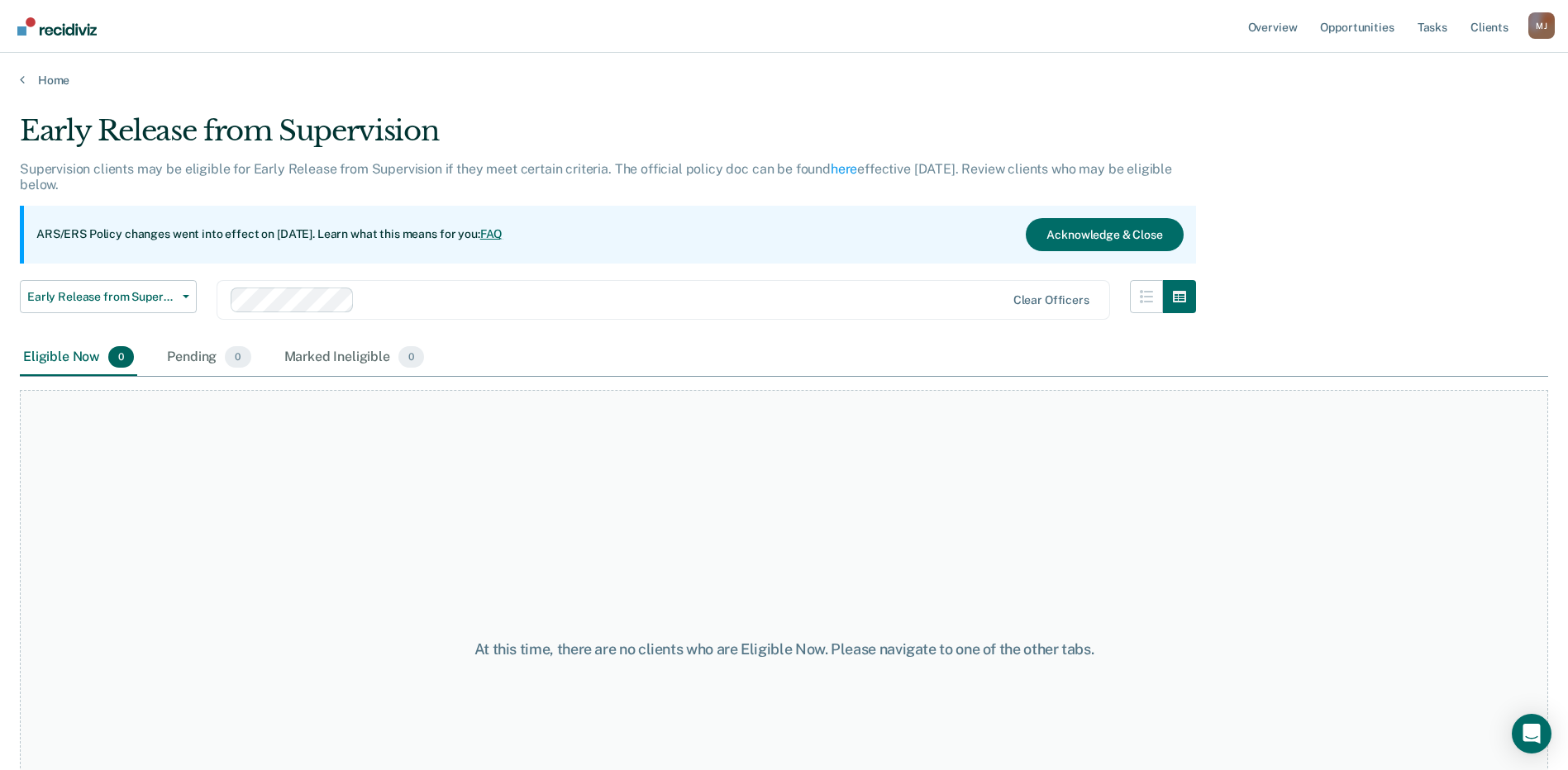
click at [9, 451] on main "Early Release from Supervision Supervision clients may be eligible for Early Re…" at bounding box center [784, 426] width 1568 height 678
